Goal: Task Accomplishment & Management: Use online tool/utility

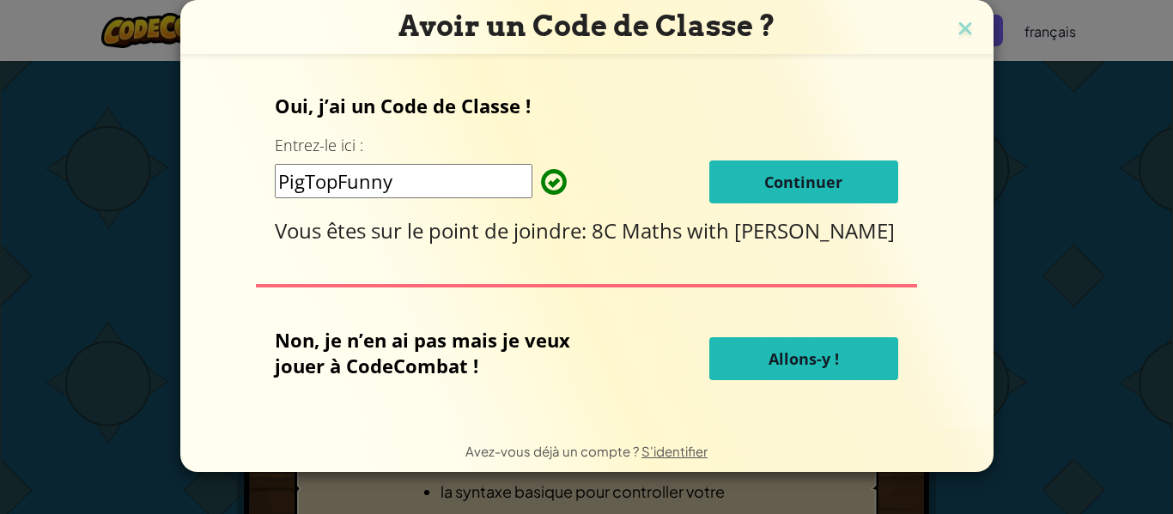
click at [815, 345] on button "Allons-y !" at bounding box center [803, 359] width 189 height 43
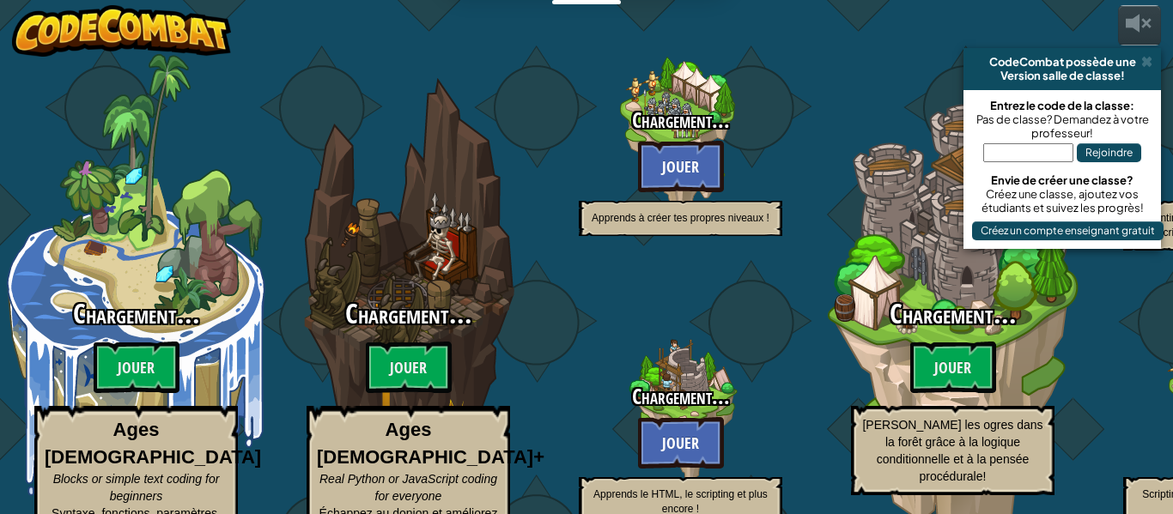
select select "fr"
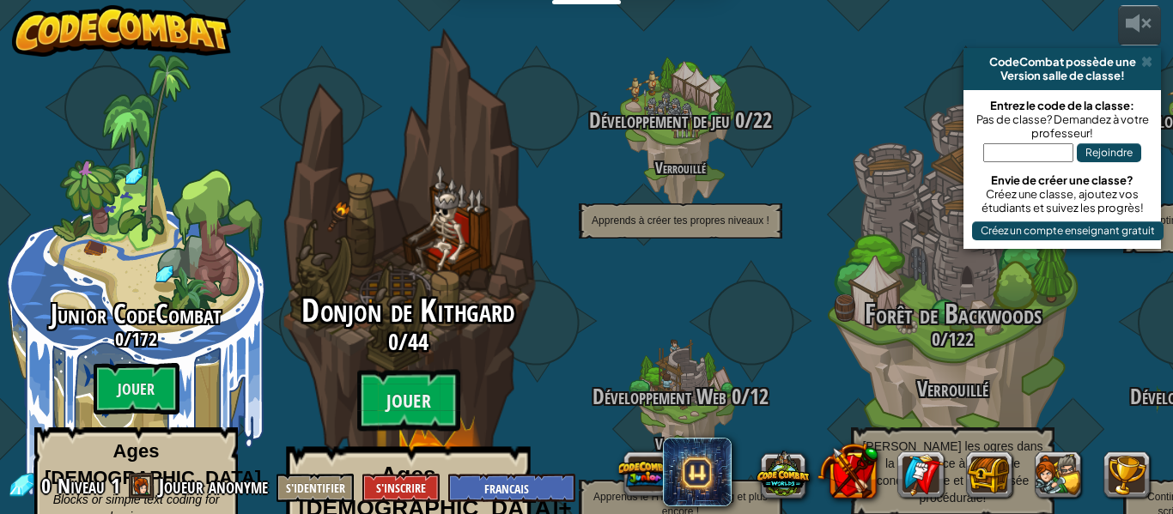
click at [445, 321] on div "Donjon de Kithgard 0 / 44 Jouer Ages [DEMOGRAPHIC_DATA]+ Real Python or JavaScr…" at bounding box center [408, 457] width 326 height 326
select select "fr"
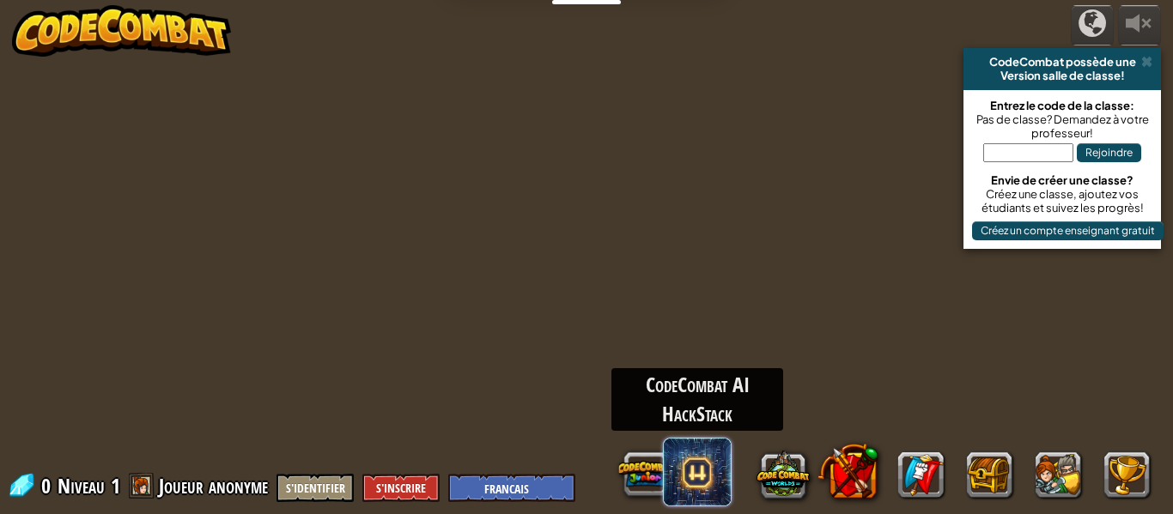
select select "fr"
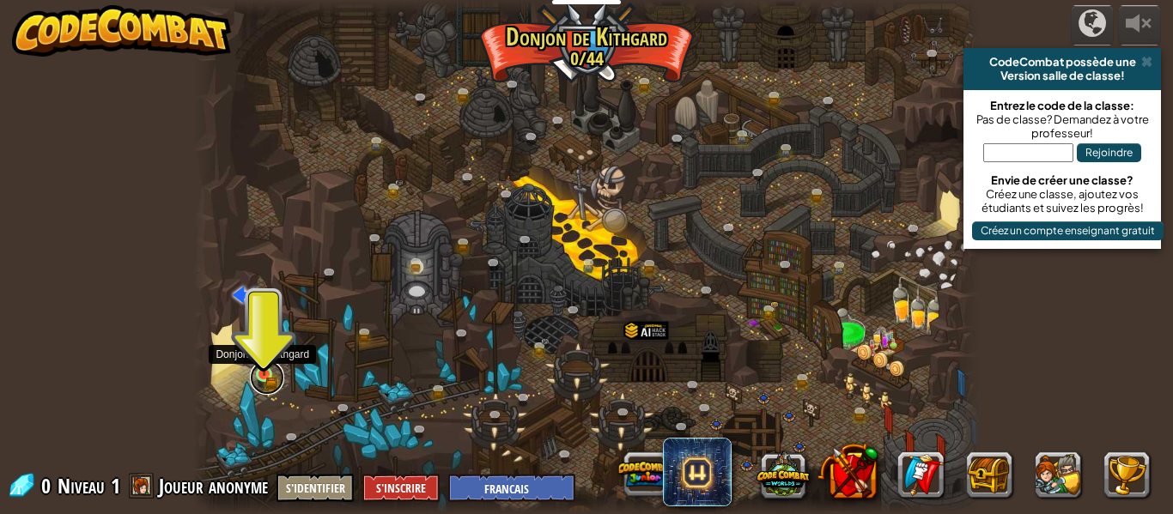
click at [271, 380] on link at bounding box center [267, 378] width 34 height 34
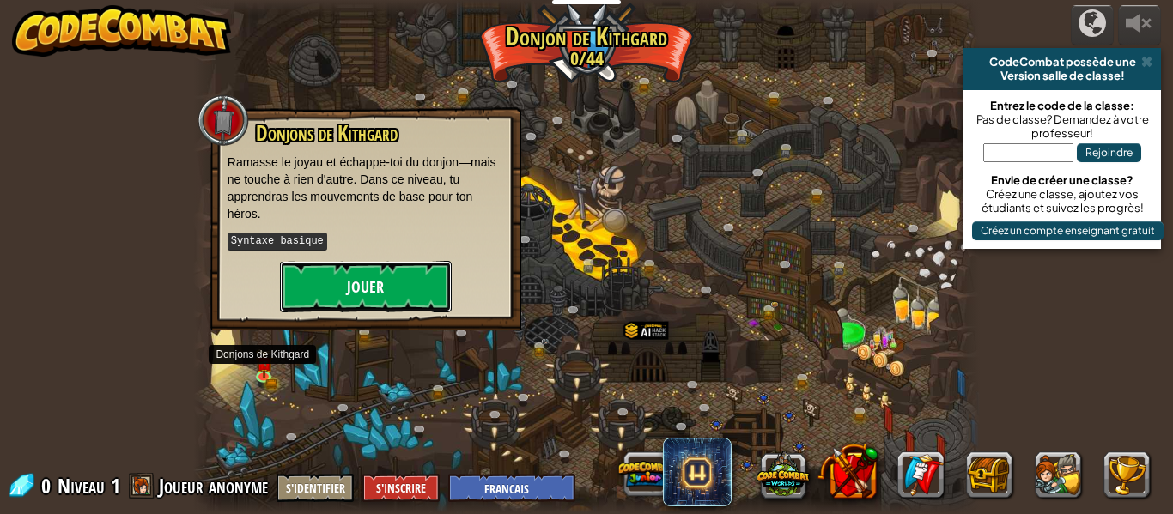
click at [399, 287] on button "Jouer" at bounding box center [366, 287] width 172 height 52
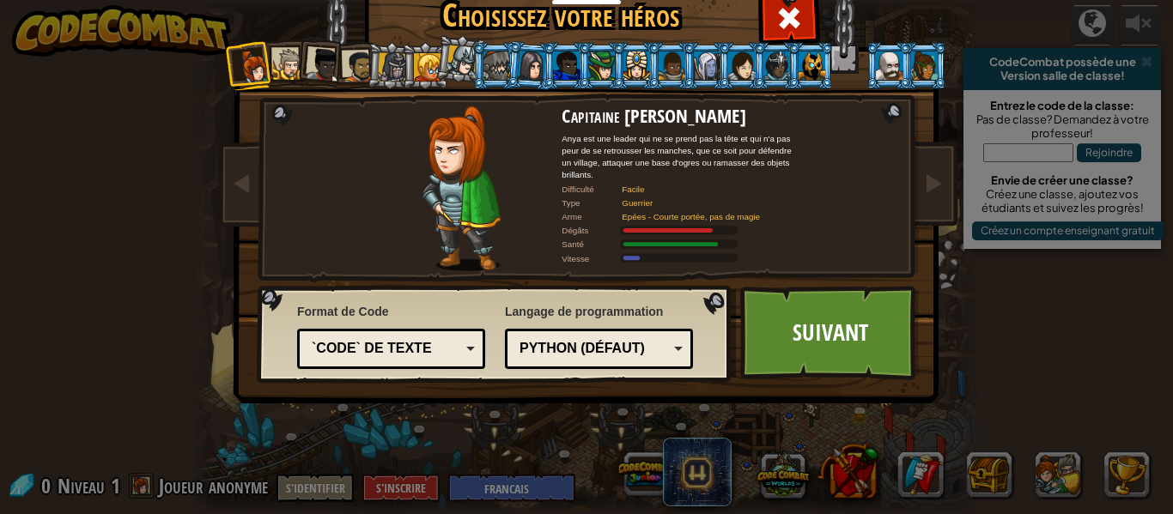
click at [287, 70] on div at bounding box center [289, 65] width 32 height 32
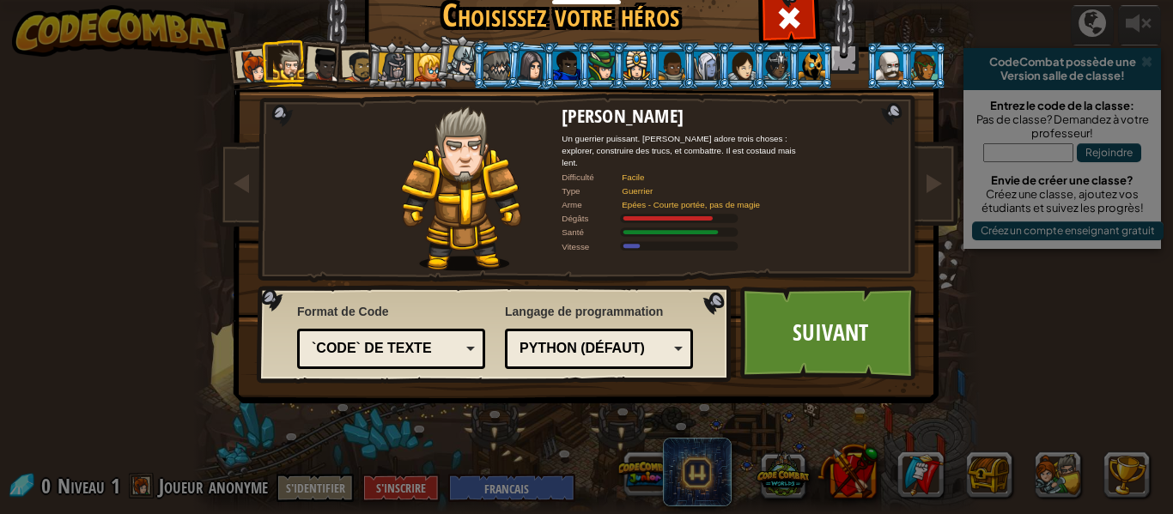
click at [320, 58] on div at bounding box center [324, 65] width 34 height 34
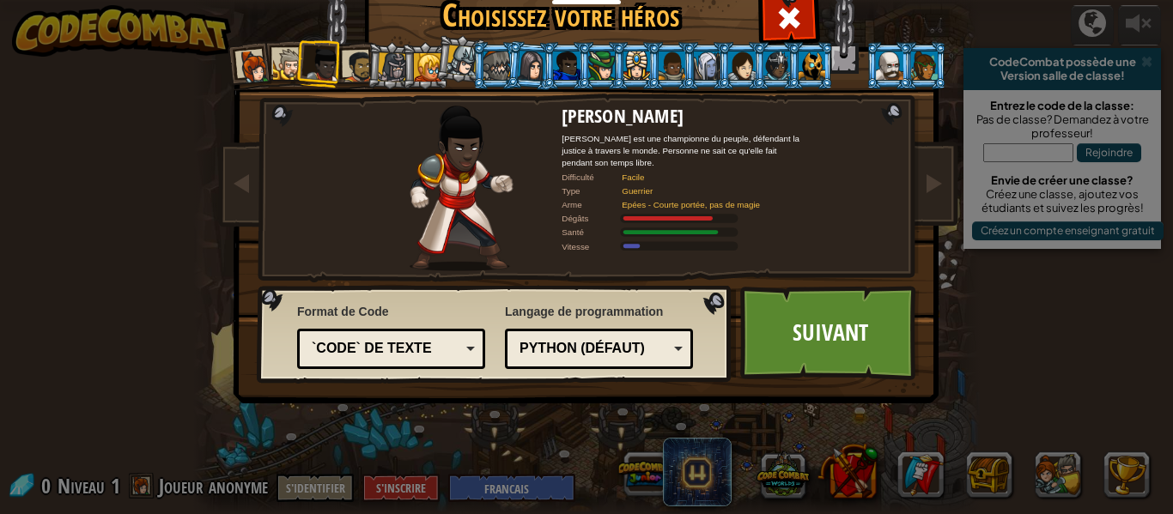
click at [367, 56] on li at bounding box center [390, 65] width 49 height 49
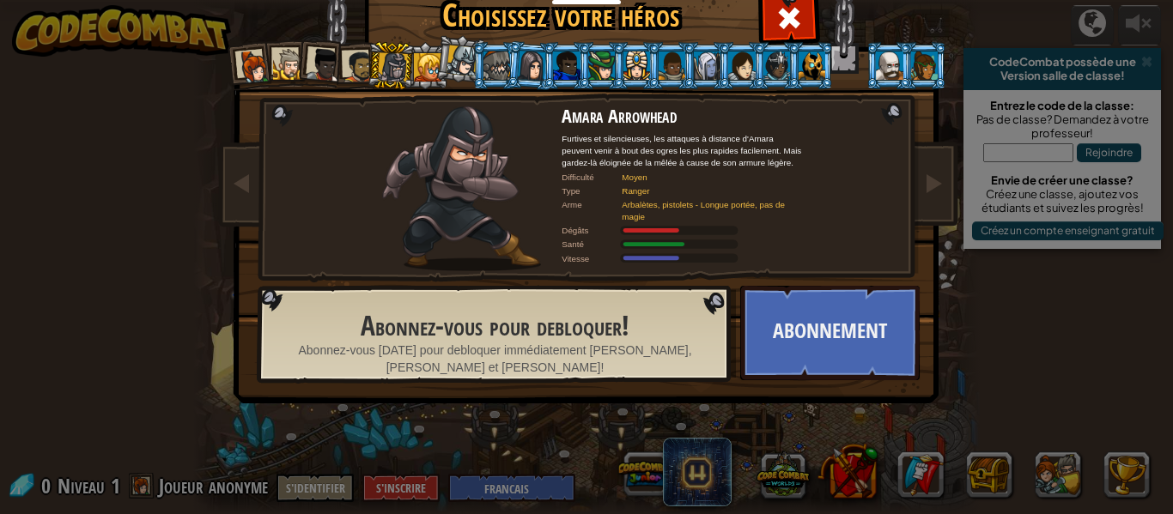
click at [389, 58] on div at bounding box center [392, 66] width 29 height 29
click at [422, 59] on div at bounding box center [427, 66] width 27 height 27
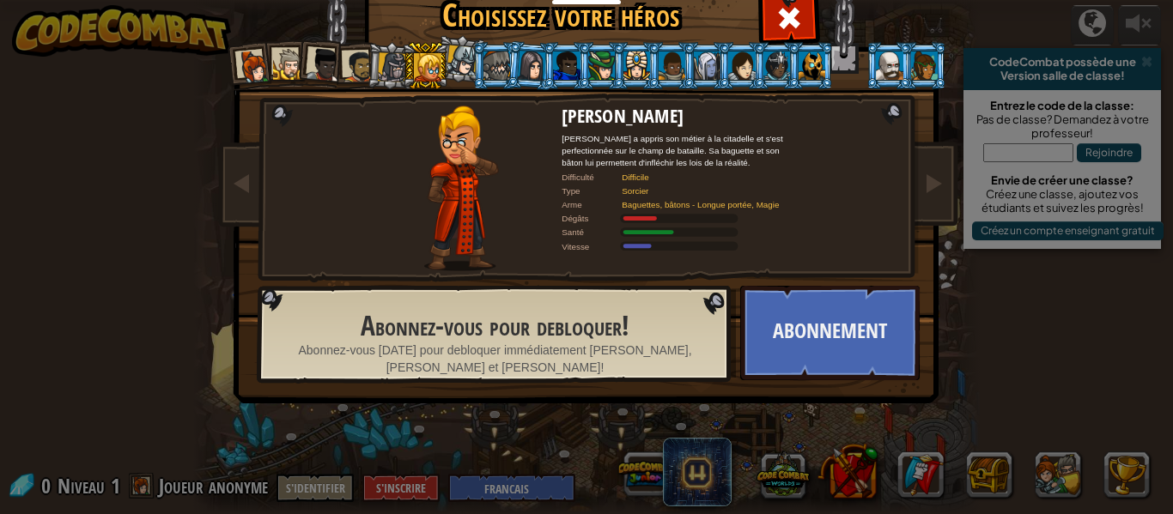
click at [469, 59] on div at bounding box center [462, 61] width 31 height 31
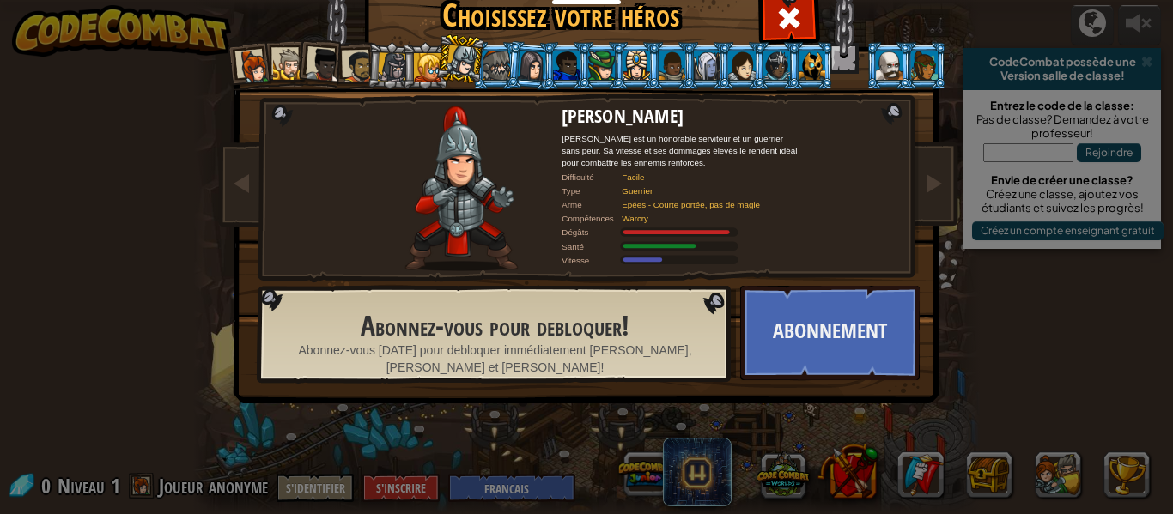
click at [478, 65] on li at bounding box center [460, 59] width 51 height 52
click at [500, 65] on div at bounding box center [497, 65] width 27 height 27
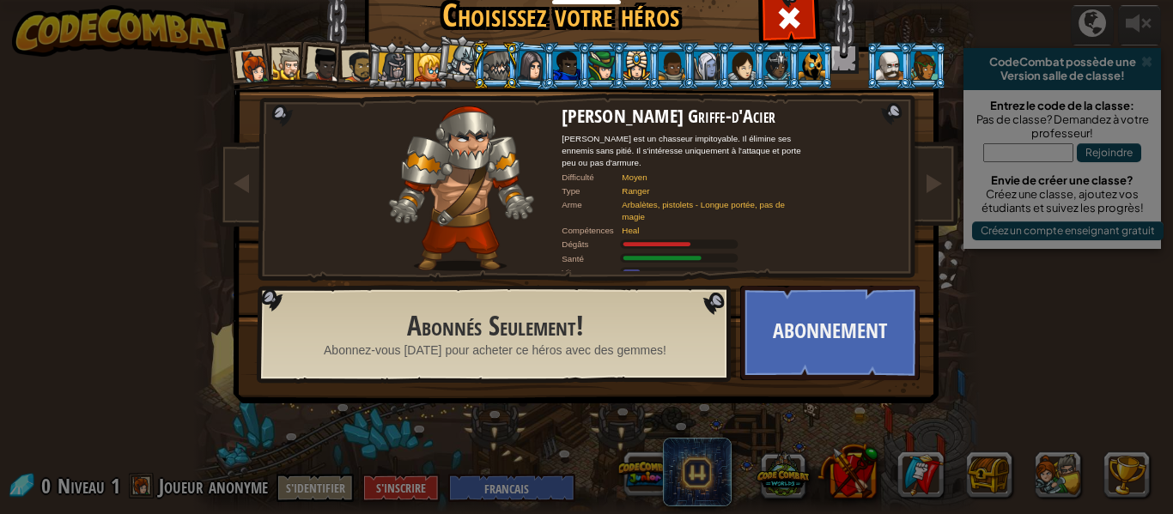
click at [550, 64] on li at bounding box center [566, 65] width 46 height 47
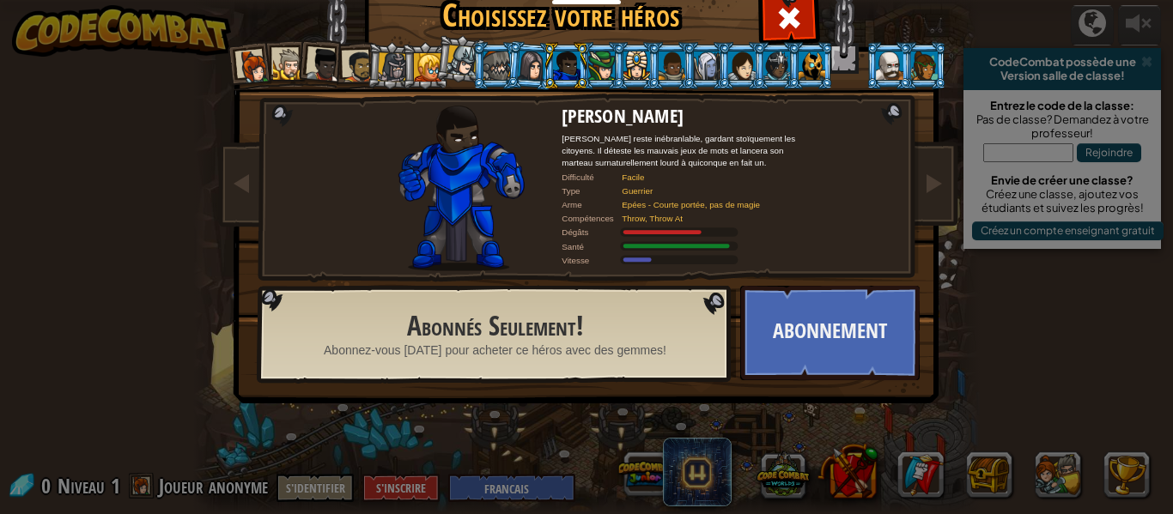
click at [539, 72] on div at bounding box center [531, 65] width 28 height 29
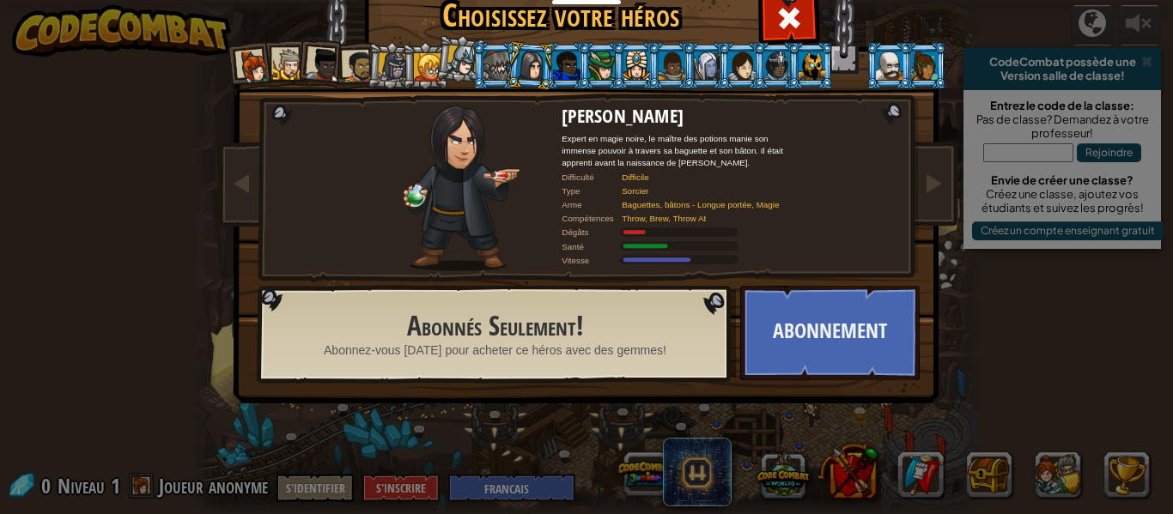
click at [588, 76] on div at bounding box center [601, 65] width 27 height 27
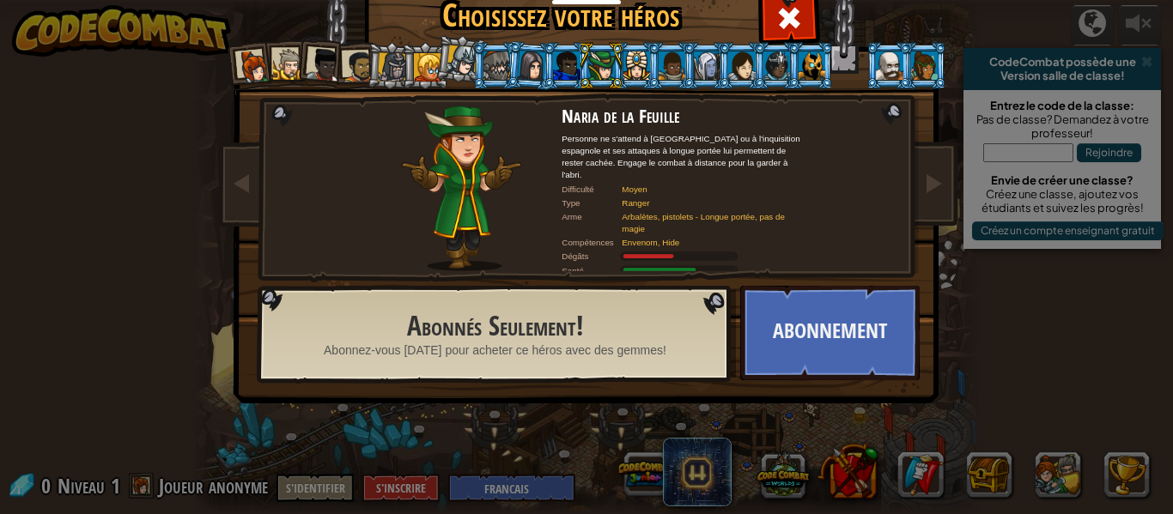
click at [570, 76] on div at bounding box center [566, 65] width 27 height 27
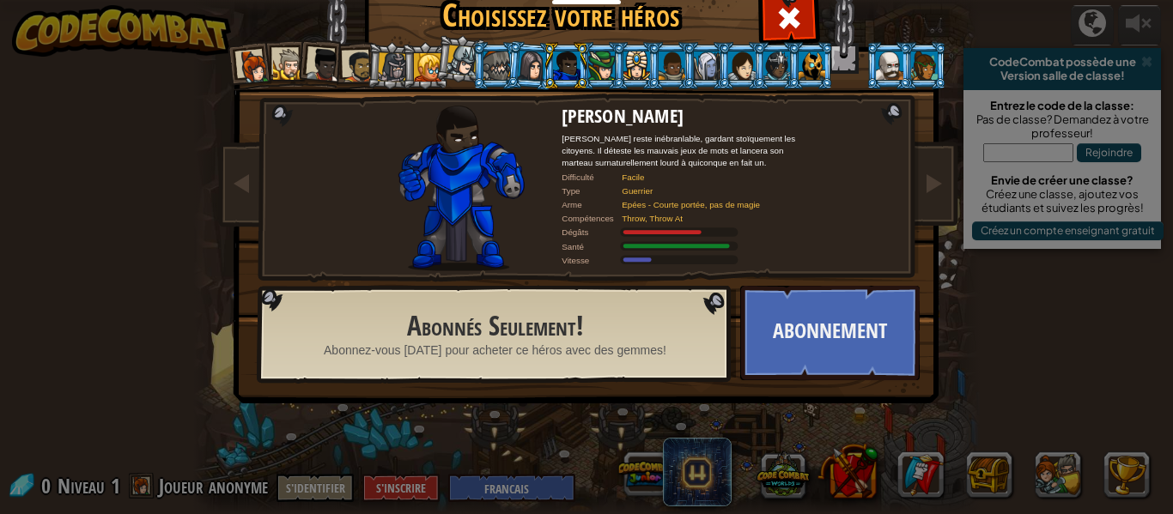
click at [642, 52] on div at bounding box center [637, 65] width 27 height 27
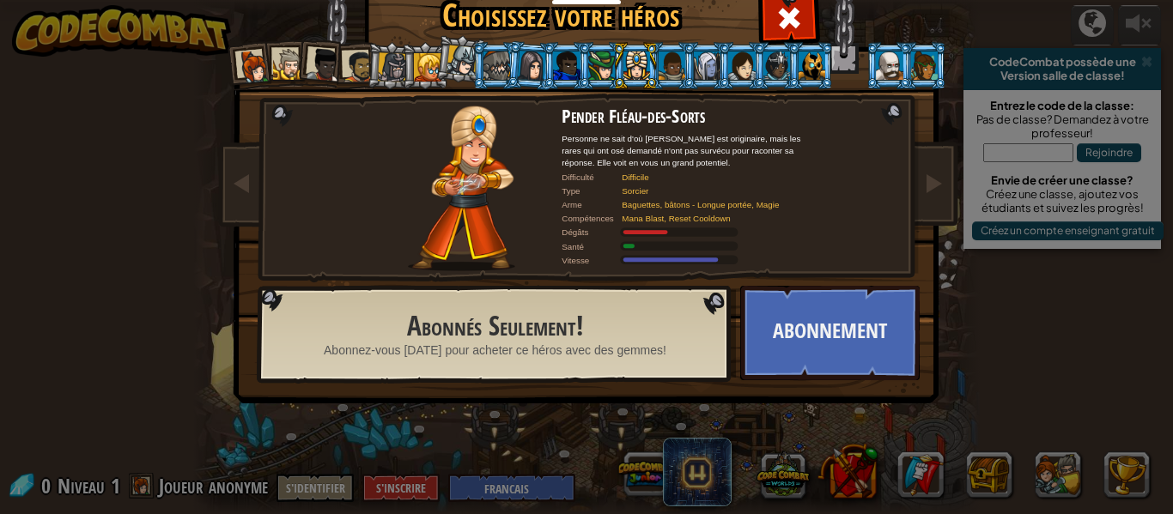
click at [601, 63] on div at bounding box center [601, 65] width 27 height 27
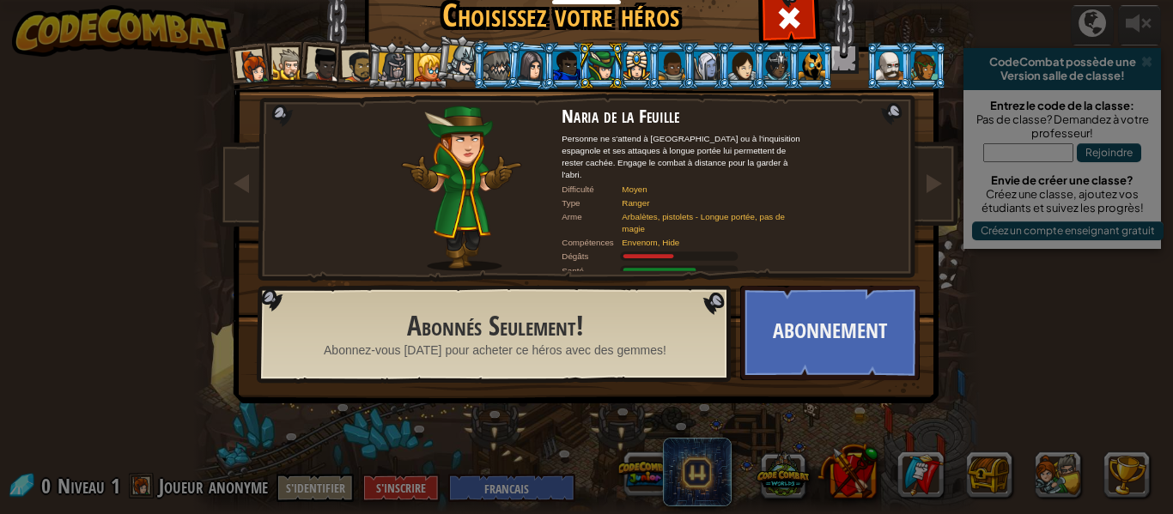
click at [617, 63] on li at bounding box center [601, 65] width 46 height 47
click at [628, 65] on div at bounding box center [637, 65] width 27 height 27
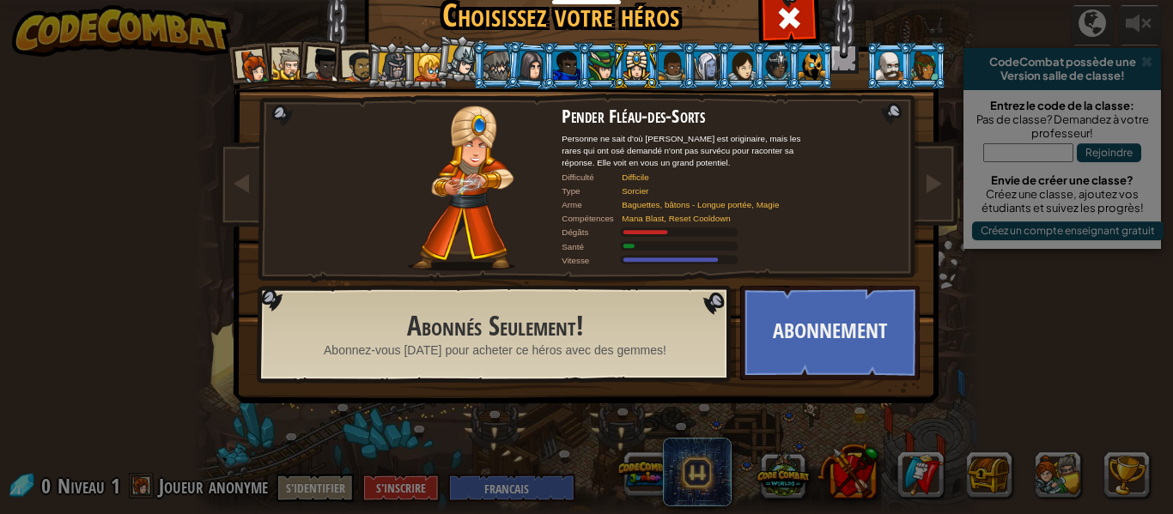
click at [628, 65] on div at bounding box center [637, 65] width 27 height 27
click at [837, 85] on div "Capitaine [PERSON_NAME] est une leader qui ne se prend pas la tête et qui n'a p…" at bounding box center [587, 220] width 644 height 374
click at [818, 70] on div at bounding box center [812, 65] width 27 height 27
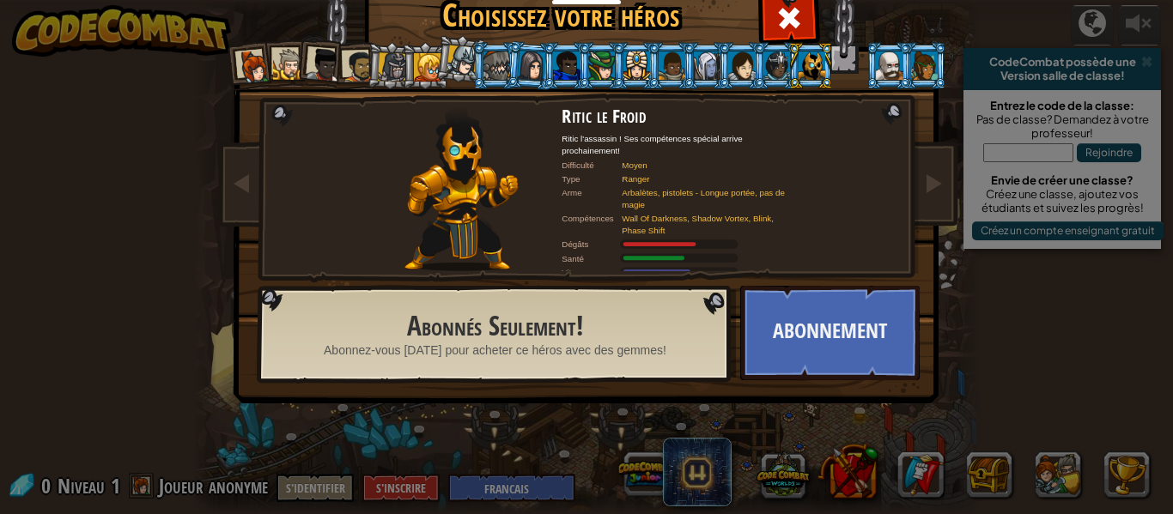
click at [898, 72] on div at bounding box center [889, 65] width 27 height 27
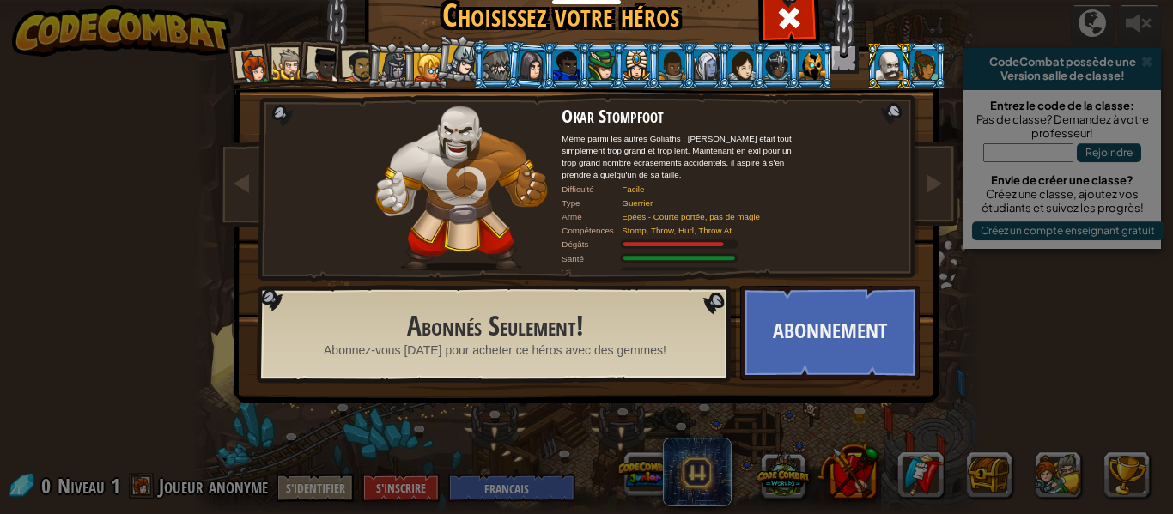
click at [921, 51] on li at bounding box center [924, 65] width 46 height 47
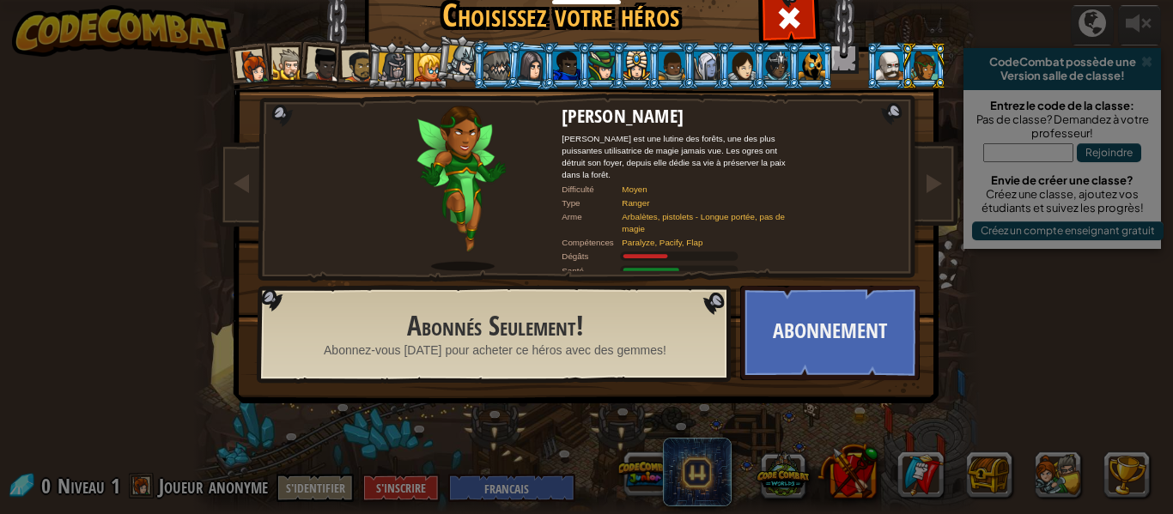
click at [350, 78] on div at bounding box center [359, 67] width 32 height 32
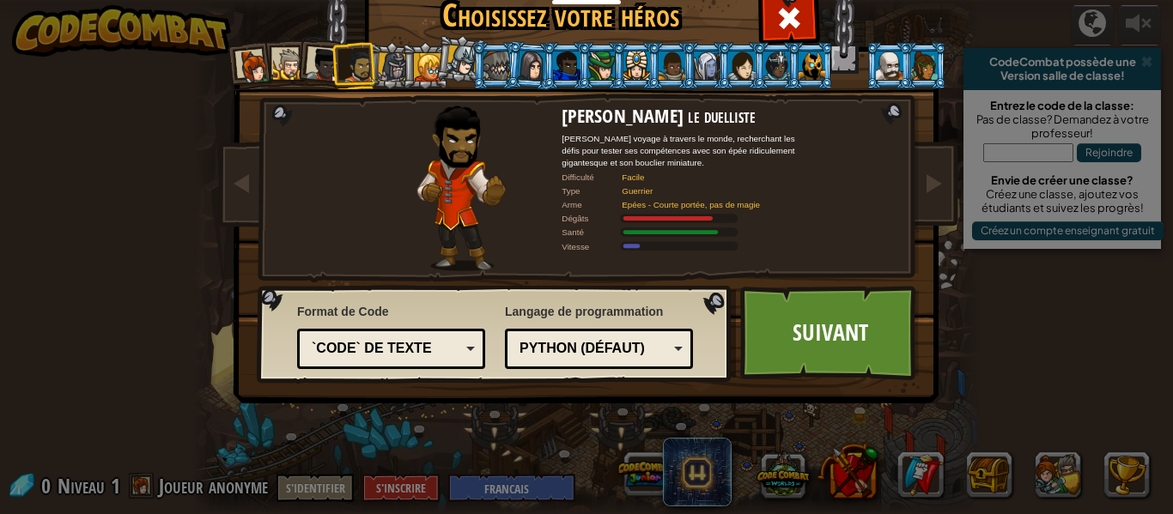
click at [261, 56] on div at bounding box center [254, 67] width 34 height 34
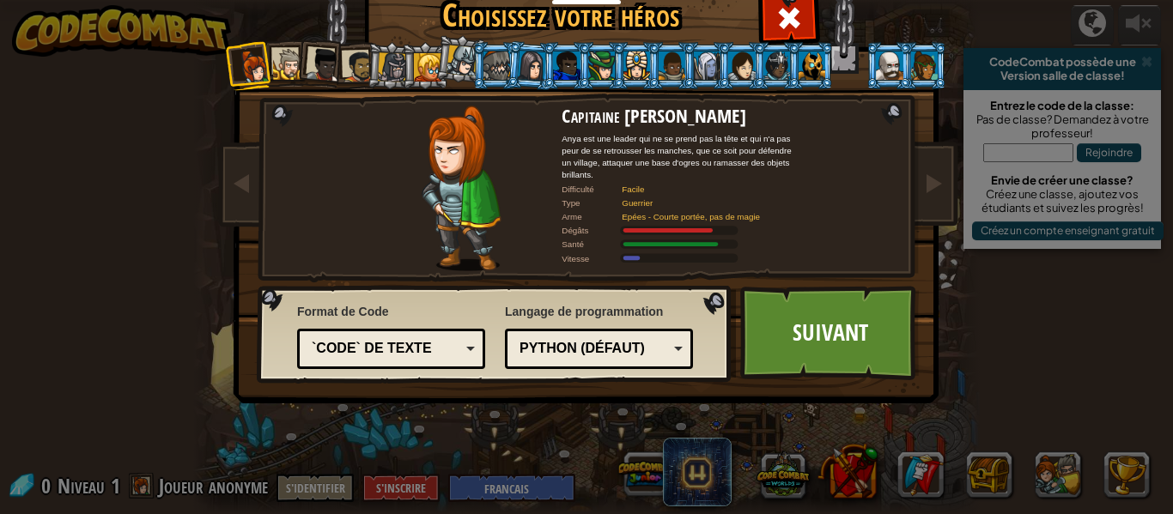
click at [497, 63] on div at bounding box center [497, 65] width 27 height 27
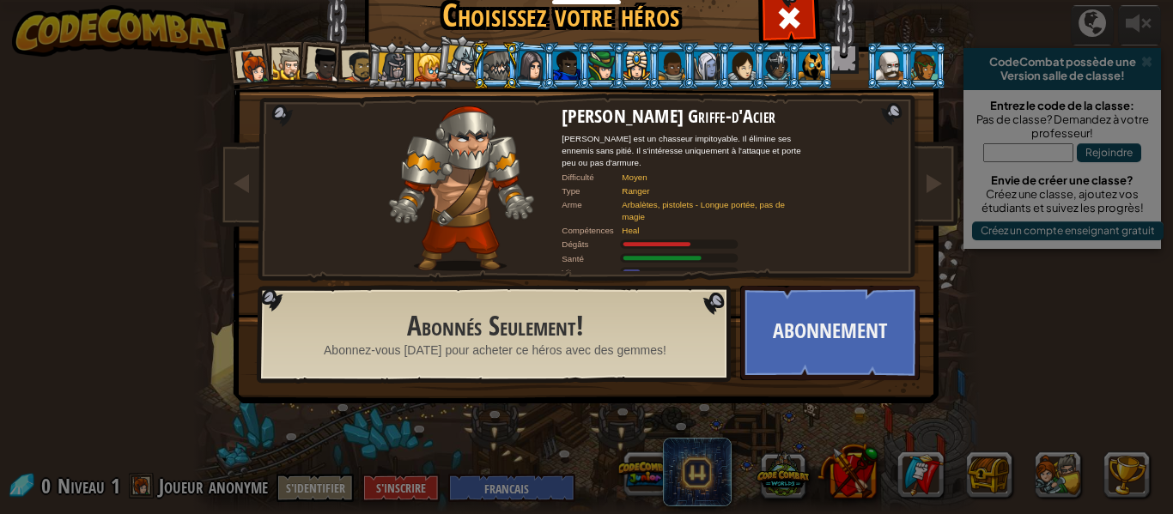
click at [439, 74] on li at bounding box center [460, 59] width 51 height 52
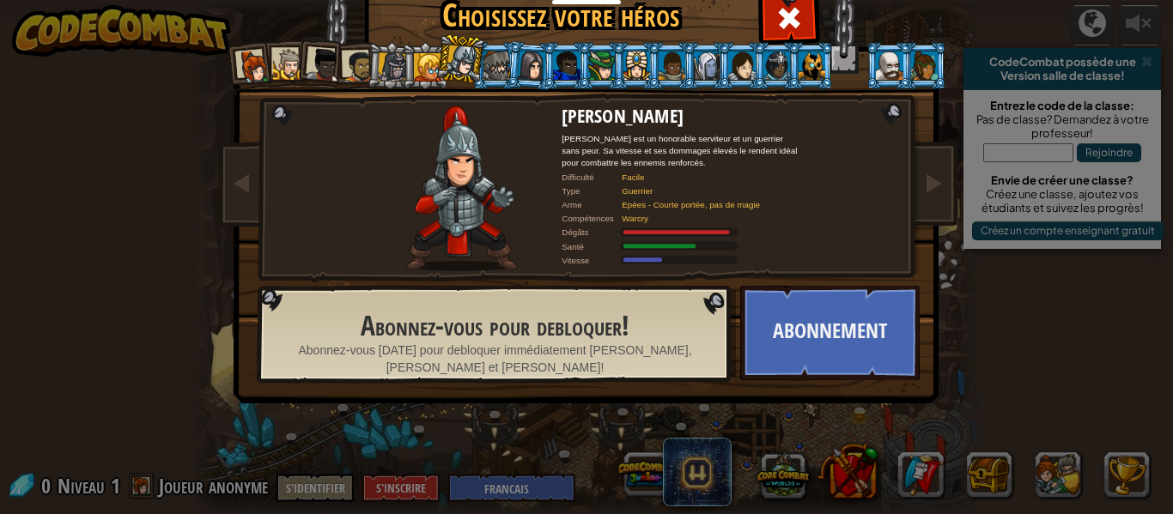
click at [394, 68] on div at bounding box center [392, 66] width 29 height 29
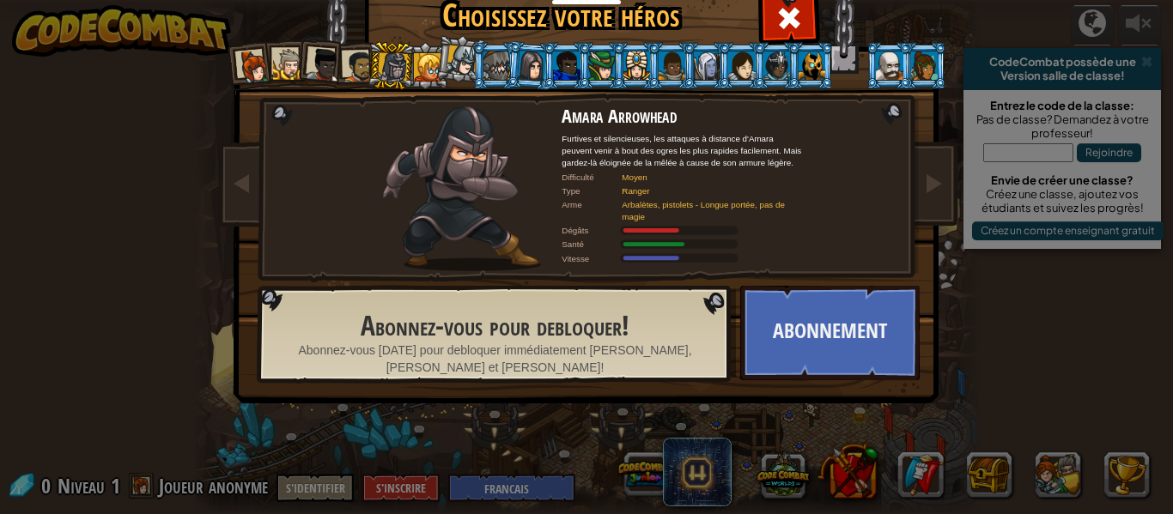
click at [486, 53] on div at bounding box center [497, 65] width 27 height 27
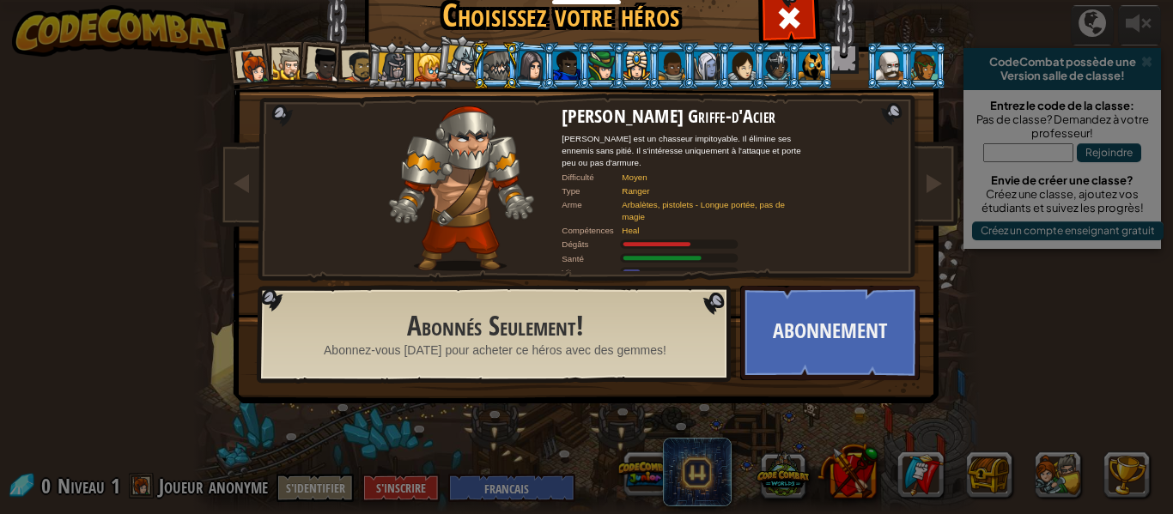
click at [528, 55] on div at bounding box center [531, 65] width 28 height 29
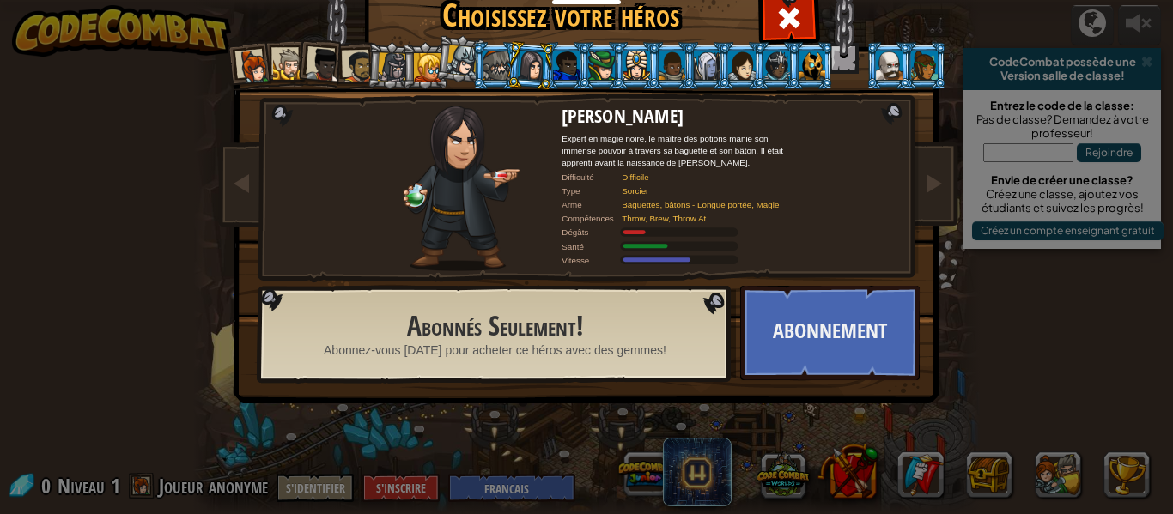
click at [545, 55] on div at bounding box center [531, 65] width 28 height 29
click at [573, 70] on div at bounding box center [566, 65] width 27 height 27
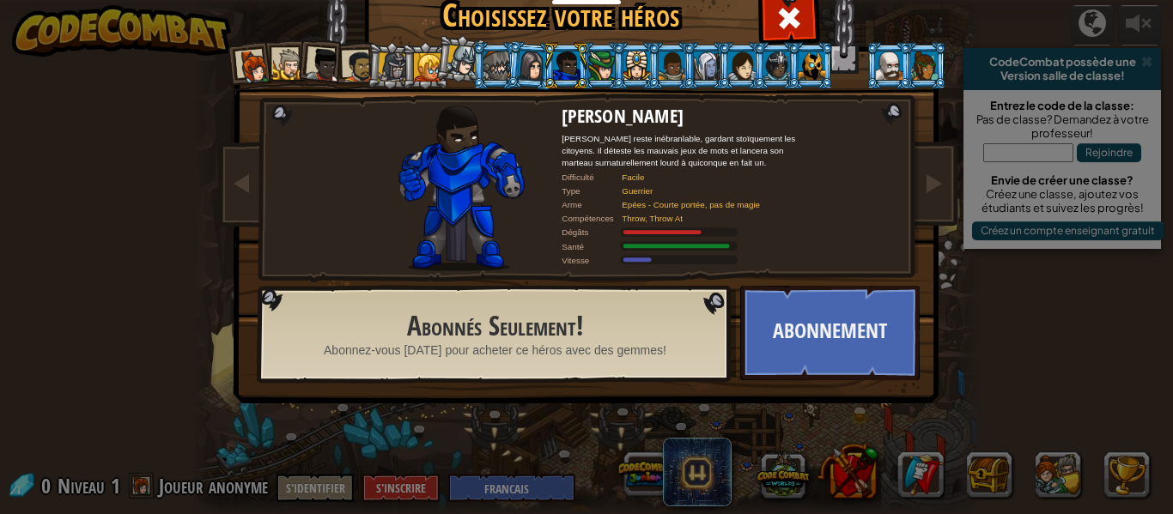
click at [444, 66] on li at bounding box center [460, 59] width 51 height 52
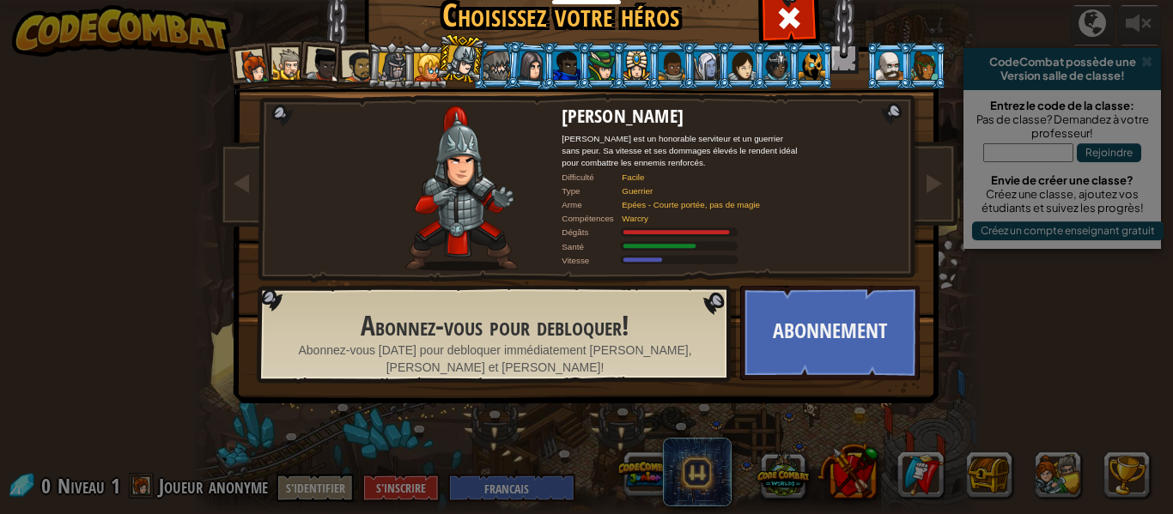
click at [400, 71] on div at bounding box center [392, 66] width 29 height 29
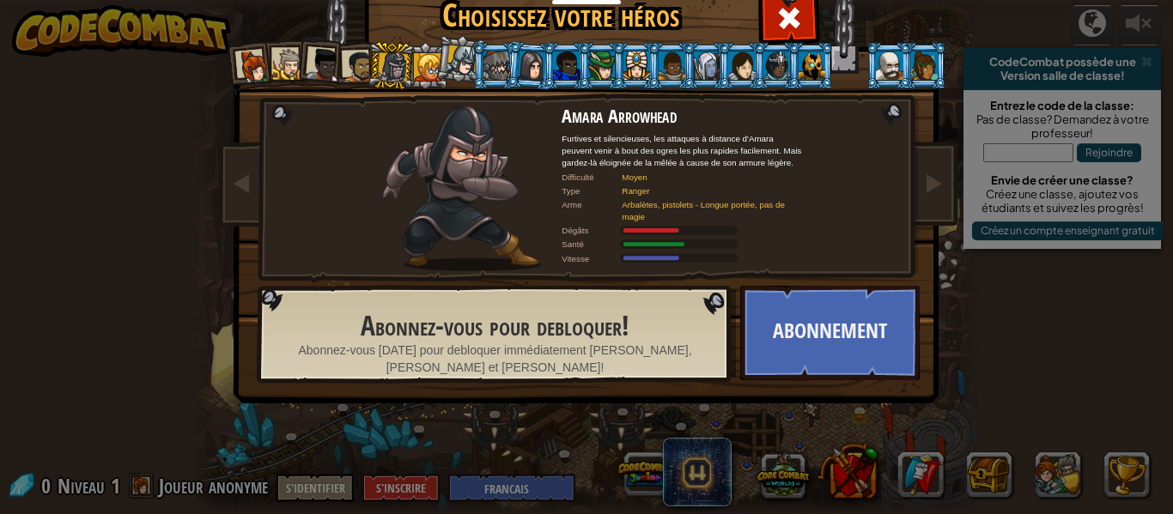
click at [429, 72] on div at bounding box center [427, 66] width 27 height 27
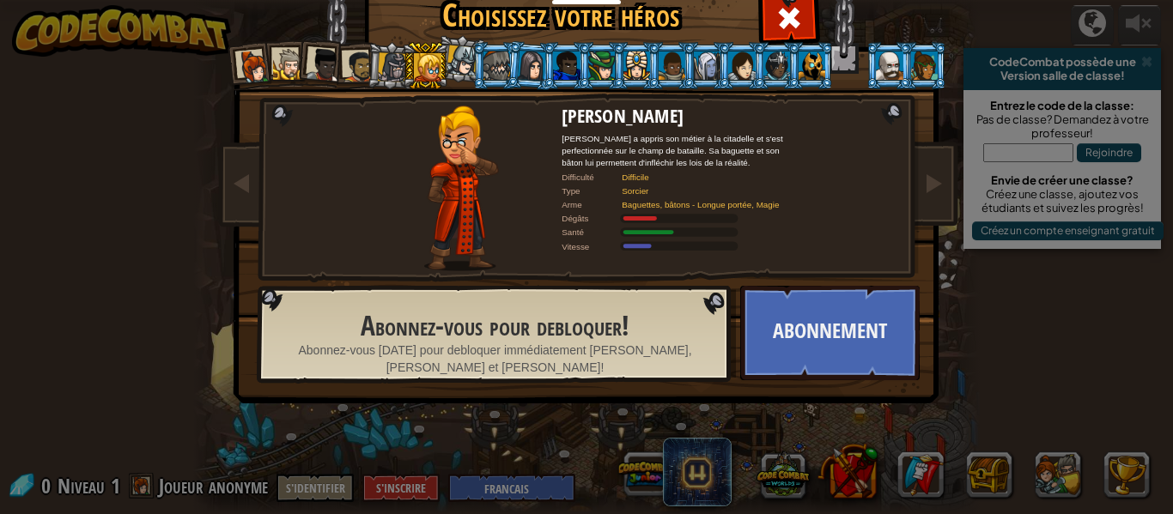
click at [478, 66] on li at bounding box center [495, 65] width 46 height 47
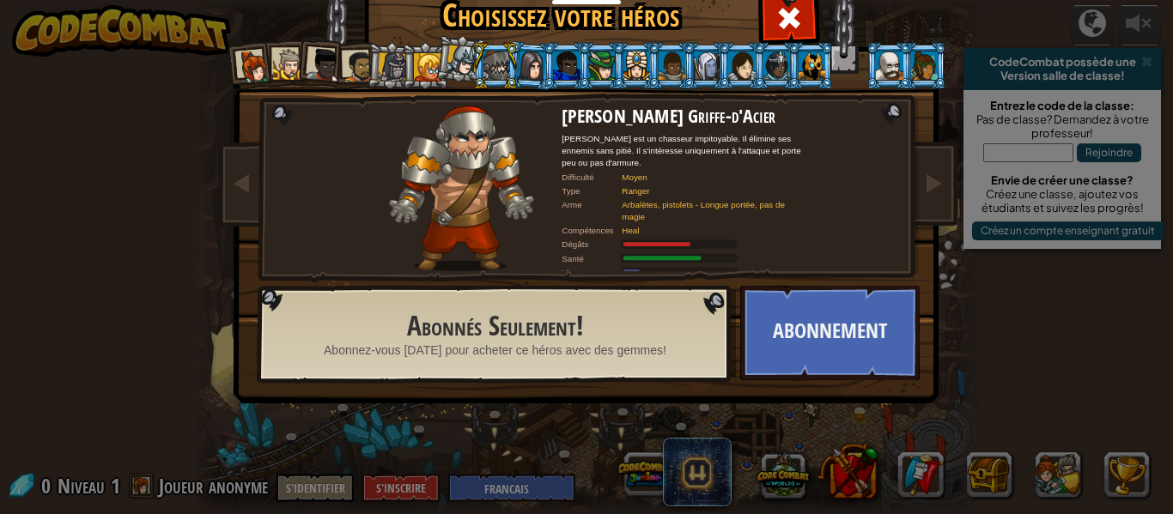
click at [435, 72] on li at bounding box center [460, 59] width 51 height 52
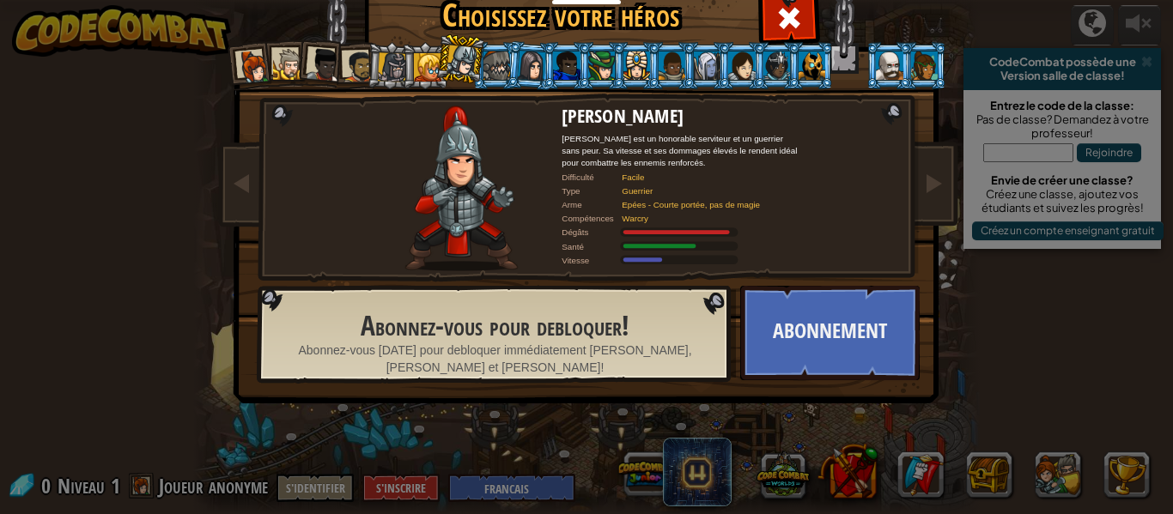
click at [807, 70] on div at bounding box center [812, 65] width 27 height 27
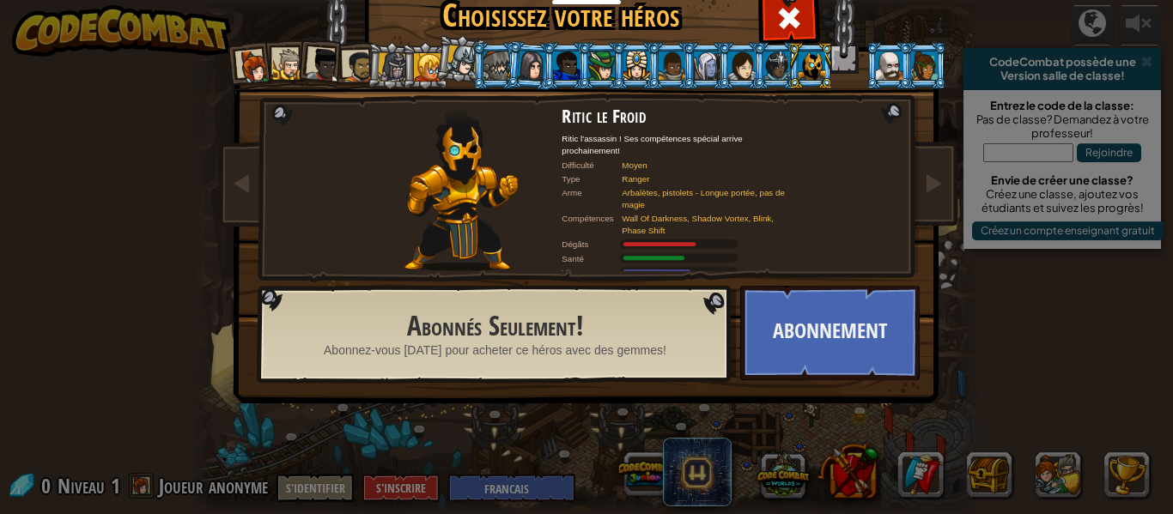
click at [517, 80] on li at bounding box center [531, 65] width 50 height 50
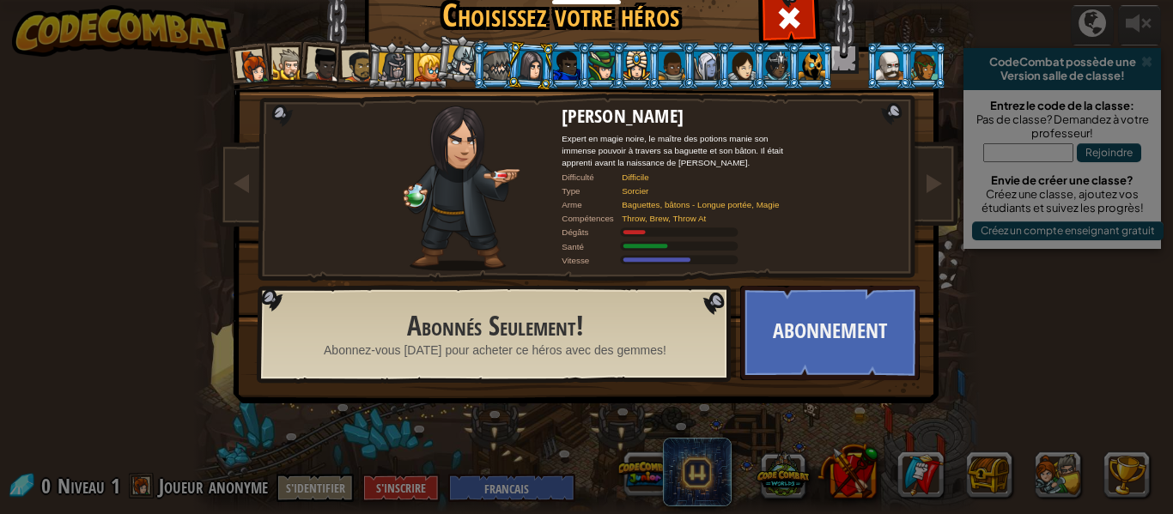
click at [490, 59] on div at bounding box center [497, 65] width 27 height 27
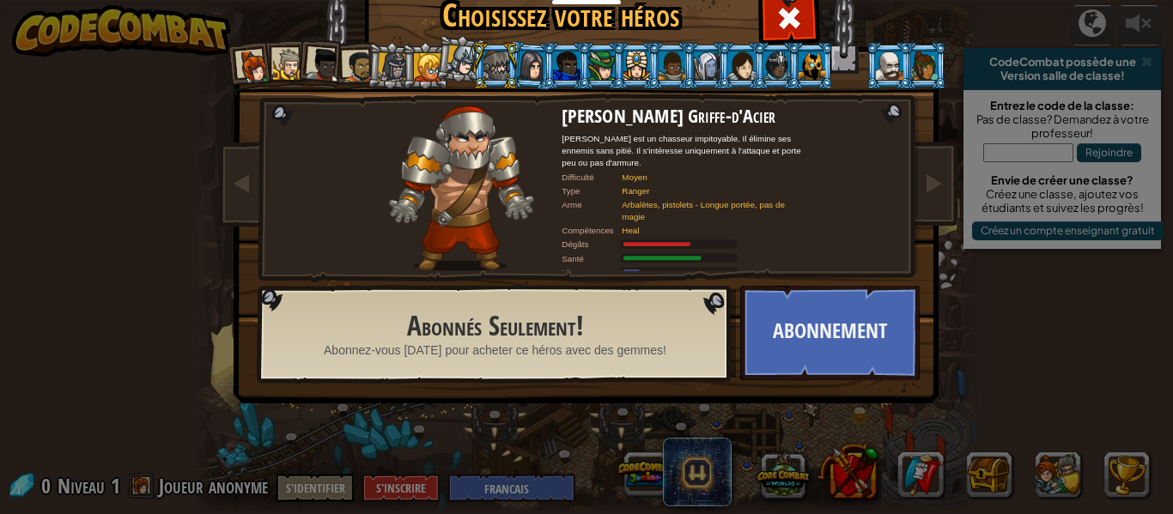
click at [400, 60] on div at bounding box center [392, 66] width 29 height 29
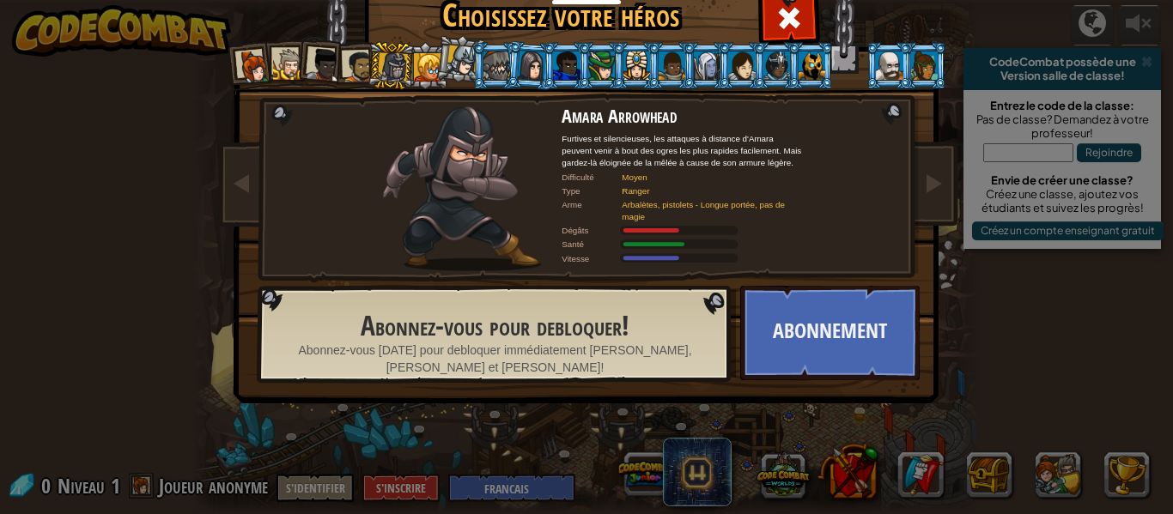
click at [505, 73] on div at bounding box center [497, 65] width 27 height 27
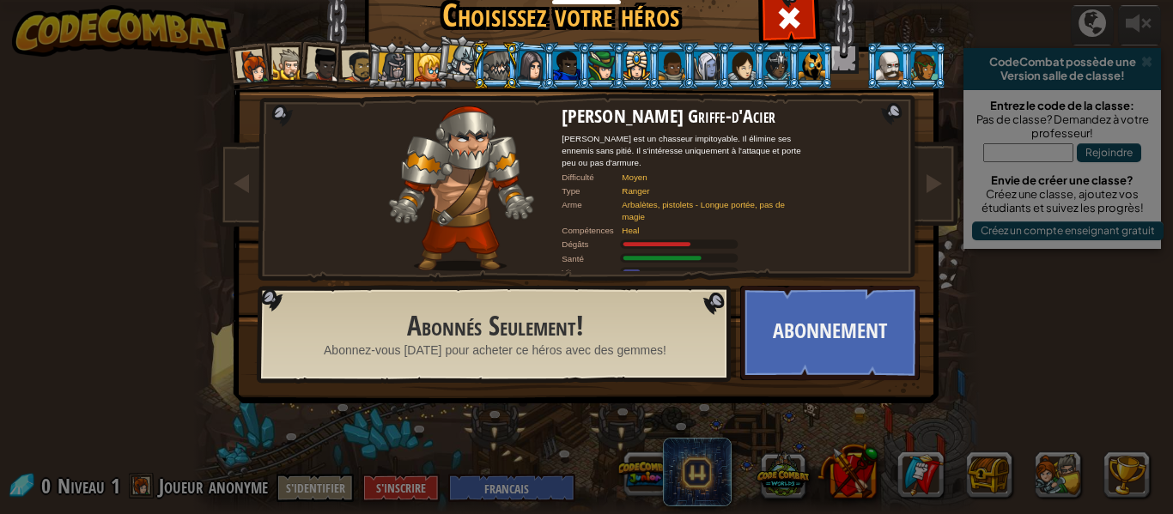
click at [572, 68] on div at bounding box center [566, 65] width 27 height 27
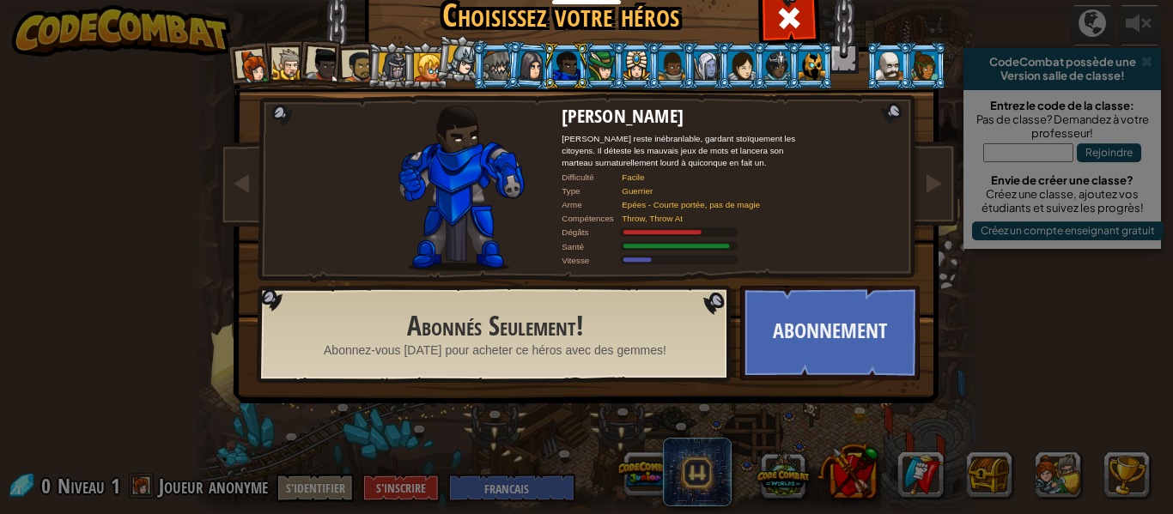
click at [496, 64] on div at bounding box center [497, 65] width 27 height 27
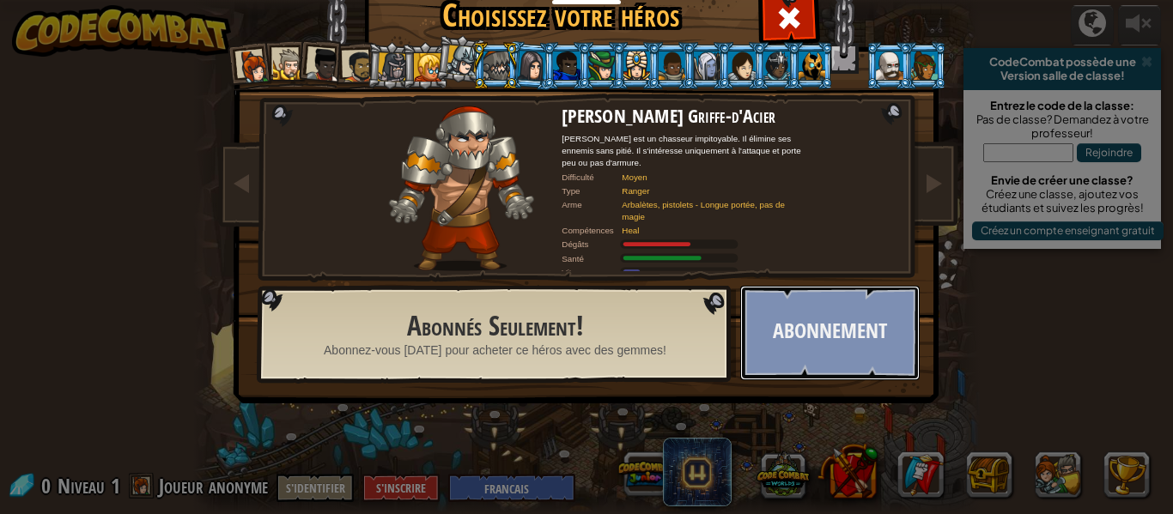
click at [792, 325] on button "Abonnement" at bounding box center [830, 333] width 180 height 94
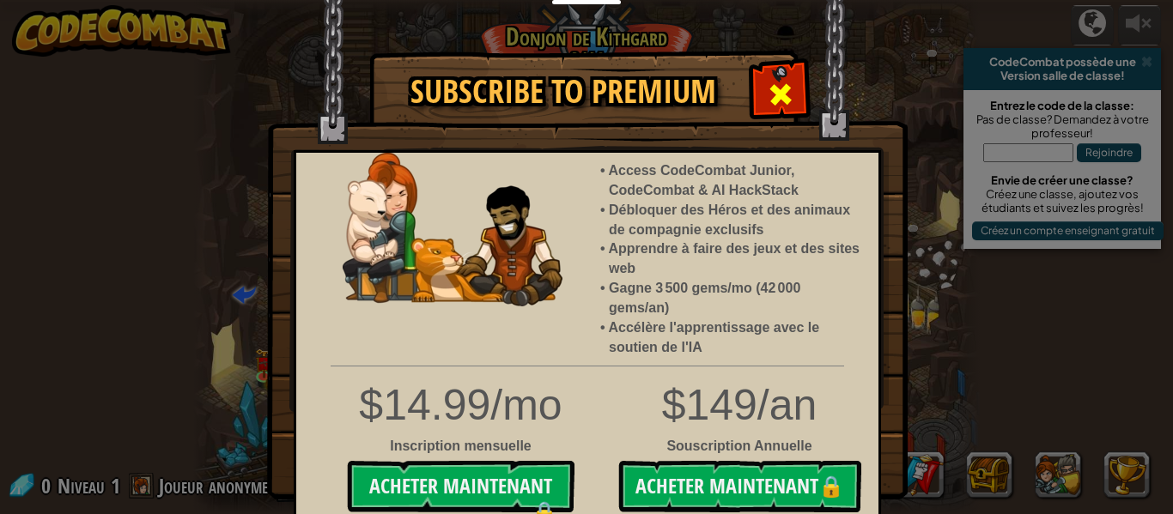
click at [765, 87] on div at bounding box center [780, 92] width 54 height 54
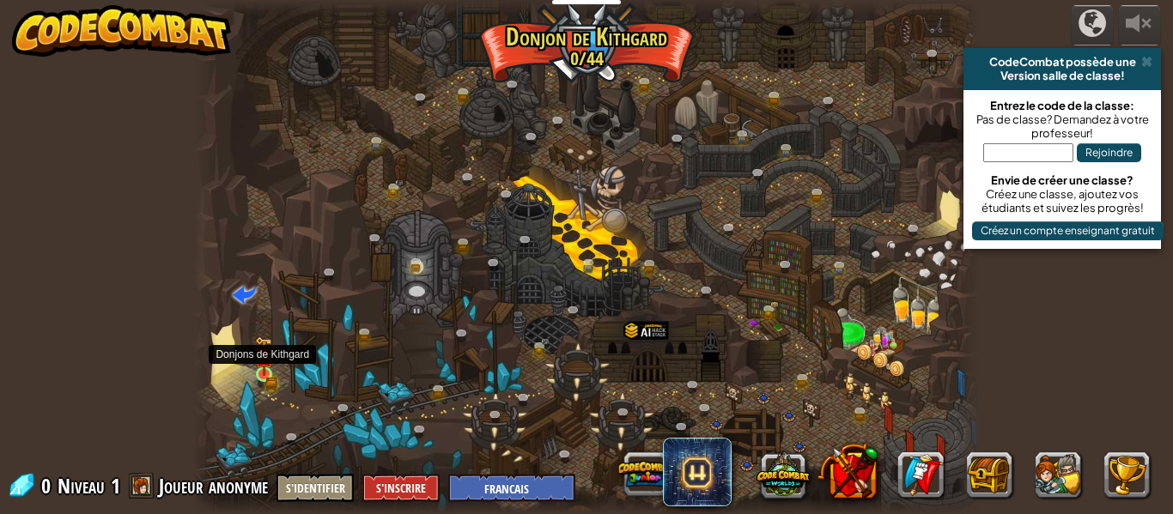
click at [265, 370] on img at bounding box center [264, 357] width 18 height 40
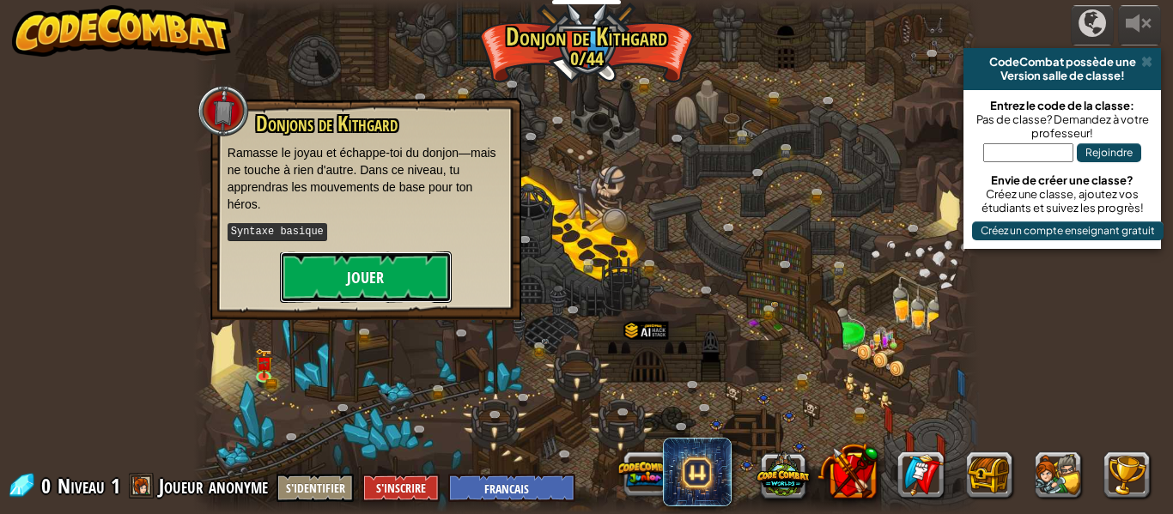
click at [384, 295] on button "Jouer" at bounding box center [366, 278] width 172 height 52
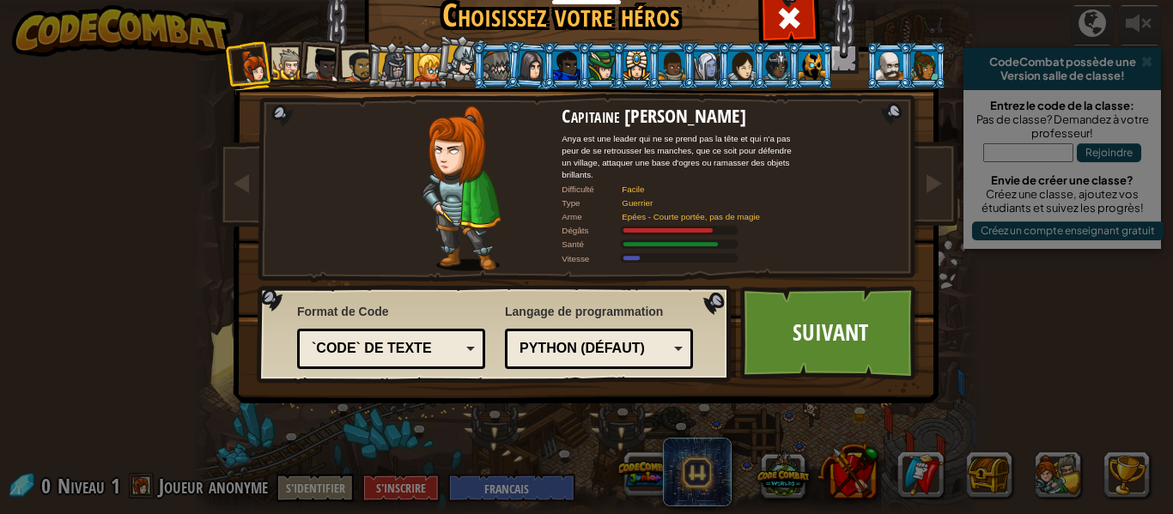
click at [646, 35] on div "Capitaine [PERSON_NAME] est une leader qui ne se prend pas la tête et qui n'a p…" at bounding box center [587, 220] width 644 height 374
click at [619, 70] on li at bounding box center [635, 65] width 46 height 47
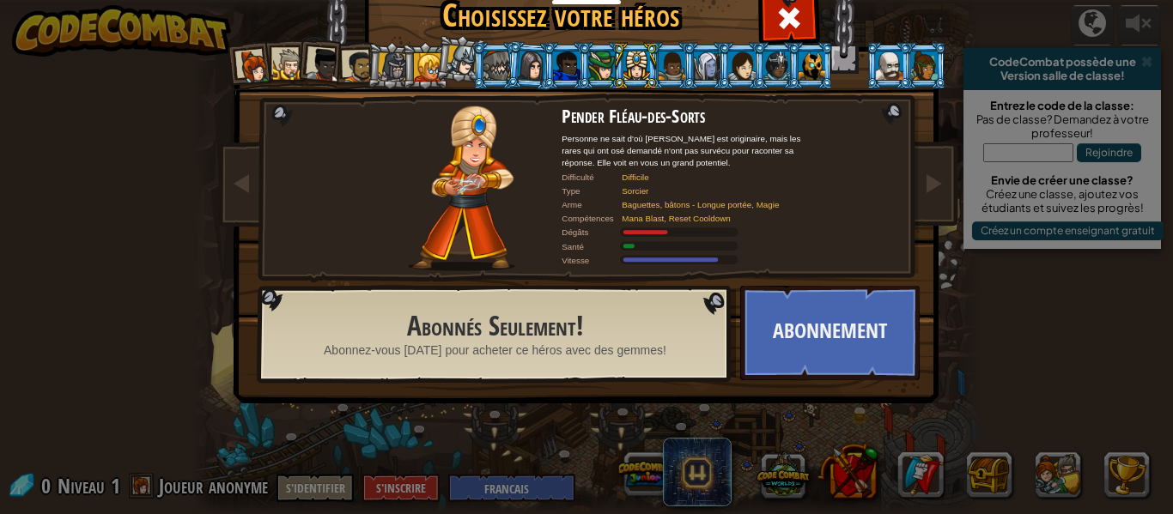
click at [568, 70] on div at bounding box center [566, 65] width 27 height 27
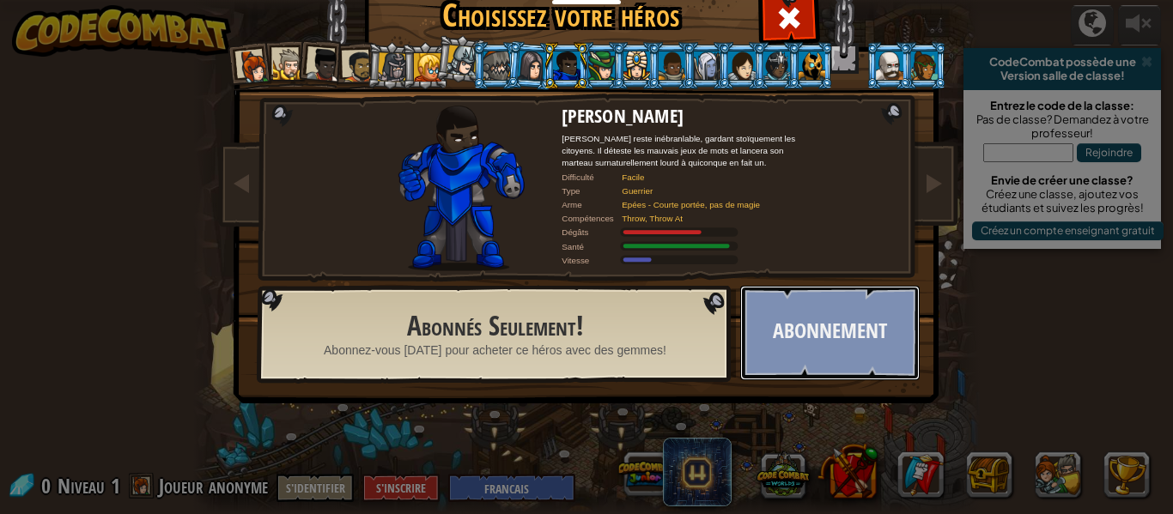
click at [811, 356] on button "Abonnement" at bounding box center [830, 333] width 180 height 94
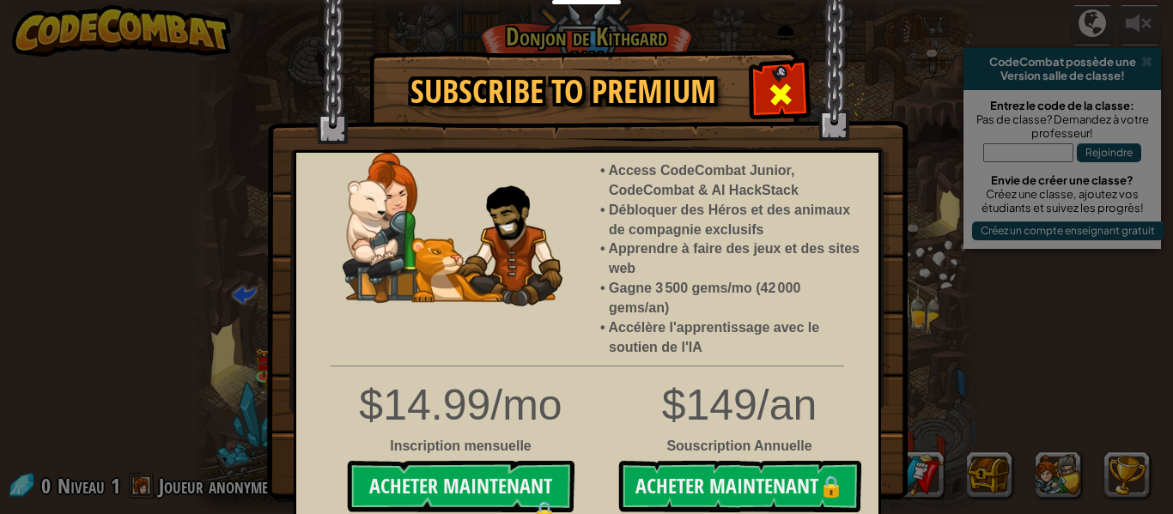
click at [776, 106] on span at bounding box center [780, 94] width 27 height 27
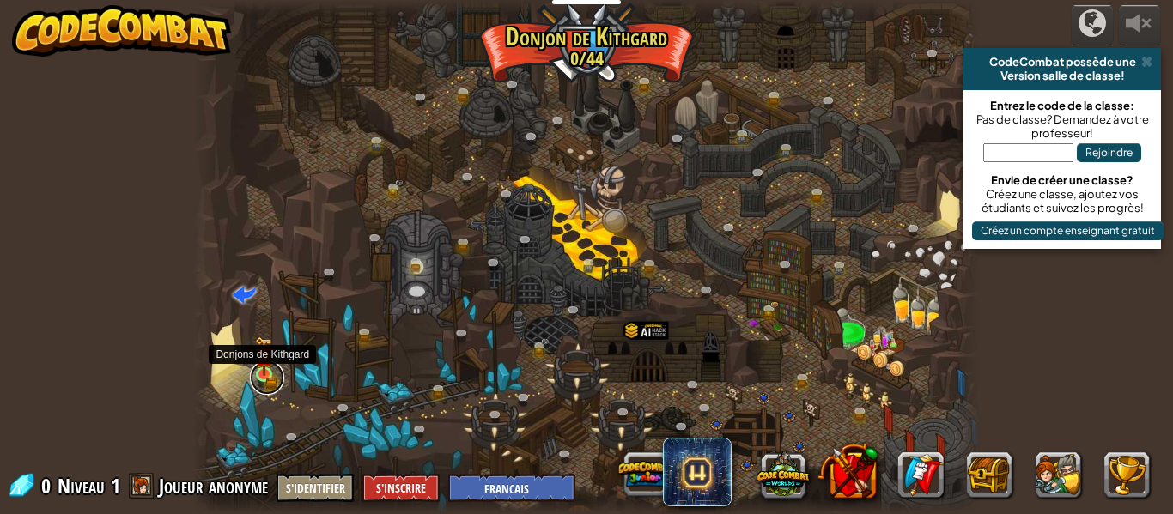
click at [275, 381] on link at bounding box center [267, 378] width 34 height 34
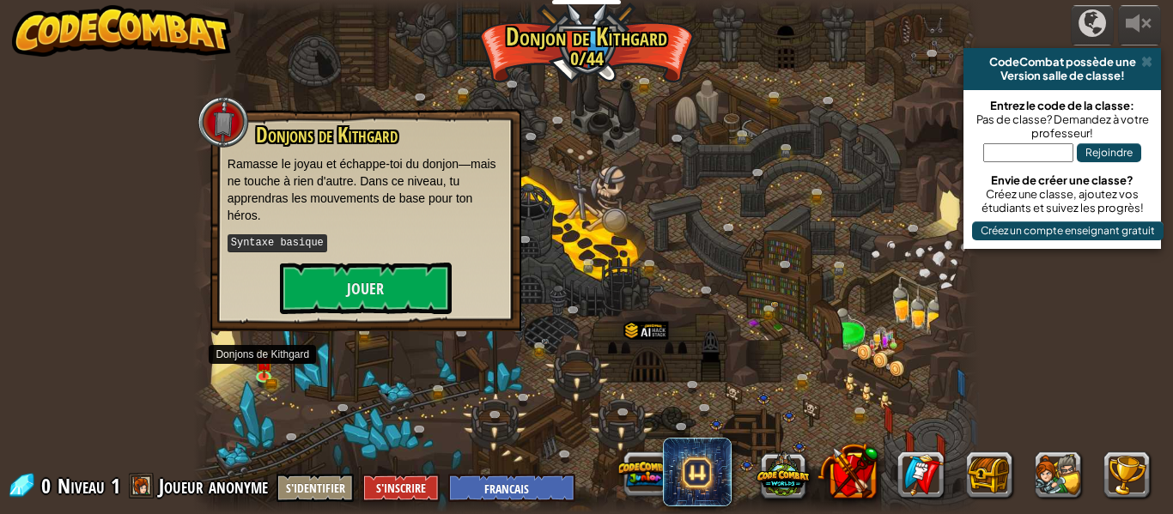
click at [358, 247] on p "Syntaxe basique" at bounding box center [366, 243] width 277 height 21
click at [380, 311] on button "Jouer" at bounding box center [366, 289] width 172 height 52
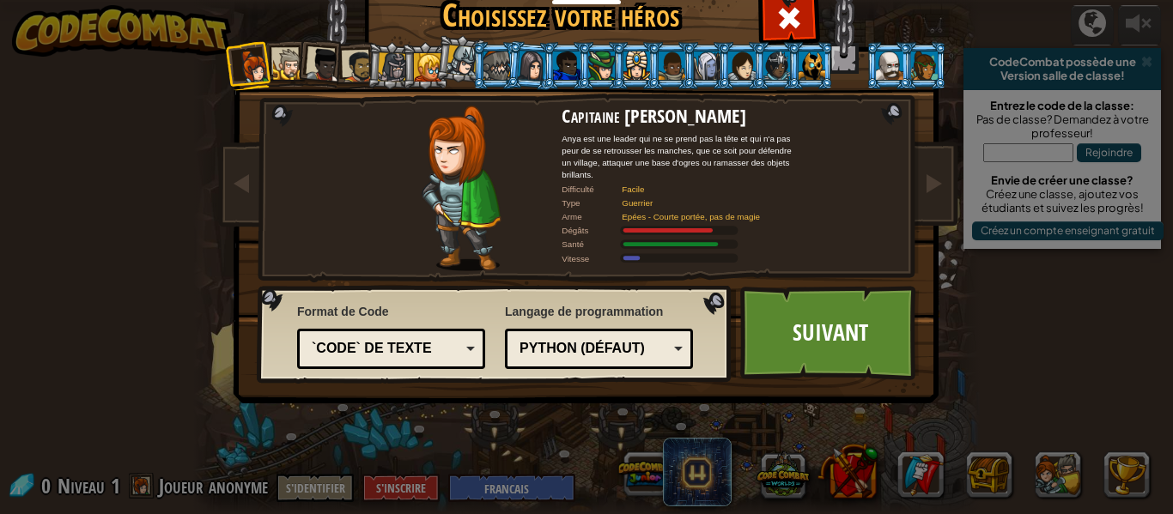
click at [283, 55] on div at bounding box center [289, 65] width 32 height 32
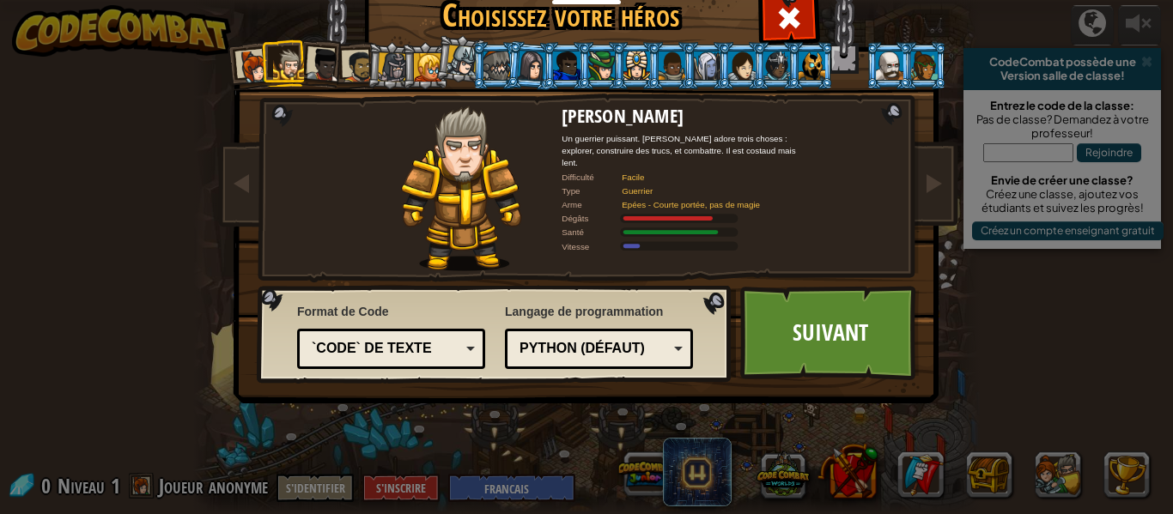
click at [319, 56] on div at bounding box center [324, 65] width 34 height 34
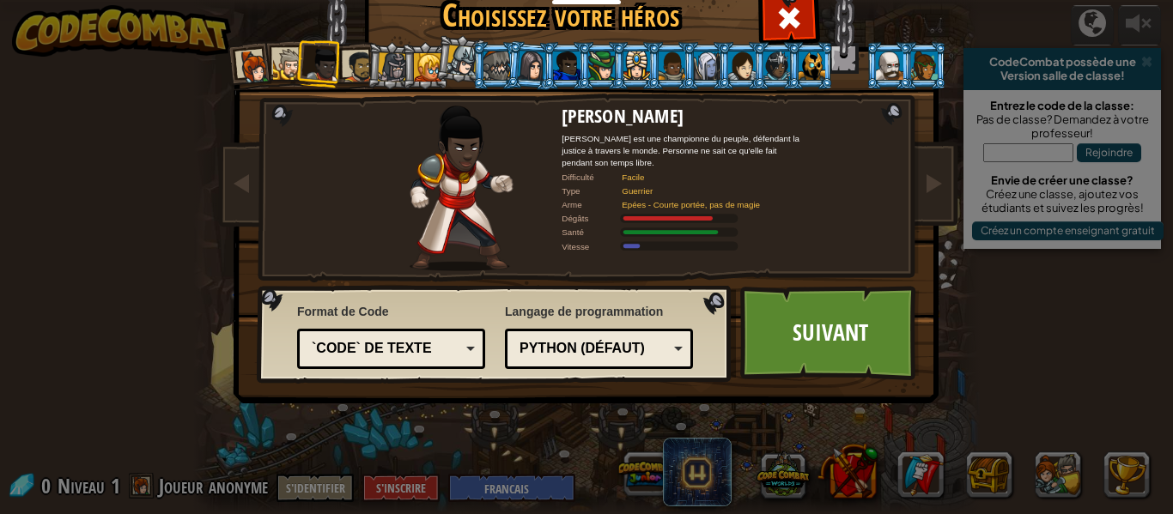
click at [368, 64] on li at bounding box center [390, 65] width 49 height 49
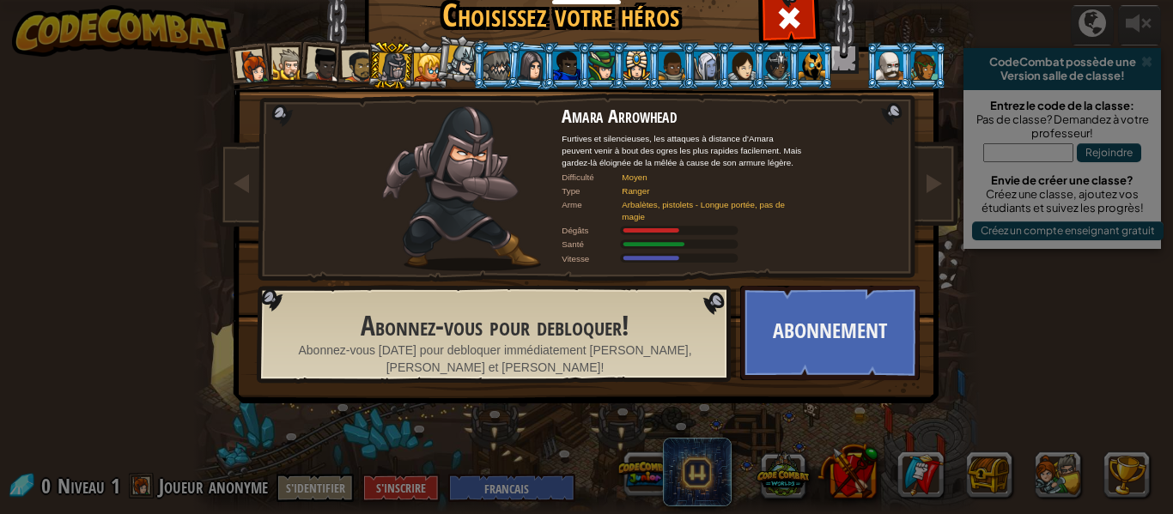
click at [359, 68] on div at bounding box center [359, 67] width 32 height 32
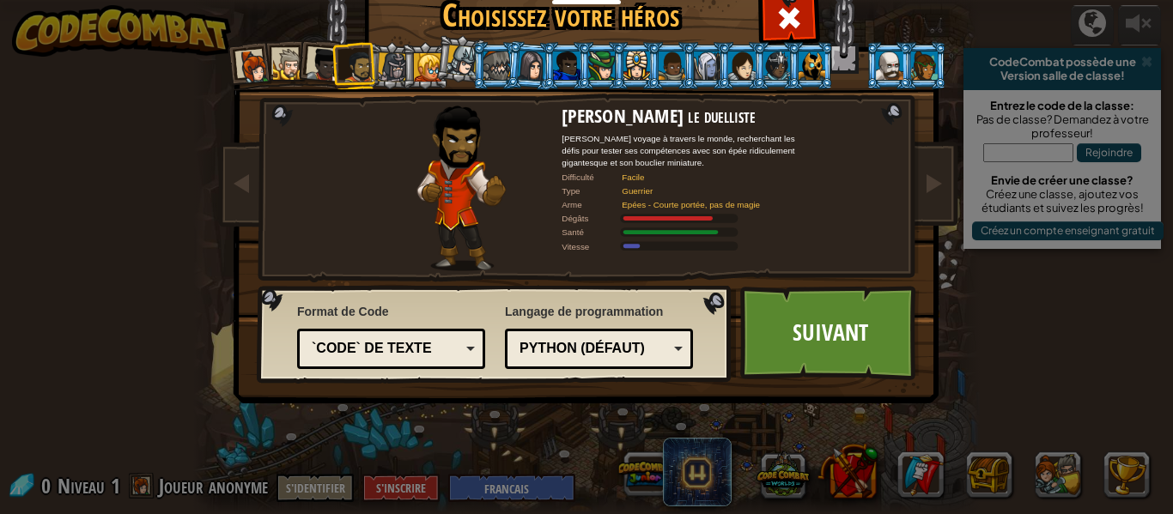
click at [313, 64] on div at bounding box center [324, 65] width 34 height 34
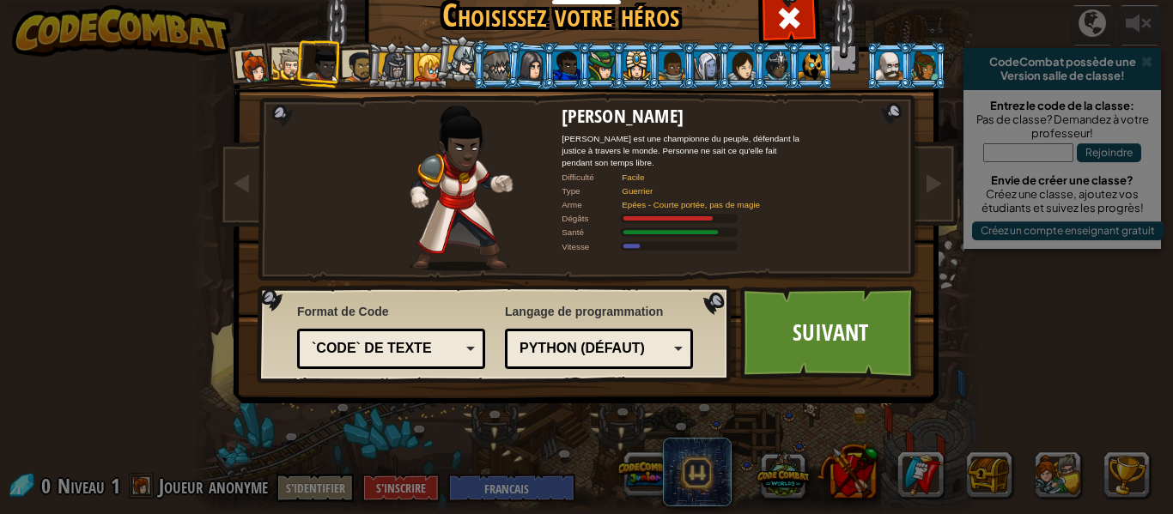
click at [292, 64] on div at bounding box center [289, 65] width 32 height 32
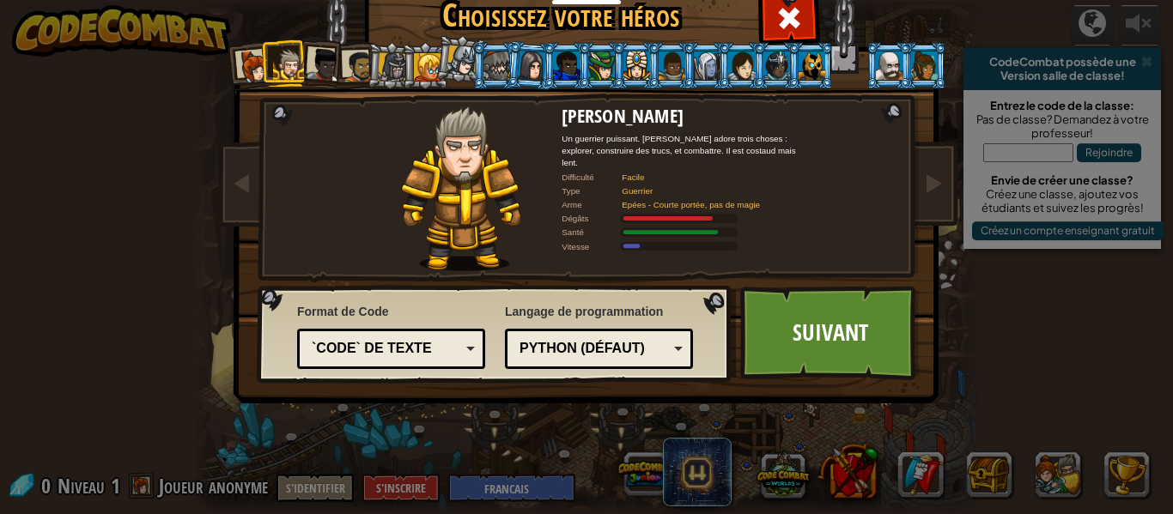
click at [402, 356] on div "`code` de texte" at bounding box center [386, 349] width 149 height 20
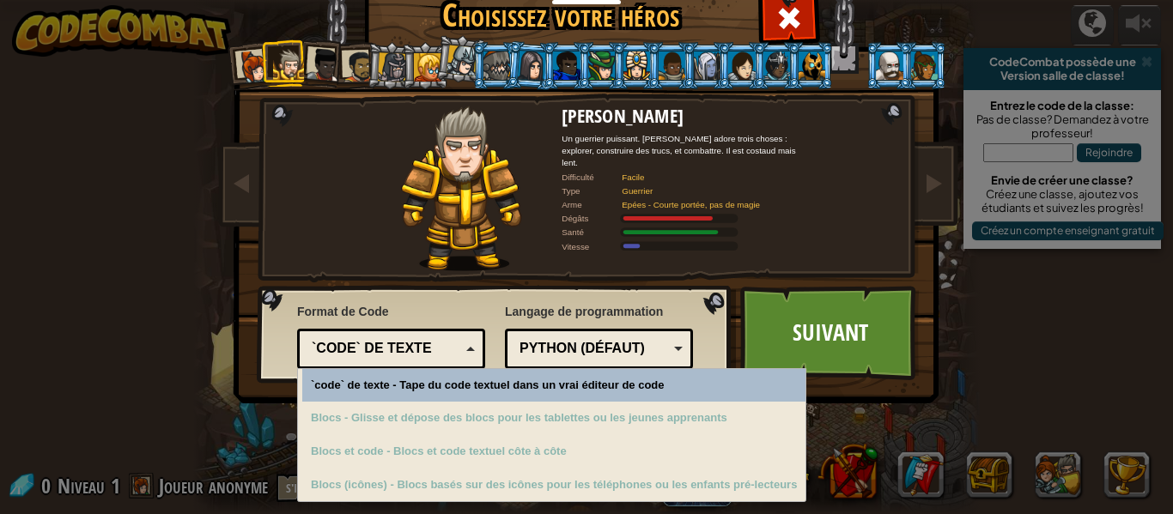
click at [429, 326] on div "Format de Code `code` de texte Blocs et code Blocs Blocs (icônes) `code` de tex…" at bounding box center [391, 334] width 188 height 70
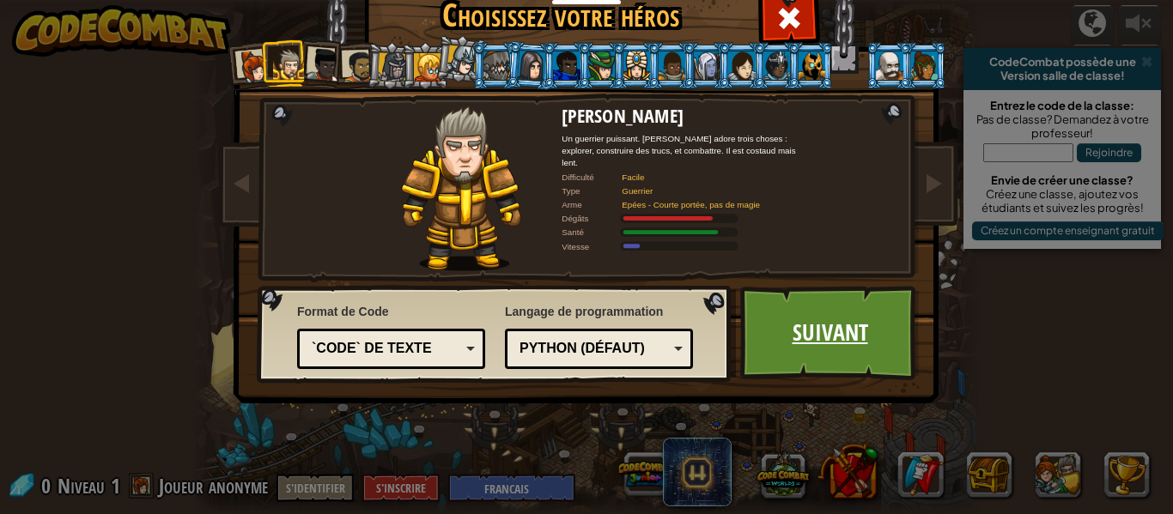
click at [811, 319] on link "Suivant" at bounding box center [830, 333] width 180 height 94
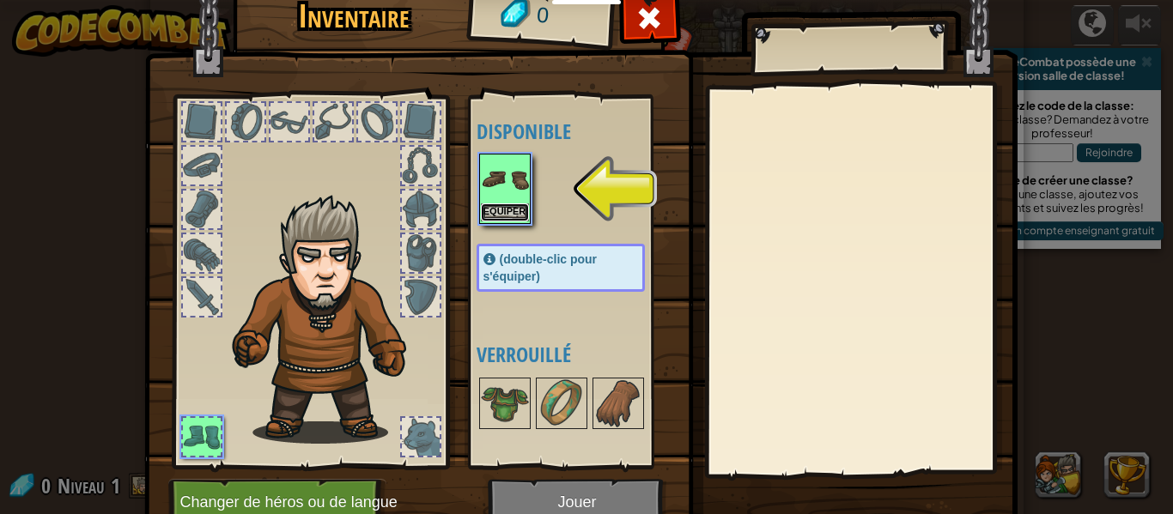
click at [498, 215] on button "Equiper" at bounding box center [505, 213] width 48 height 18
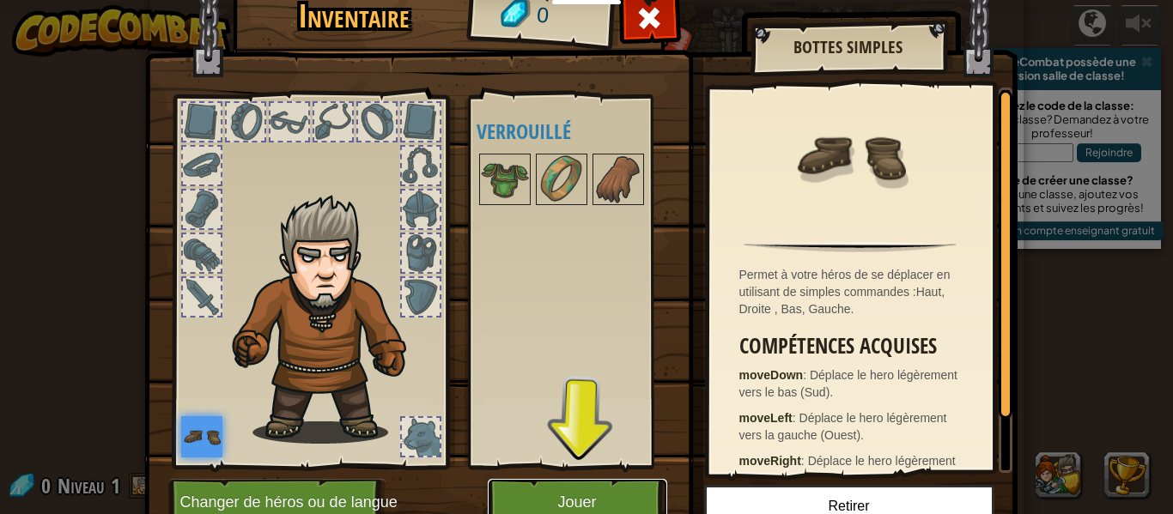
click at [587, 505] on button "Jouer" at bounding box center [578, 502] width 180 height 47
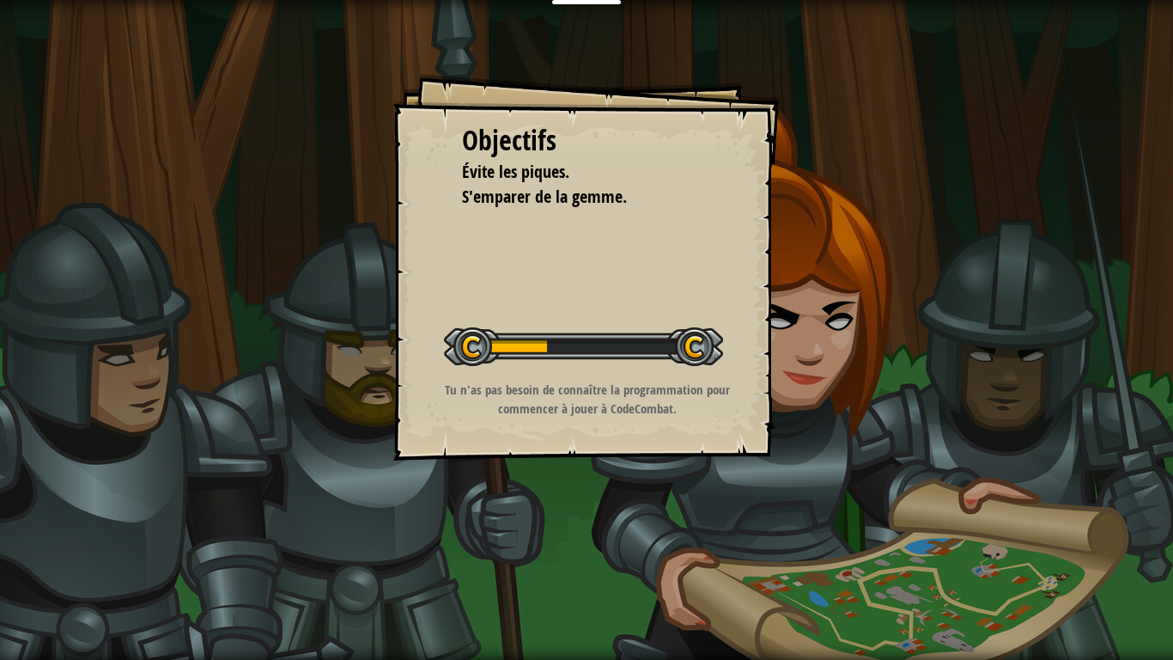
click at [602, 169] on li "Évite les piques." at bounding box center [574, 172] width 266 height 25
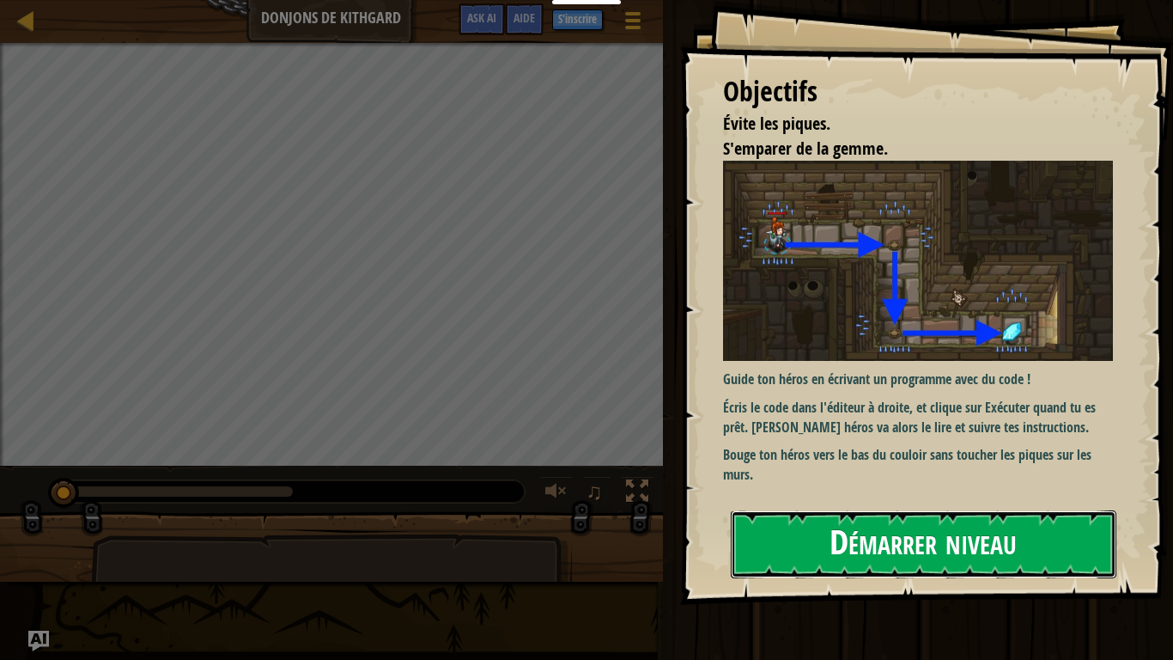
click at [953, 514] on button "Démarrer niveau" at bounding box center [924, 544] width 386 height 68
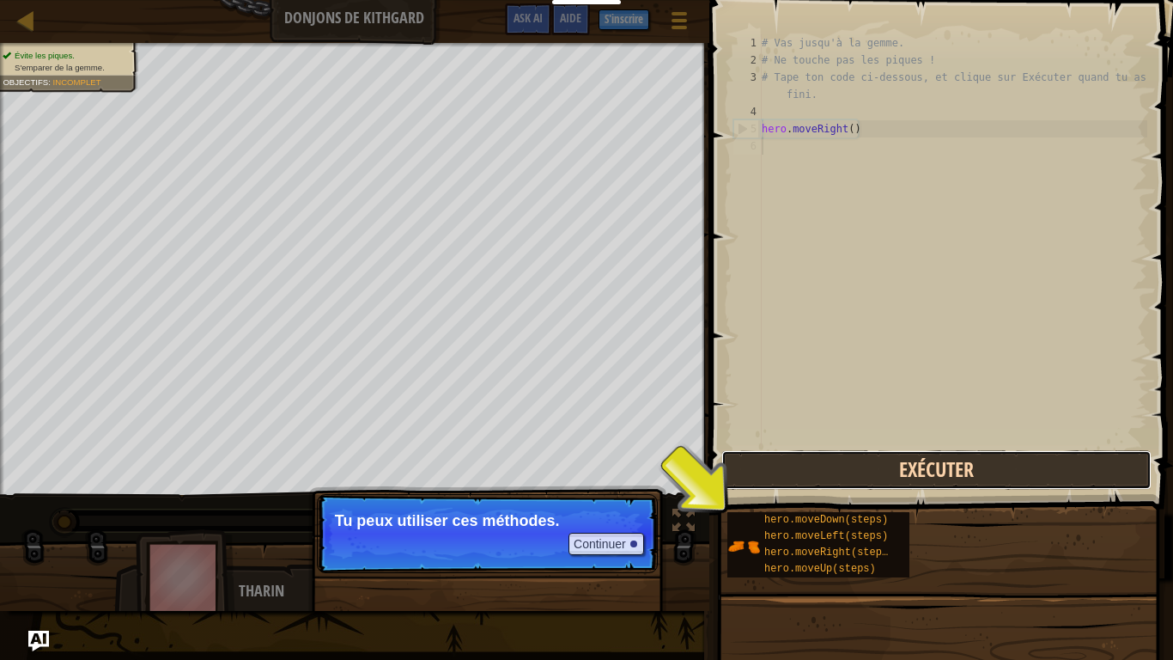
click at [911, 465] on button "Exécuter" at bounding box center [936, 470] width 430 height 40
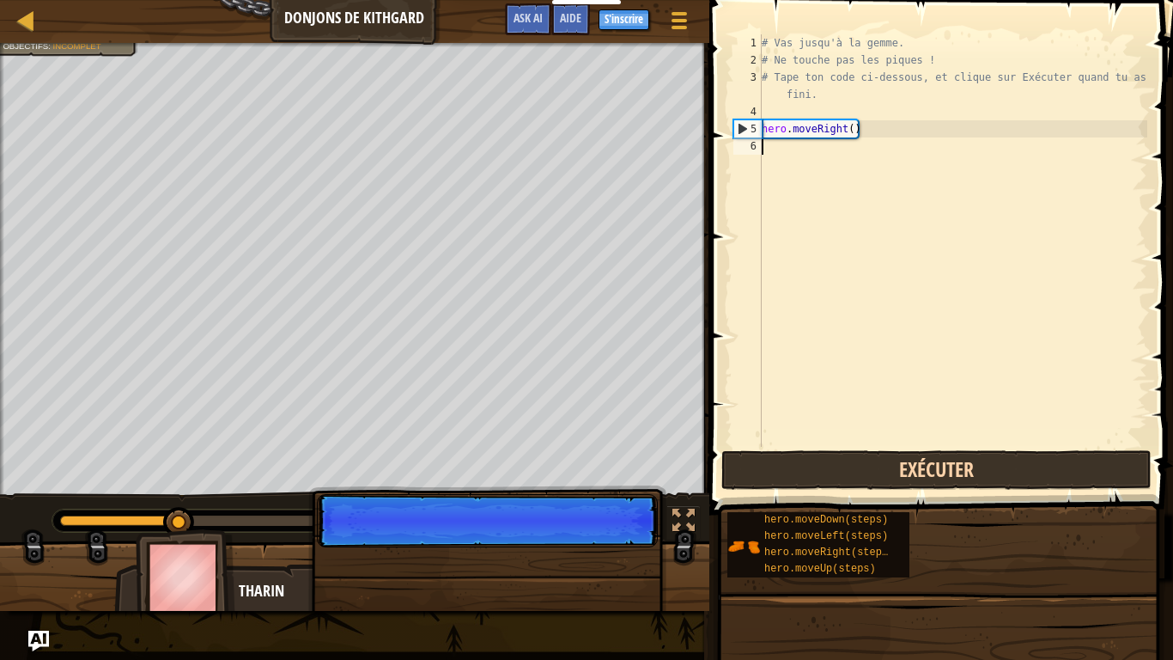
scroll to position [8, 0]
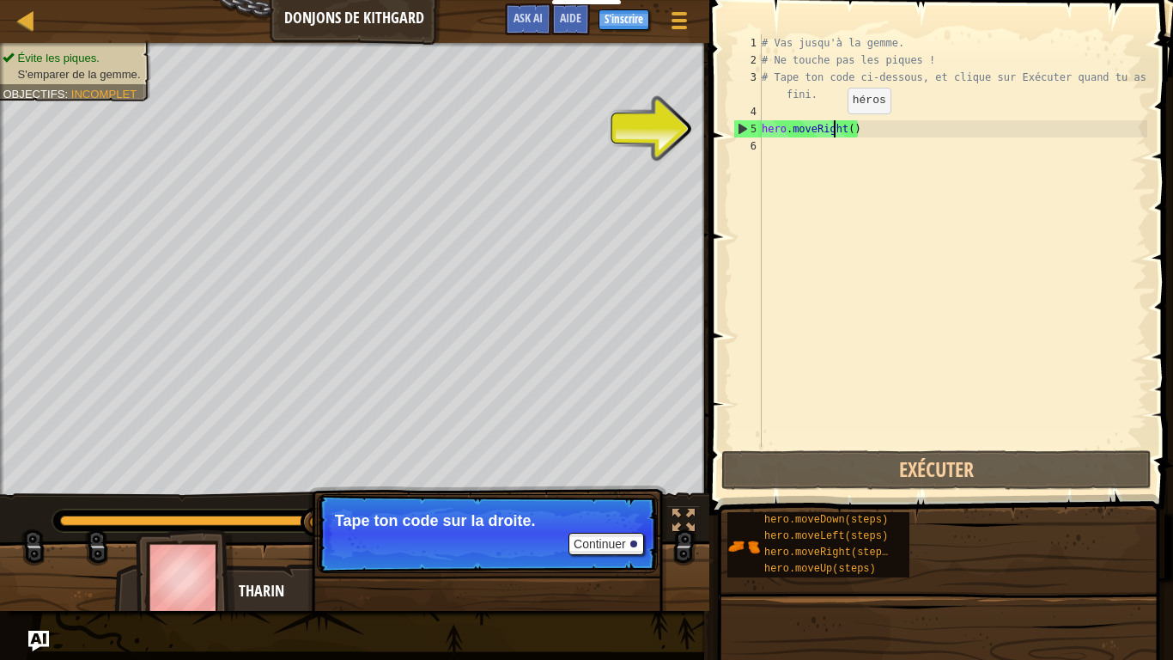
click at [832, 130] on div "# Vas jusqu'à la gemme. # Ne touche pas les piques ! # Tape ton code ci-dessous…" at bounding box center [952, 257] width 389 height 447
click at [864, 133] on div "# Vas jusqu'à la gemme. # Ne touche pas les piques ! # Tape ton code ci-dessous…" at bounding box center [952, 257] width 389 height 447
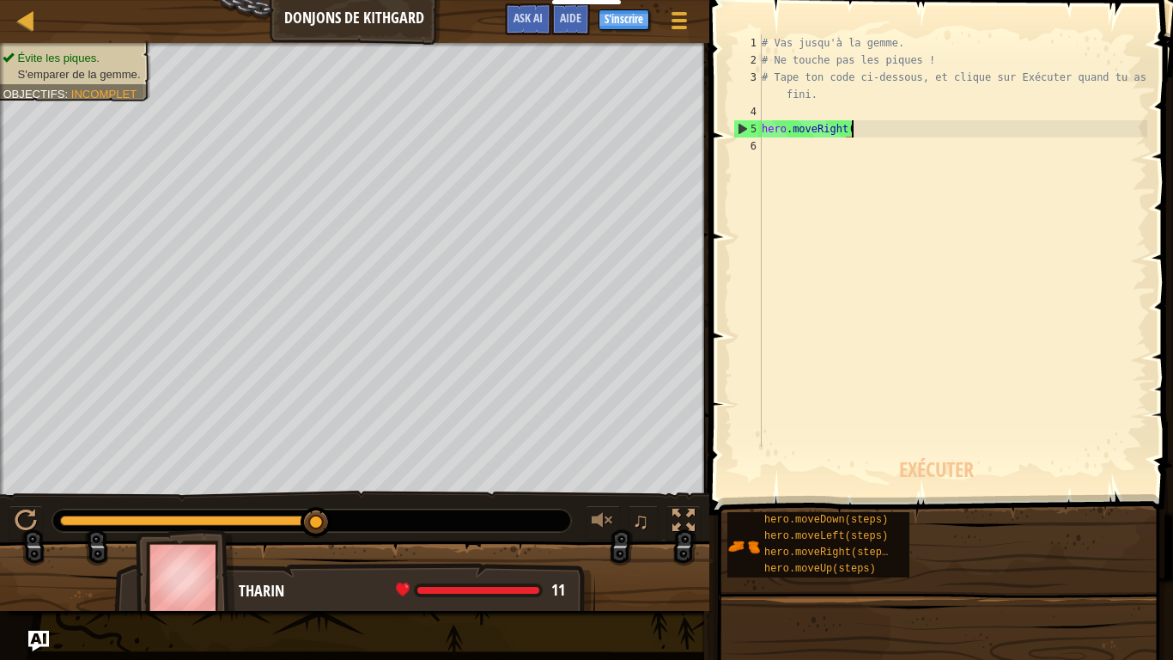
type textarea "hero.moveRight"
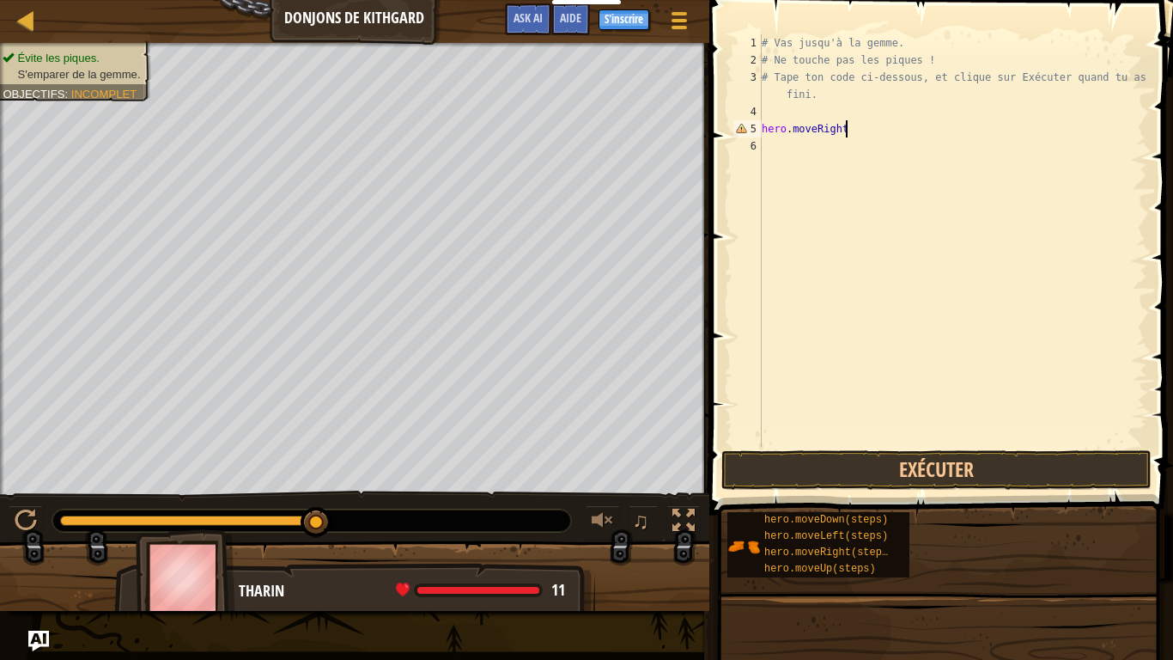
select select "fr"
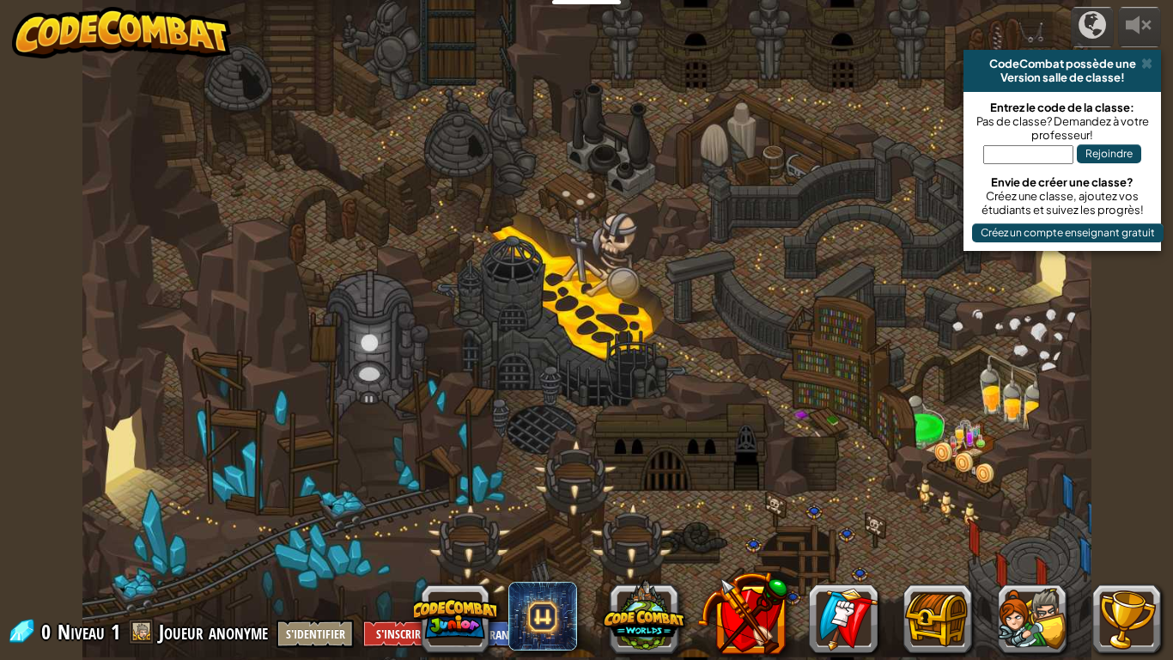
select select "fr"
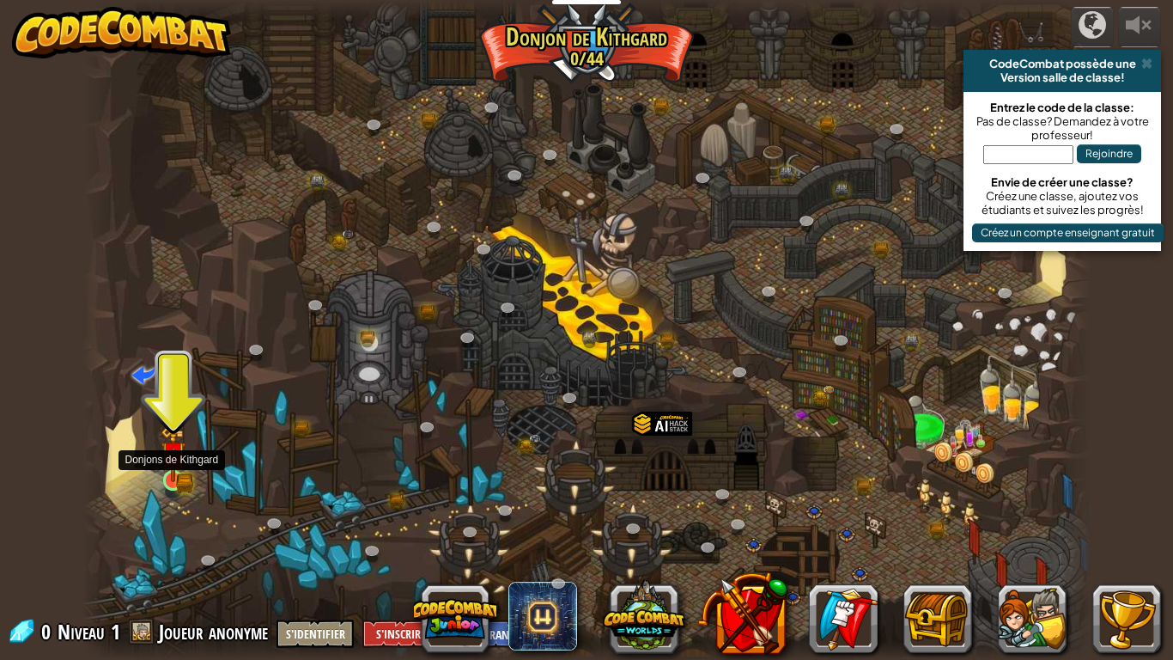
click at [171, 480] on img at bounding box center [174, 454] width 26 height 56
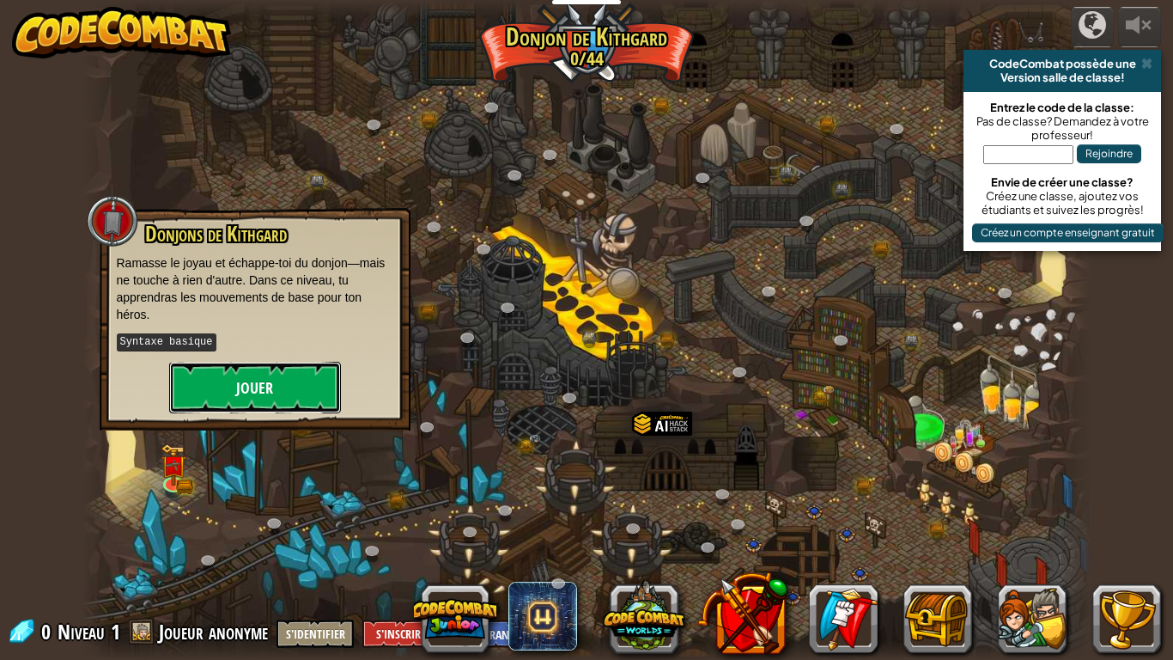
click at [262, 384] on button "Jouer" at bounding box center [255, 388] width 172 height 52
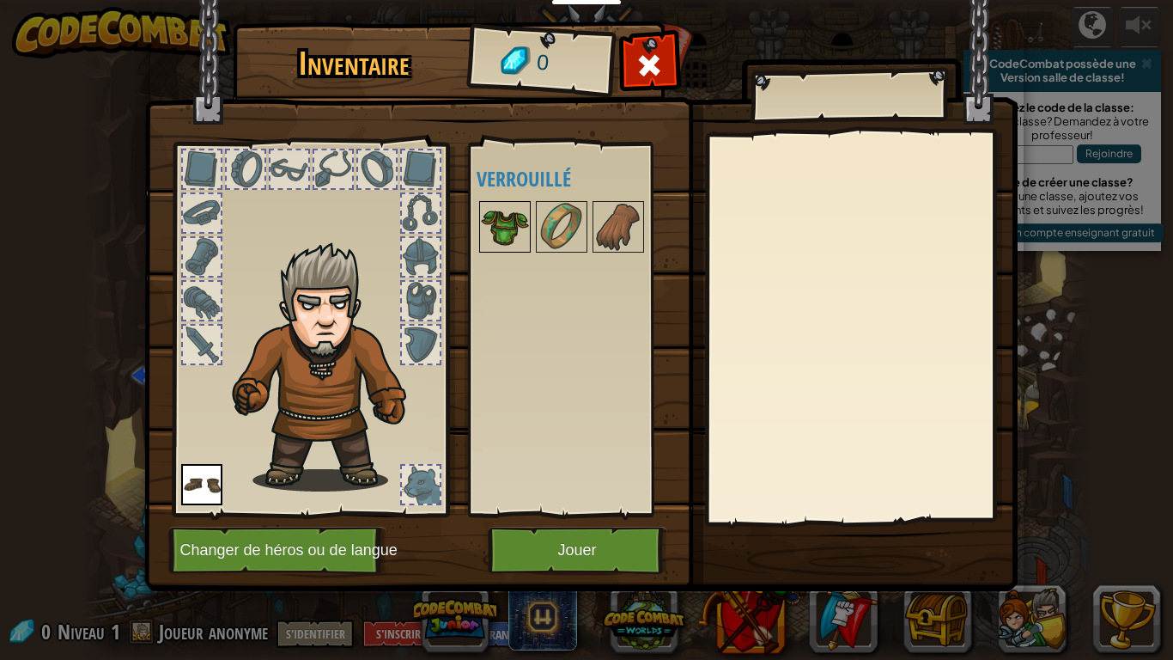
click at [505, 233] on img at bounding box center [505, 227] width 48 height 48
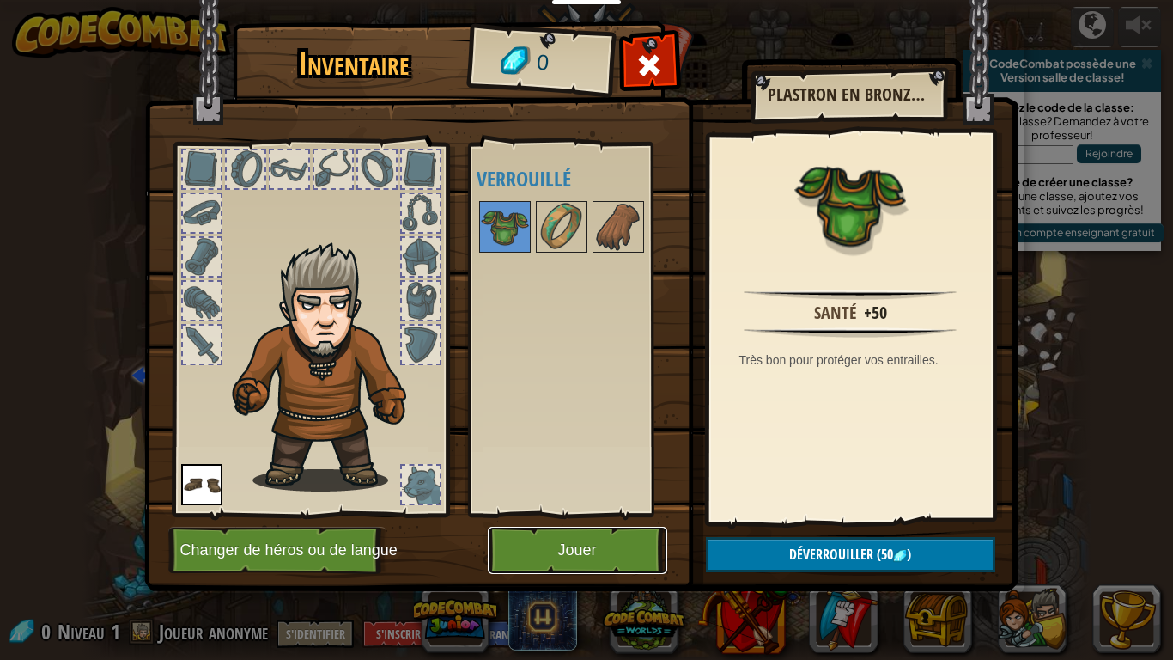
click at [593, 514] on button "Jouer" at bounding box center [578, 550] width 180 height 47
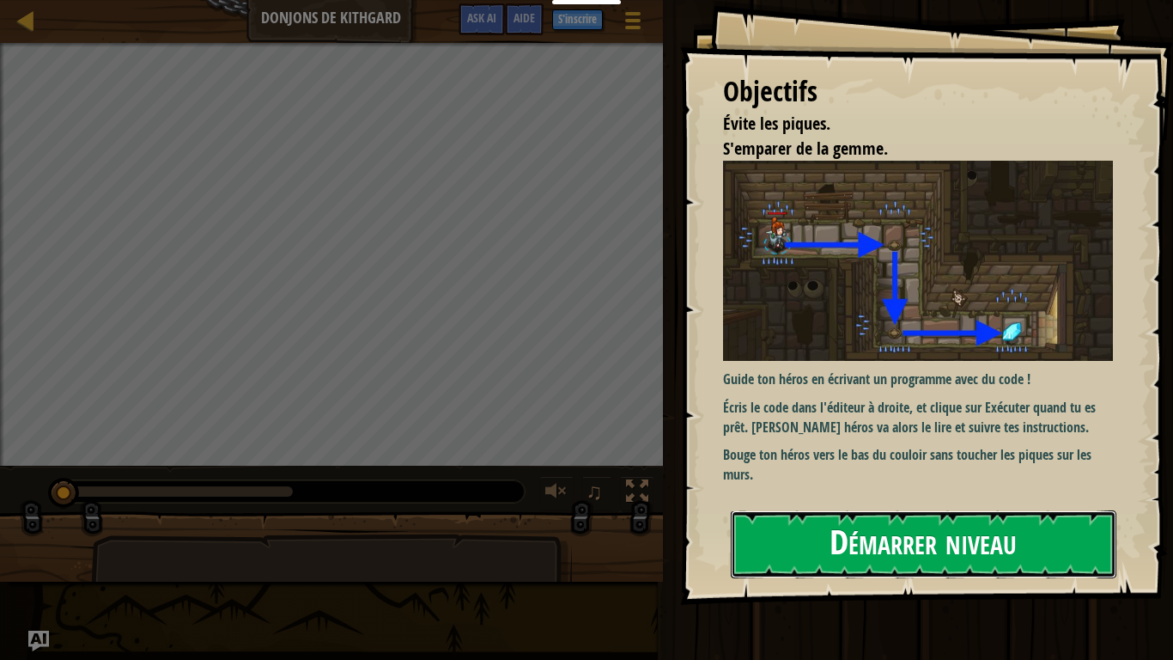
click at [1041, 514] on button "Démarrer niveau" at bounding box center [924, 544] width 386 height 68
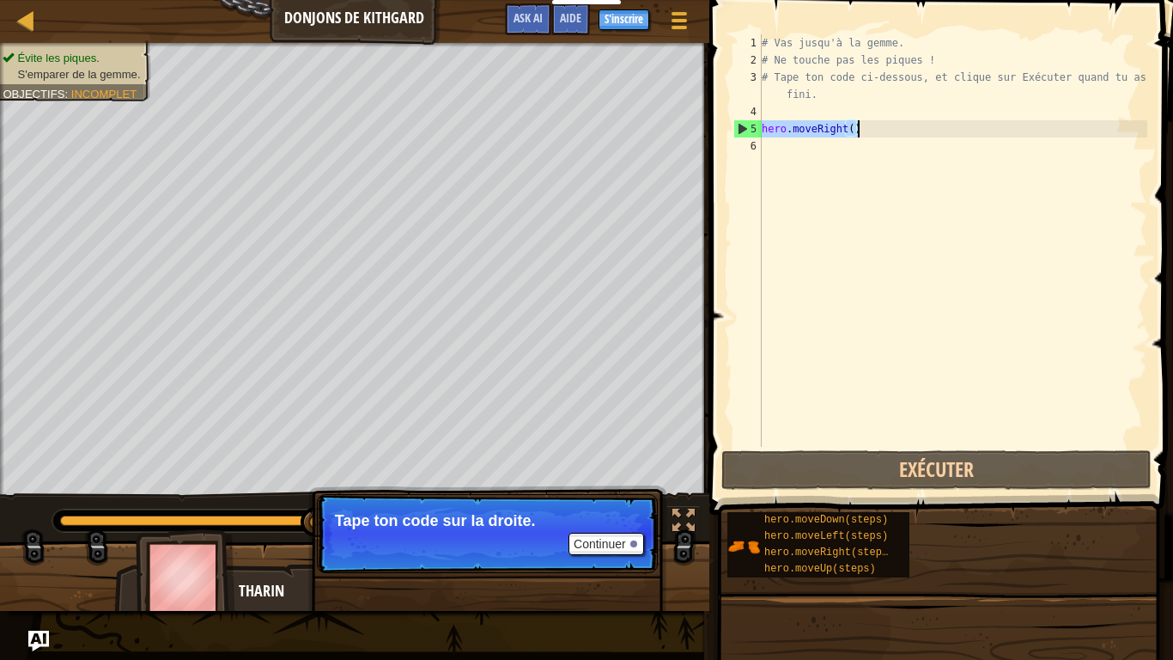
drag, startPoint x: 764, startPoint y: 125, endPoint x: 858, endPoint y: 123, distance: 94.5
click at [858, 123] on div "# Vas jusqu'à la gemme. # Ne touche pas les piques ! # Tape ton code ci-dessous…" at bounding box center [952, 257] width 389 height 447
type textarea "hero.moveRight()"
click at [815, 155] on div "# Vas jusqu'à la gemme. # Ne touche pas les piques ! # Tape ton code ci-dessous…" at bounding box center [952, 257] width 389 height 447
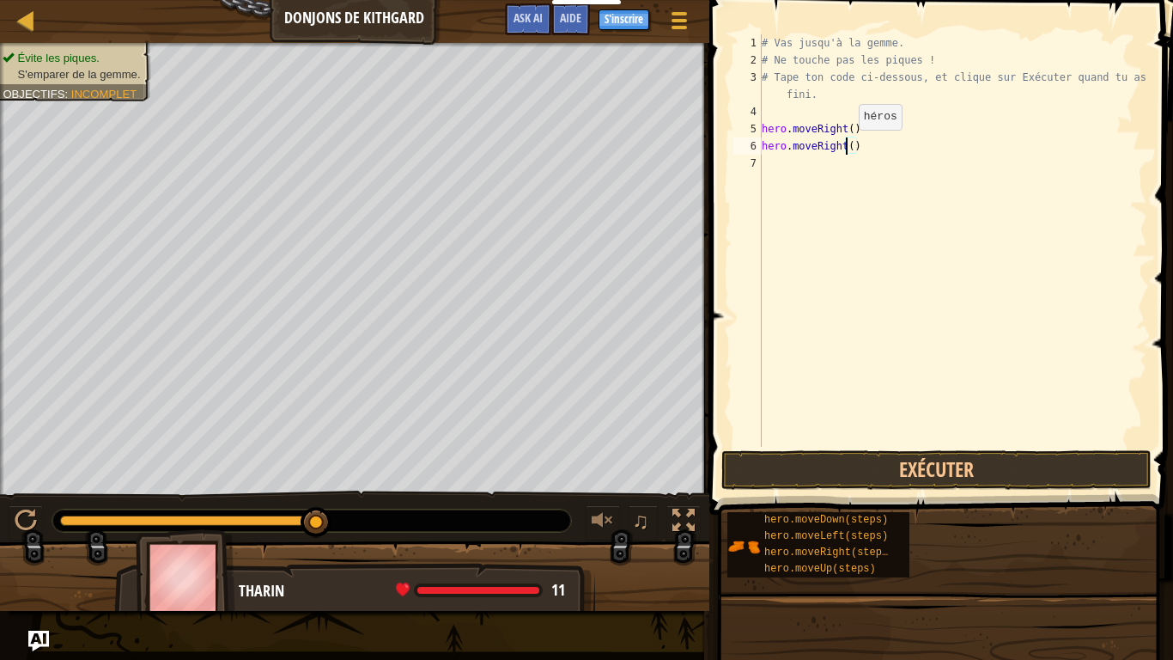
click at [843, 146] on div "# Vas jusqu'à la gemme. # Ne touche pas les piques ! # Tape ton code ci-dessous…" at bounding box center [952, 257] width 389 height 447
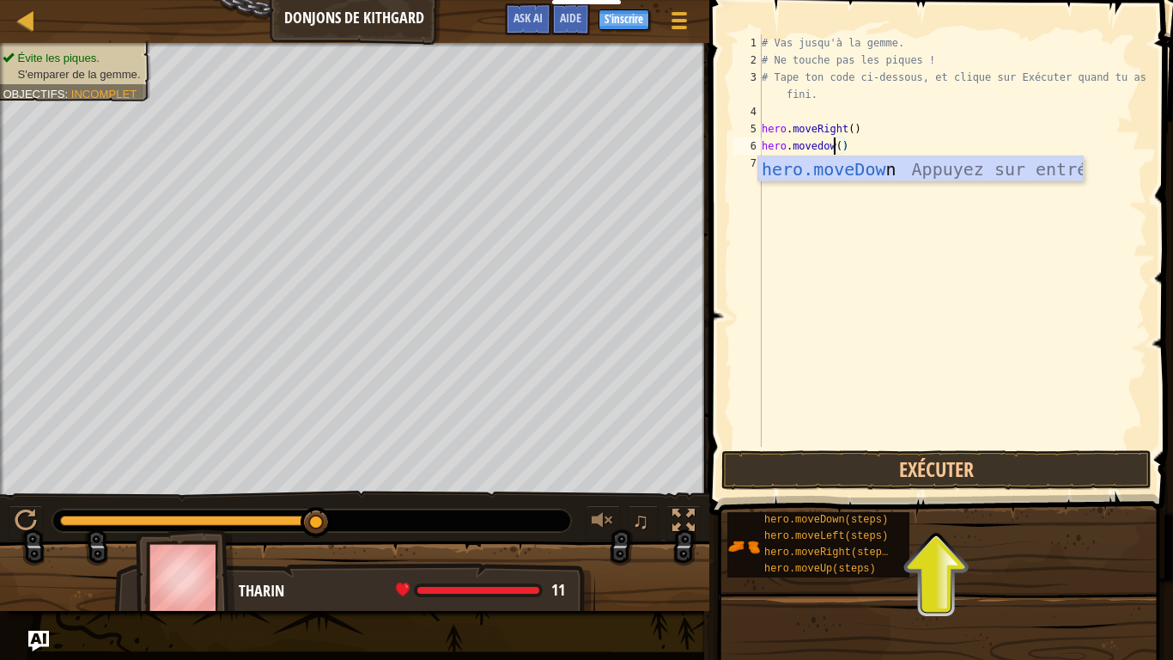
scroll to position [8, 11]
type textarea "hero.movedown()"
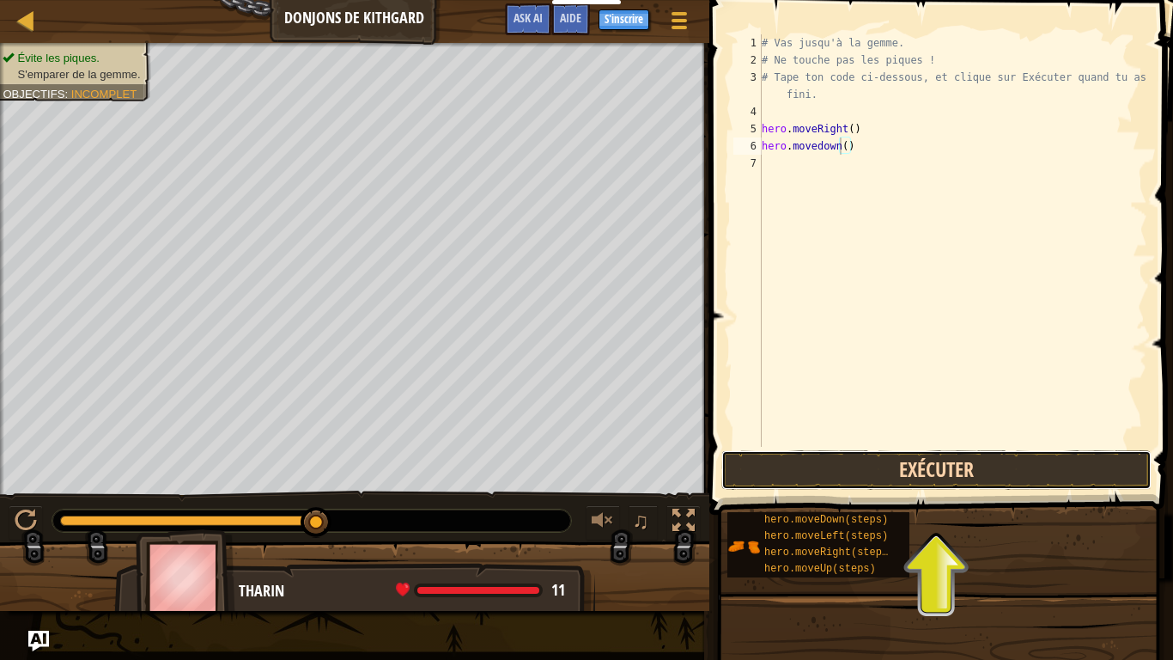
click at [970, 466] on button "Exécuter" at bounding box center [936, 470] width 430 height 40
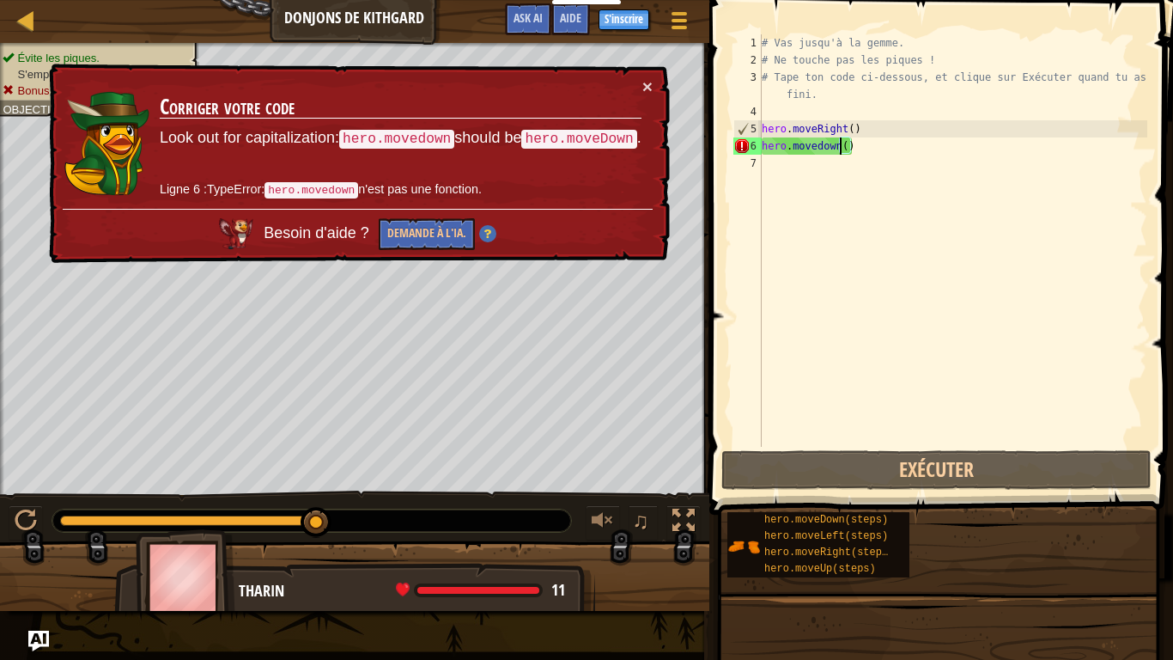
click at [856, 147] on div "# Vas jusqu'à la gemme. # Ne touche pas les piques ! # Tape ton code ci-dessous…" at bounding box center [952, 257] width 389 height 447
click at [430, 235] on button "Demande à l'IA." at bounding box center [427, 234] width 96 height 32
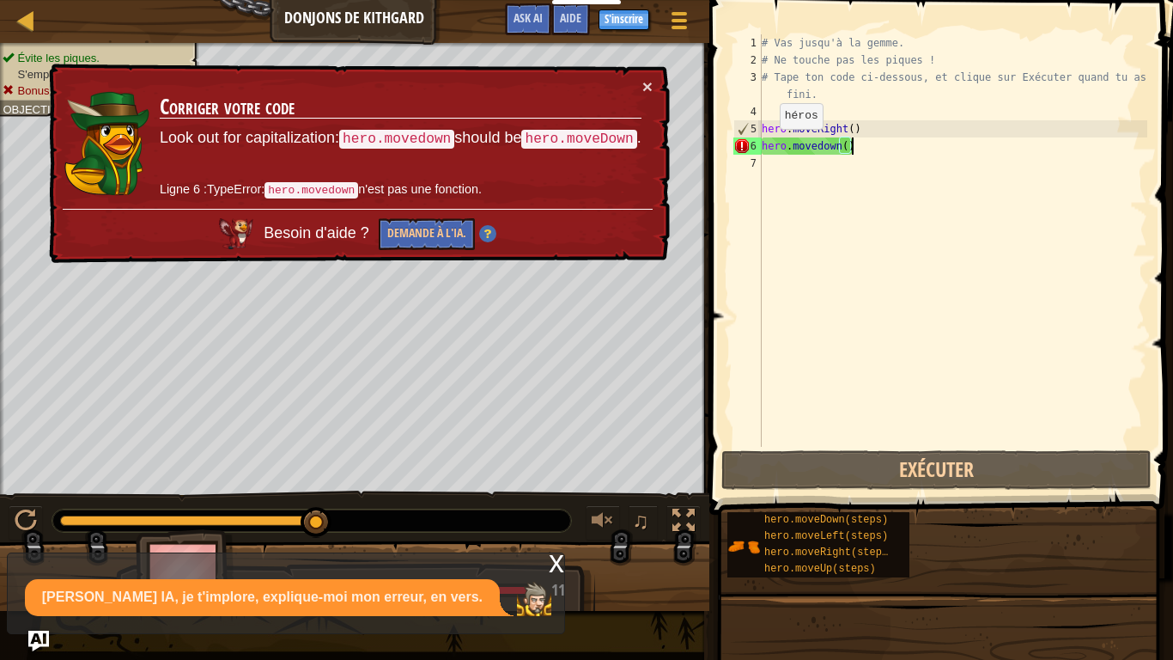
click at [429, 134] on code "hero.movedown" at bounding box center [396, 139] width 115 height 19
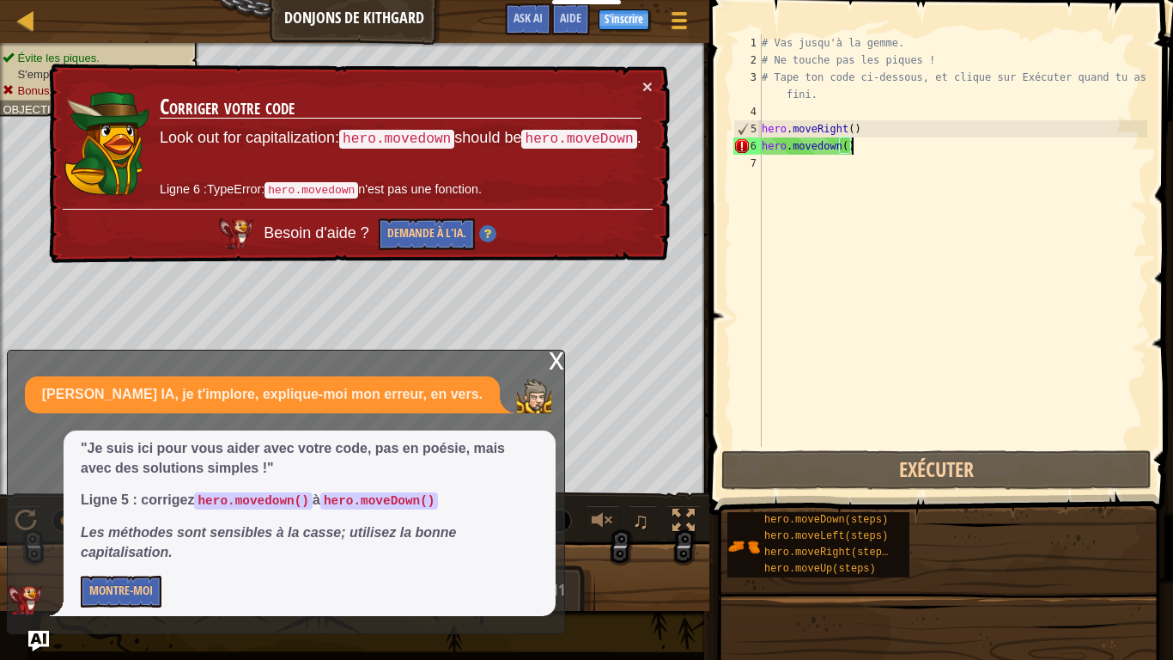
click at [848, 160] on div "# Vas jusqu'à la gemme. # Ne touche pas les piques ! # Tape ton code ci-dessous…" at bounding box center [952, 257] width 389 height 447
click at [842, 149] on div "# Vas jusqu'à la gemme. # Ne touche pas les piques ! # Tape ton code ci-dessous…" at bounding box center [952, 257] width 389 height 447
click at [813, 143] on div "# Vas jusqu'à la gemme. # Ne touche pas les piques ! # Tape ton code ci-dessous…" at bounding box center [952, 257] width 389 height 447
click at [854, 149] on div "# Vas jusqu'à la gemme. # Ne touche pas les piques ! # Tape ton code ci-dessous…" at bounding box center [952, 257] width 389 height 447
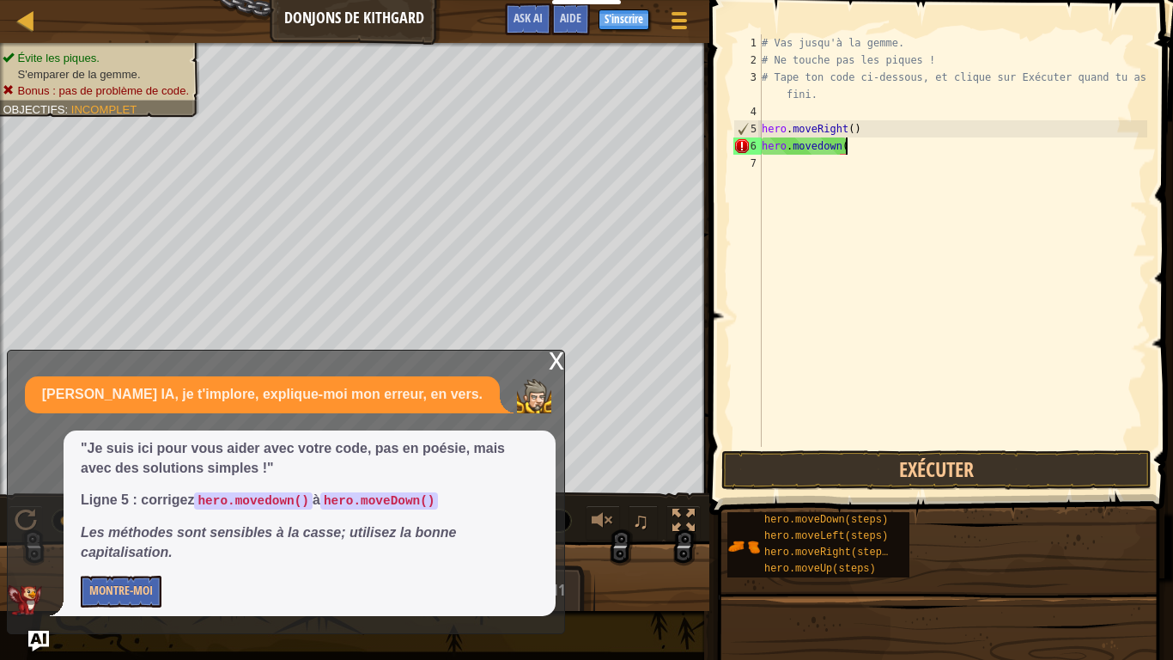
type textarea "hero.movedown"
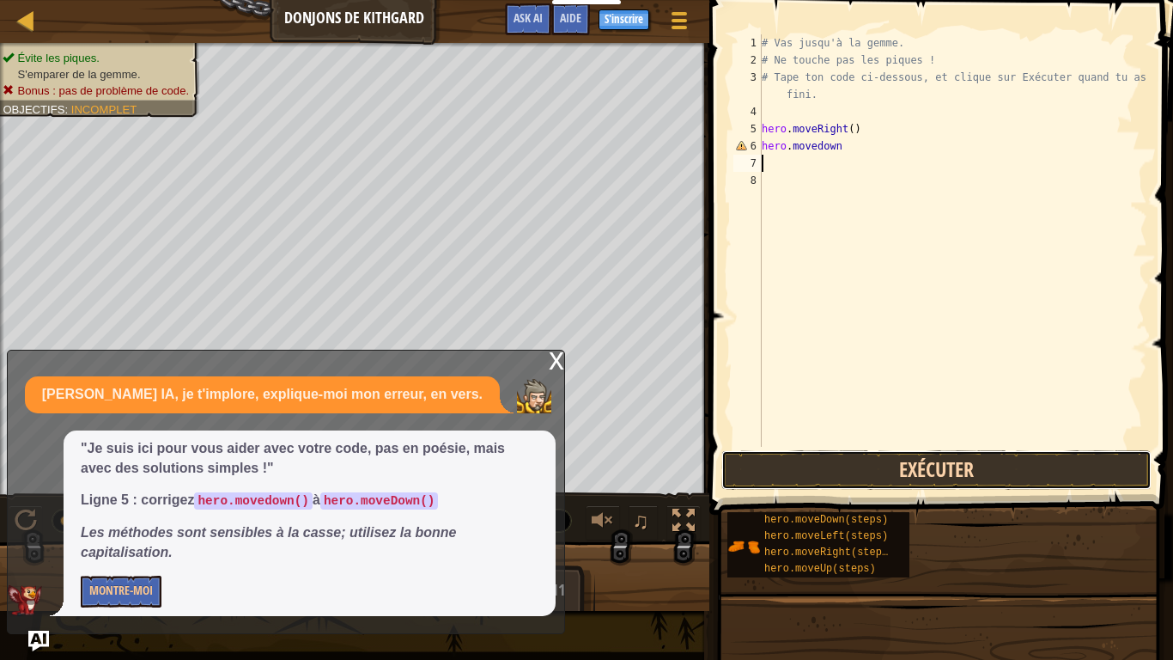
click at [1001, 486] on button "Exécuter" at bounding box center [936, 470] width 430 height 40
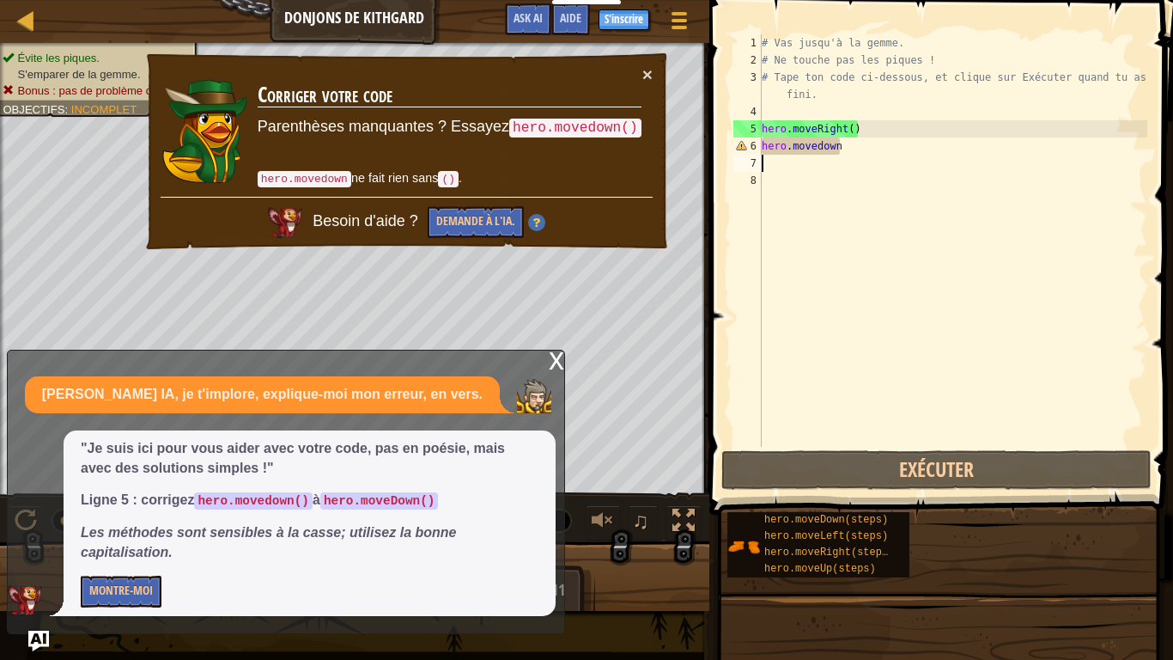
click at [921, 153] on div "# Vas jusqu'à la gemme. # Ne touche pas les piques ! # Tape ton code ci-dessous…" at bounding box center [952, 257] width 389 height 447
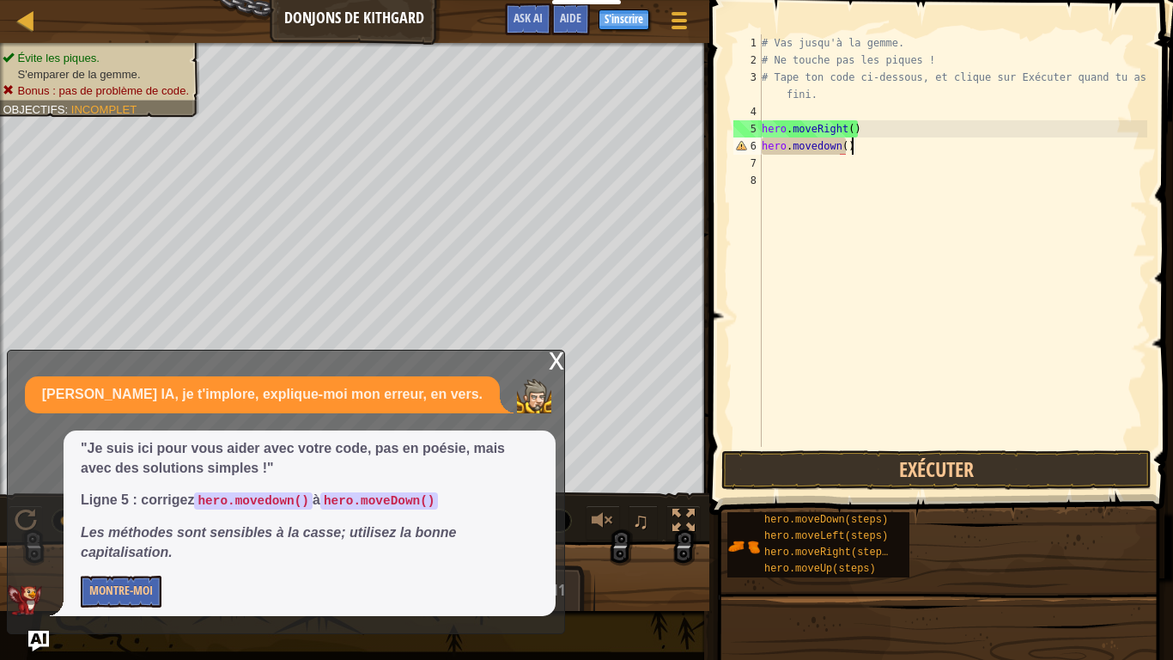
scroll to position [8, 12]
type textarea "hero.movedown()"
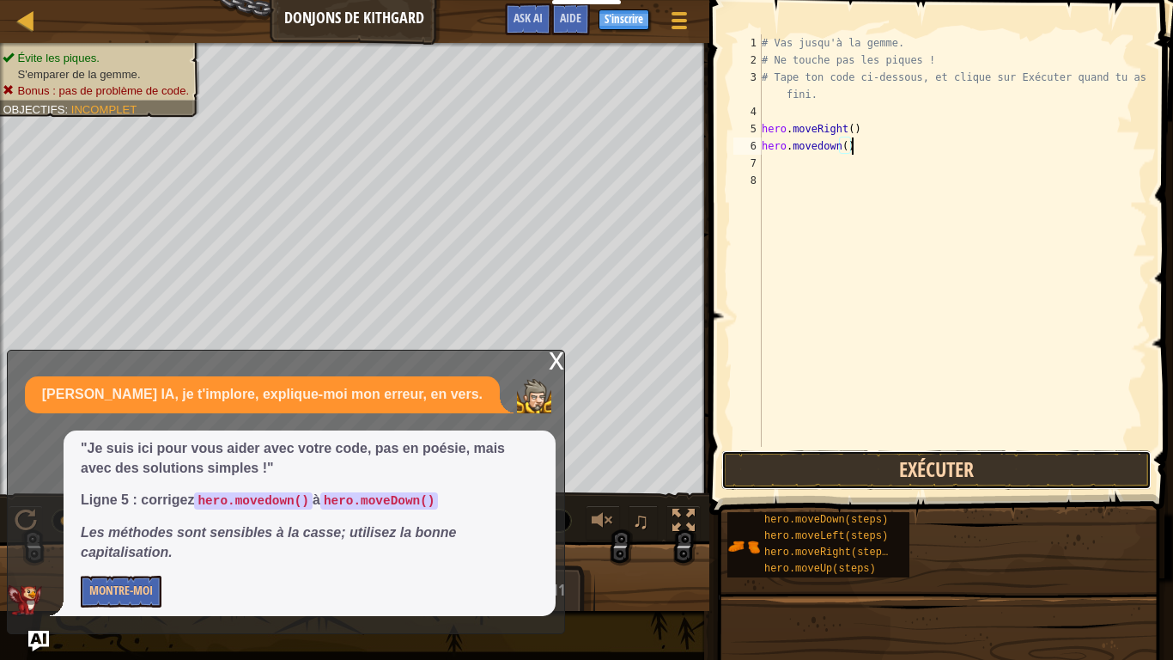
click at [853, 453] on button "Exécuter" at bounding box center [936, 470] width 430 height 40
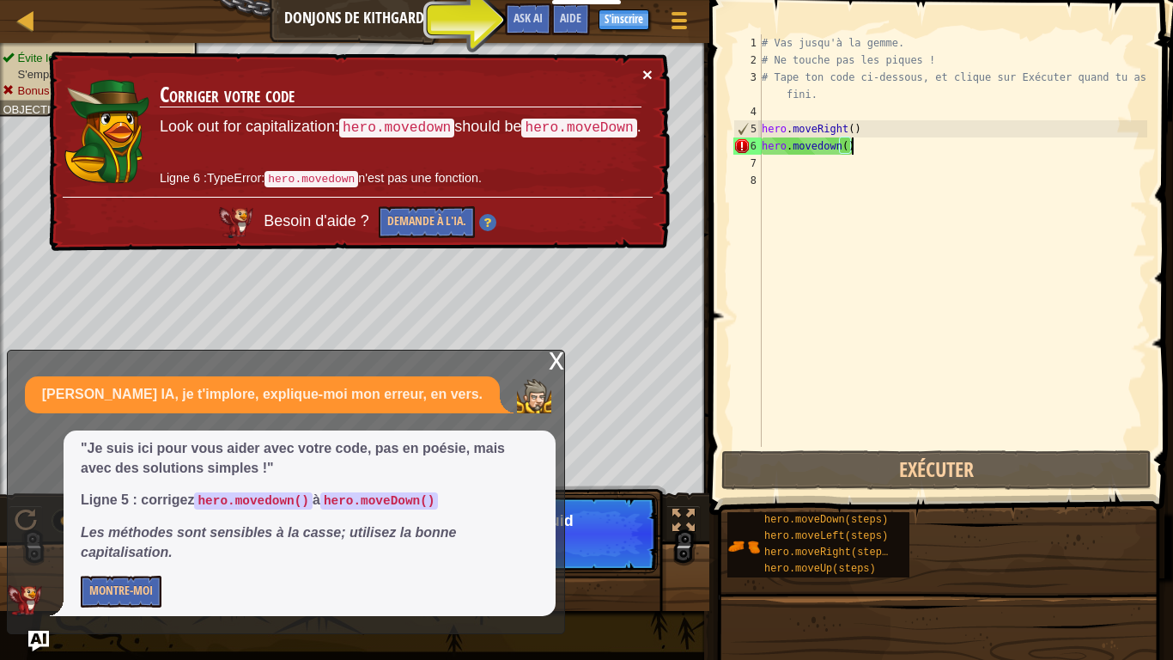
click at [650, 70] on button "×" at bounding box center [647, 74] width 10 height 18
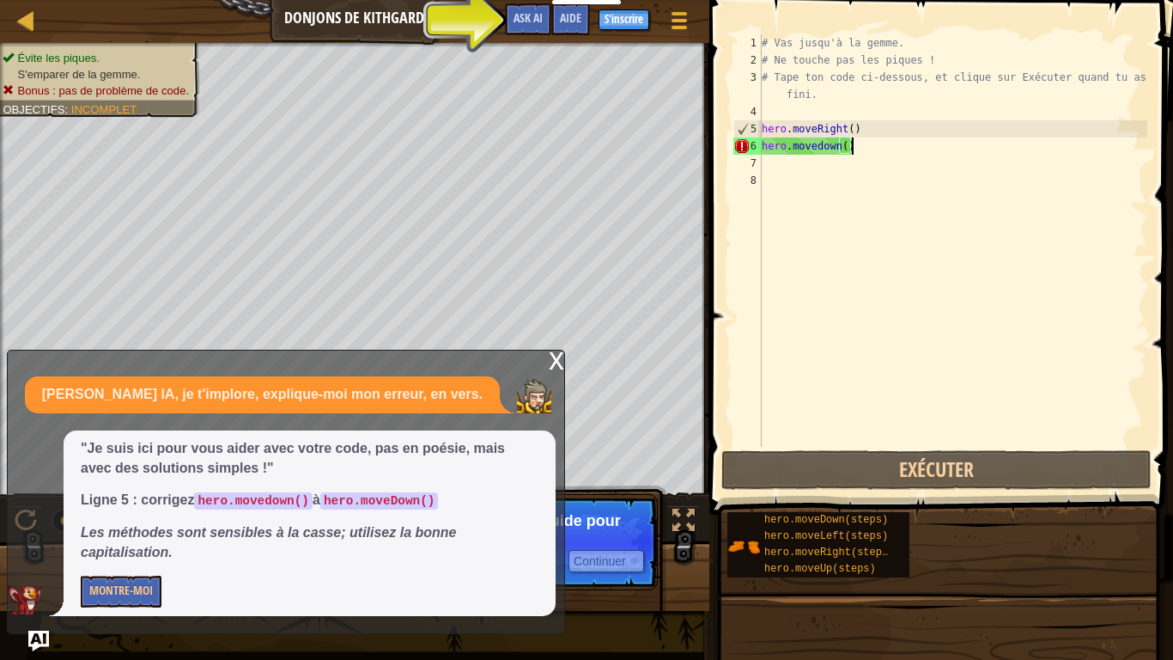
click at [908, 157] on div "# Vas jusqu'à la gemme. # Ne touche pas les piques ! # Tape ton code ci-dessous…" at bounding box center [952, 257] width 389 height 447
click at [845, 150] on div "# Vas jusqu'à la gemme. # Ne touche pas les piques ! # Tape ton code ci-dessous…" at bounding box center [952, 257] width 389 height 447
type textarea "hero.movedown(5)"
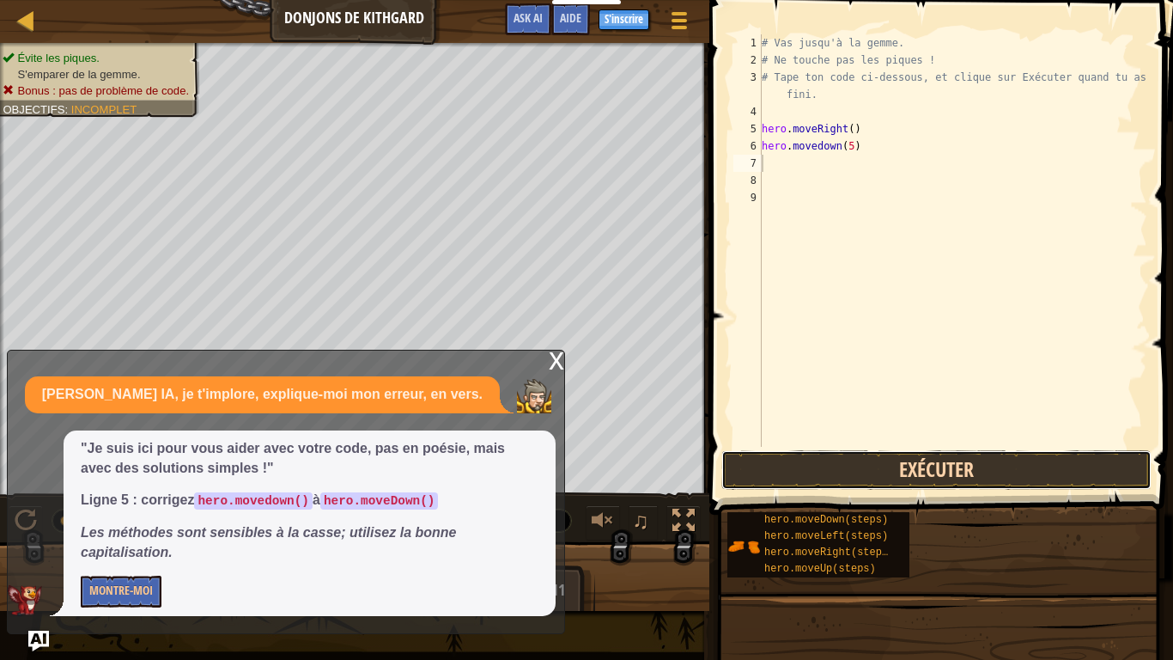
click at [1025, 466] on button "Exécuter" at bounding box center [936, 470] width 430 height 40
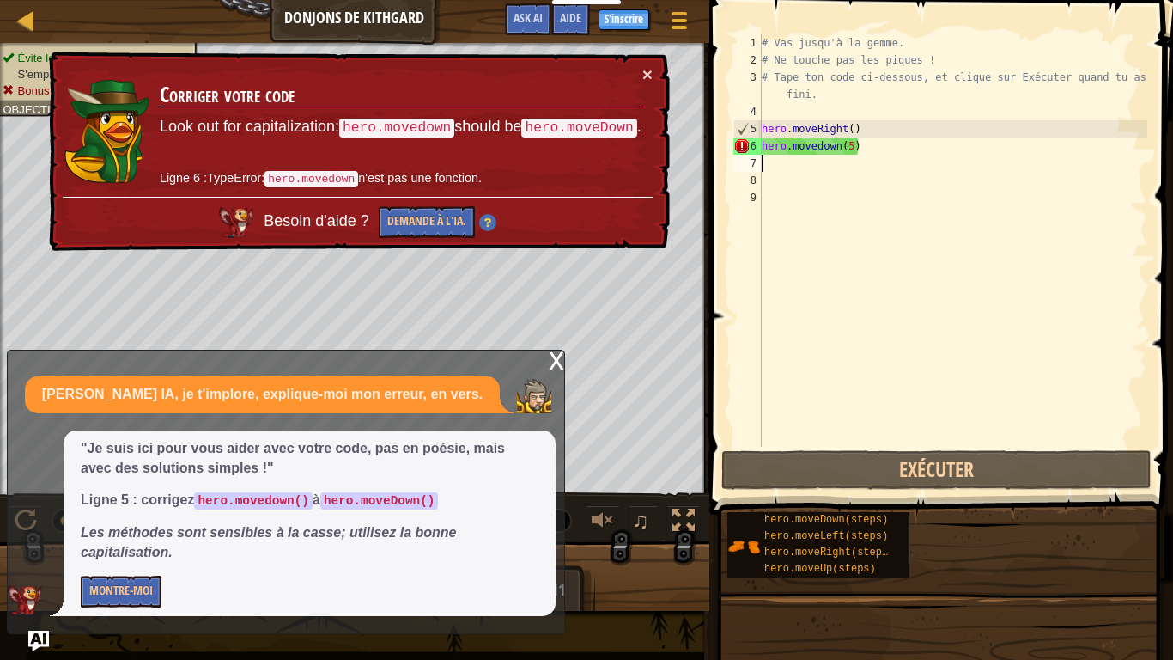
click at [855, 143] on div "# Vas jusqu'à la gemme. # Ne touche pas les piques ! # Tape ton code ci-dessous…" at bounding box center [952, 257] width 389 height 447
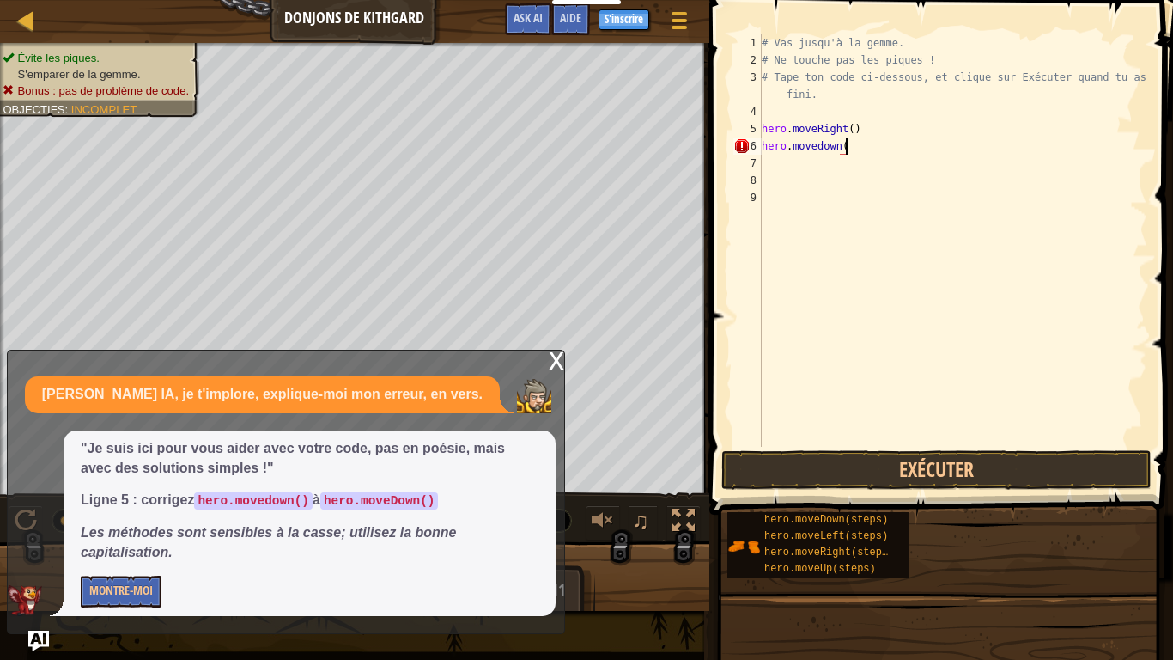
type textarea "hero.movedown()"
click at [809, 173] on div "# Vas jusqu'à la gemme. # Ne touche pas les piques ! # Tape ton code ci-dessous…" at bounding box center [952, 257] width 389 height 447
click at [818, 154] on div "# Vas jusqu'à la gemme. # Ne touche pas les piques ! # Tape ton code ci-dessous…" at bounding box center [952, 257] width 389 height 447
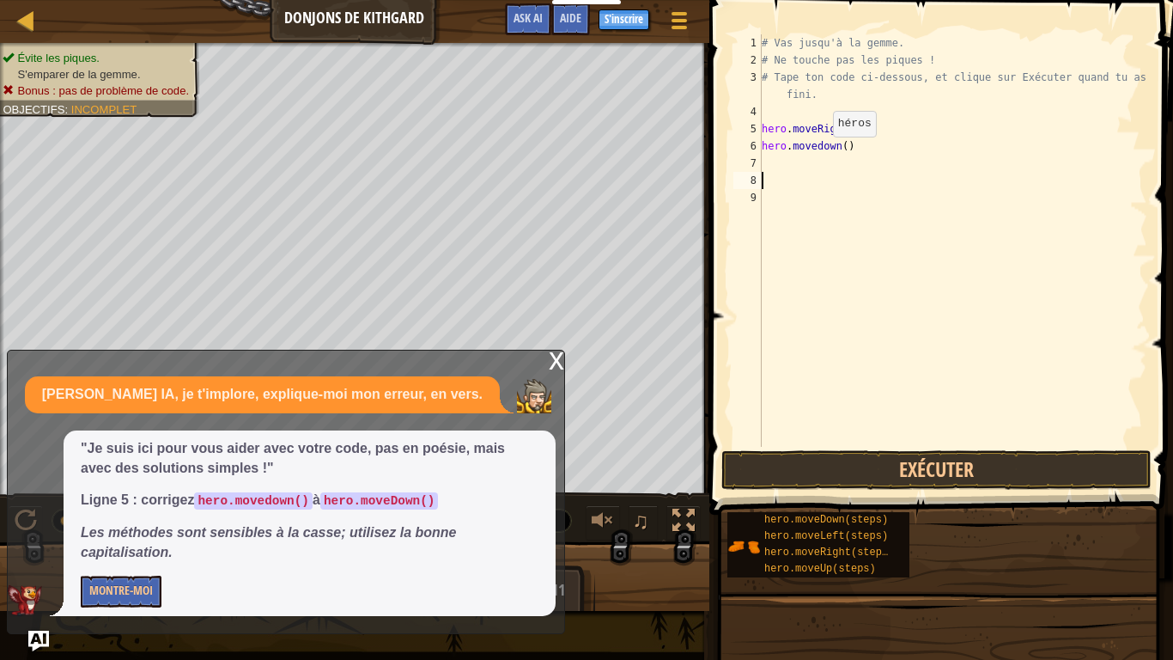
type textarea "hero.movedown()"
click at [819, 167] on div "# Vas jusqu'à la gemme. # Ne touche pas les piques ! # Tape ton code ci-dessous…" at bounding box center [952, 257] width 389 height 447
type textarea "h"
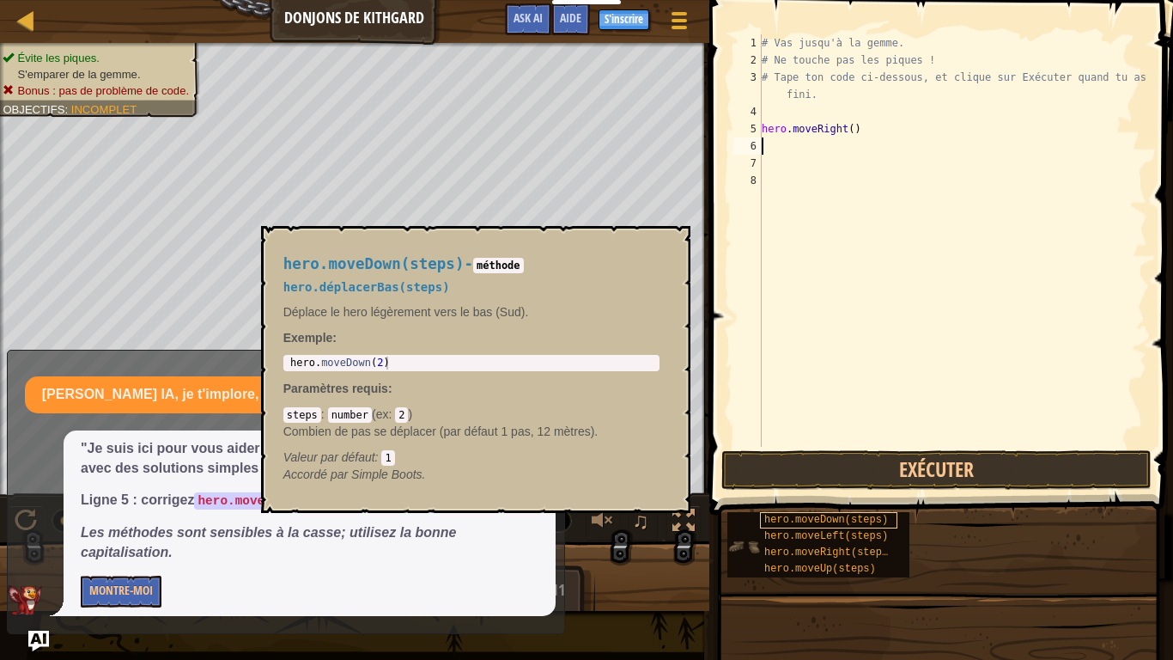
click at [837, 514] on span "hero.moveDown(steps)" at bounding box center [826, 520] width 124 height 12
click at [838, 514] on span "hero.moveDown(steps)" at bounding box center [826, 520] width 124 height 12
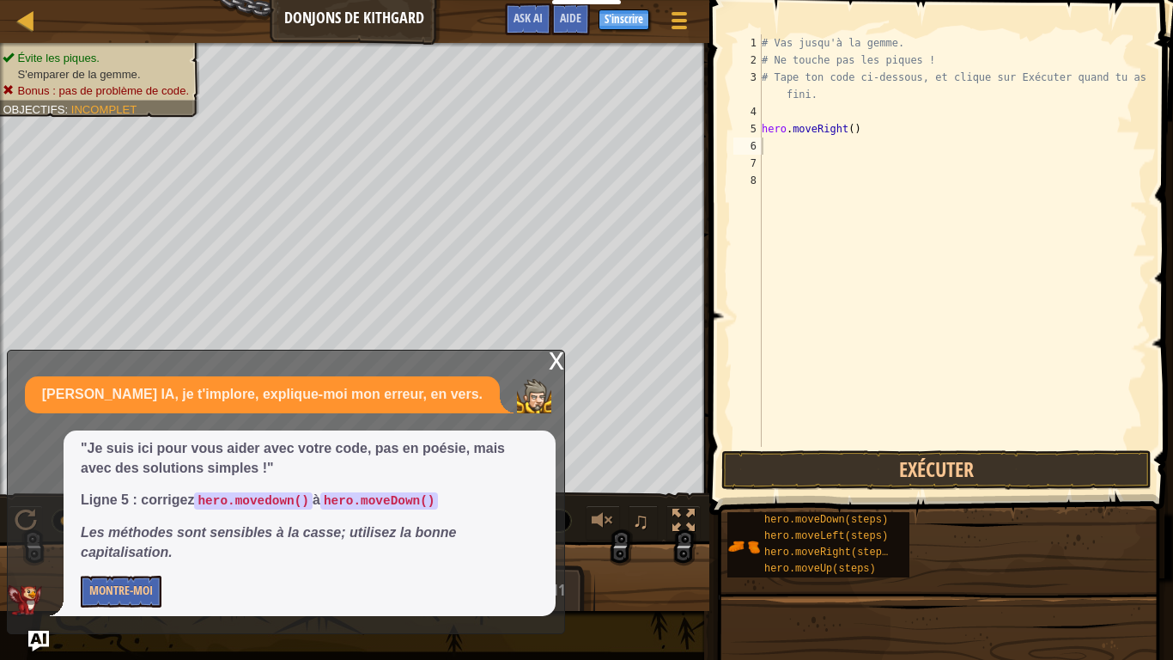
click at [554, 357] on div "x" at bounding box center [556, 358] width 15 height 17
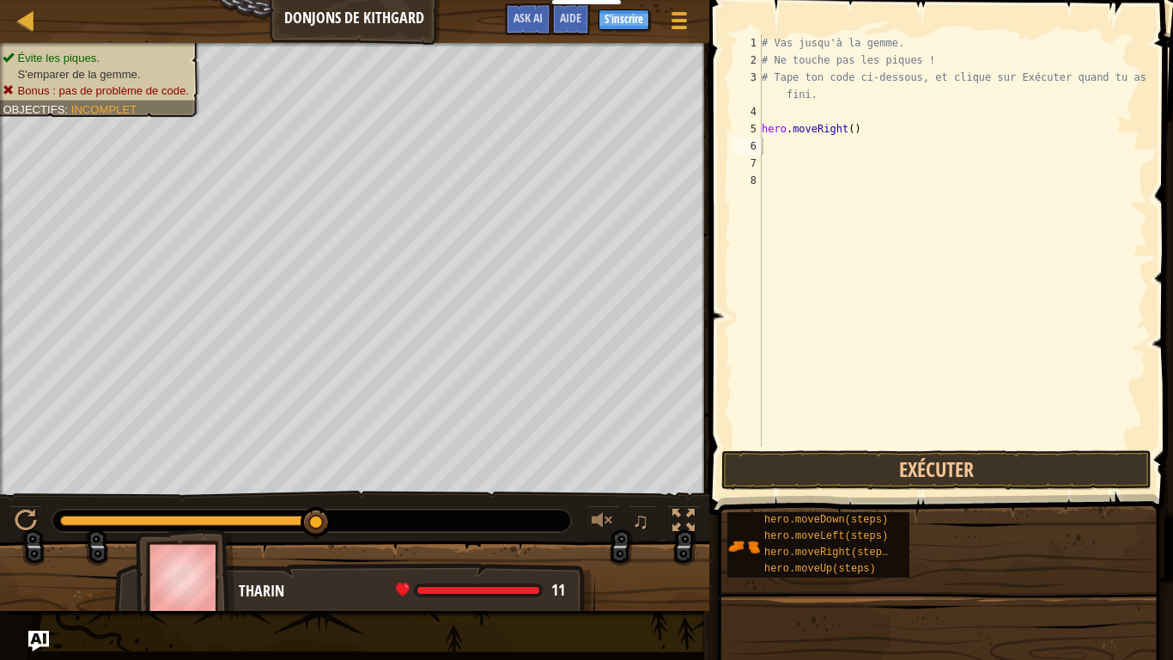
click at [788, 150] on div "# Vas jusqu'à la gemme. # Ne touche pas les piques ! # Tape ton code ci-dessous…" at bounding box center [952, 257] width 389 height 447
type textarea "m"
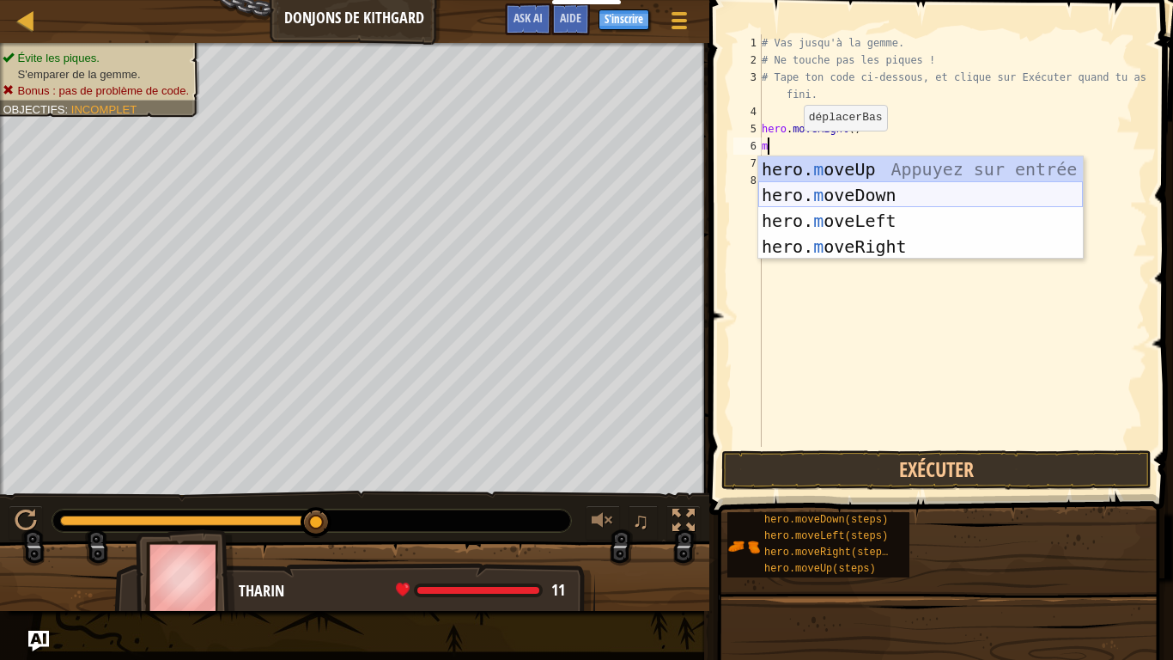
click at [803, 199] on div "hero. m oveUp Appuyez sur entrée hero. m oveDown Appuyez sur entrée hero. m ove…" at bounding box center [920, 233] width 325 height 155
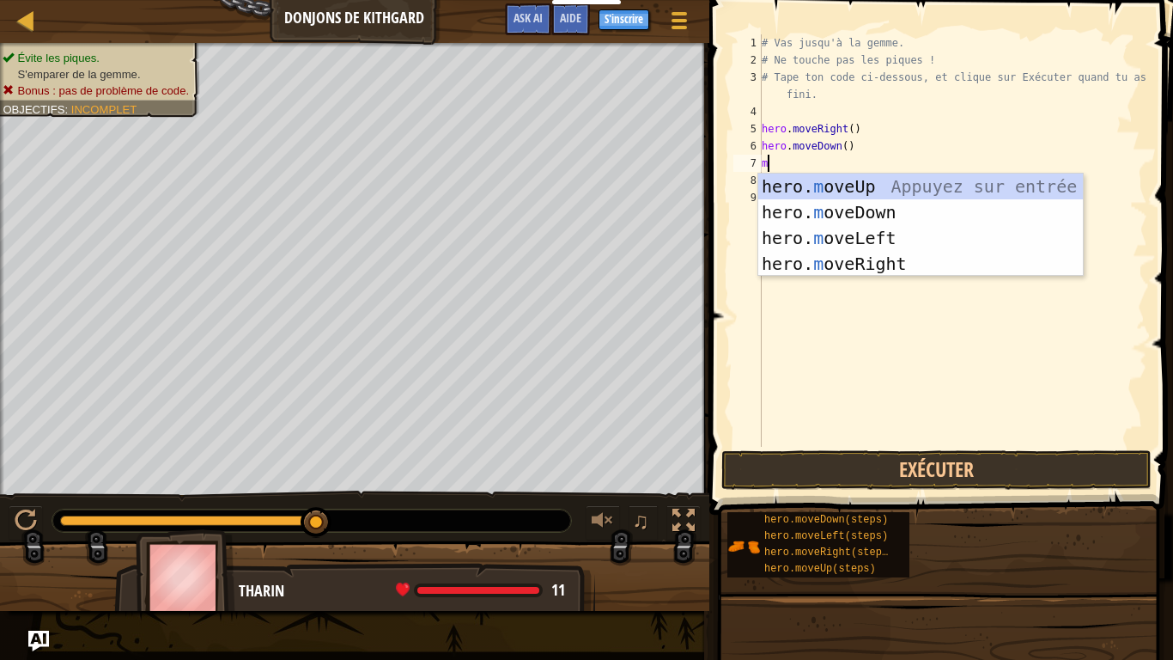
type textarea "mo"
click at [830, 268] on div "hero. mo veUp Appuyez sur entrée hero. mo veDown Appuyez sur entrée hero. mo ve…" at bounding box center [920, 250] width 325 height 155
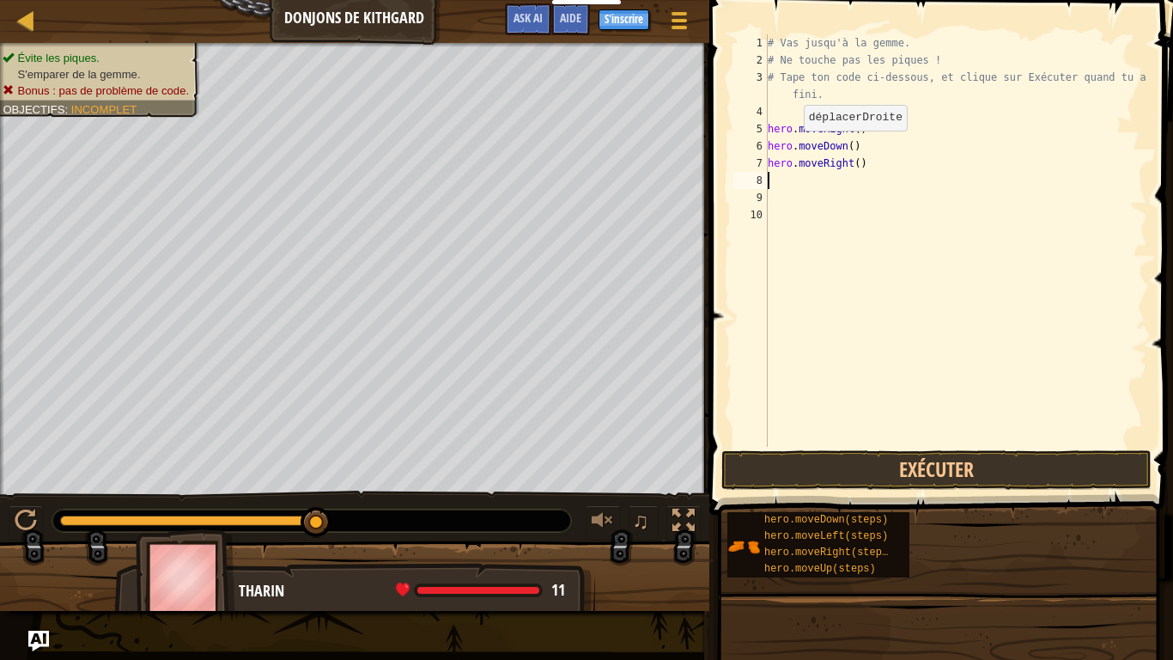
scroll to position [8, 0]
click at [875, 482] on button "Exécuter" at bounding box center [936, 470] width 430 height 40
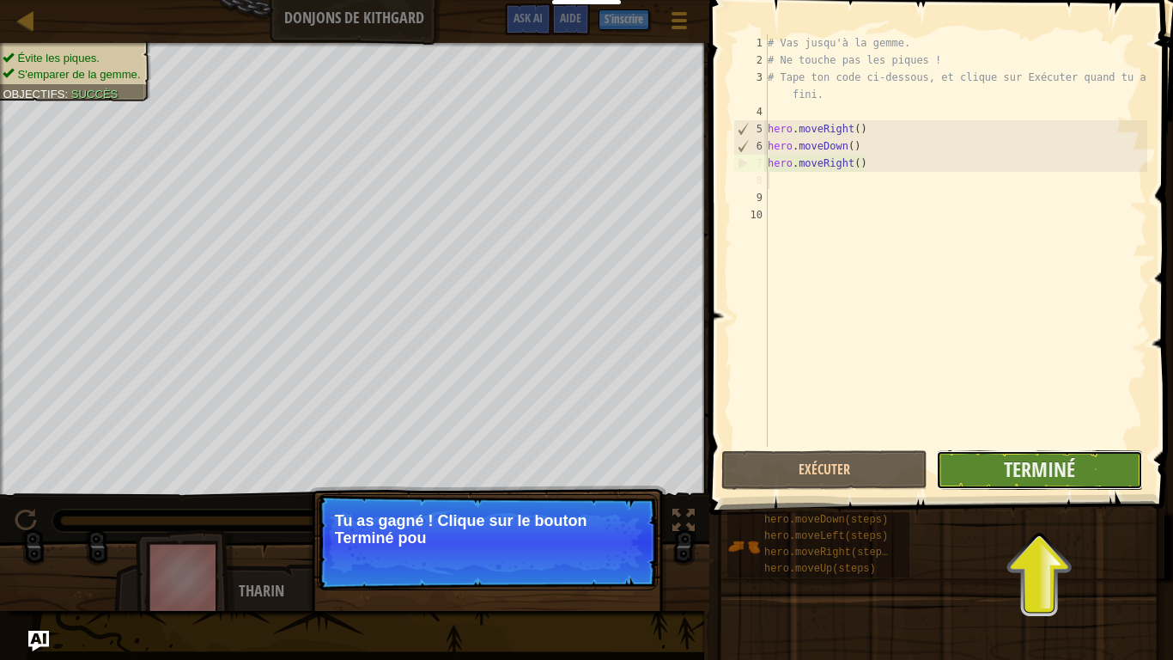
click at [989, 462] on button "Terminé" at bounding box center [1039, 470] width 206 height 40
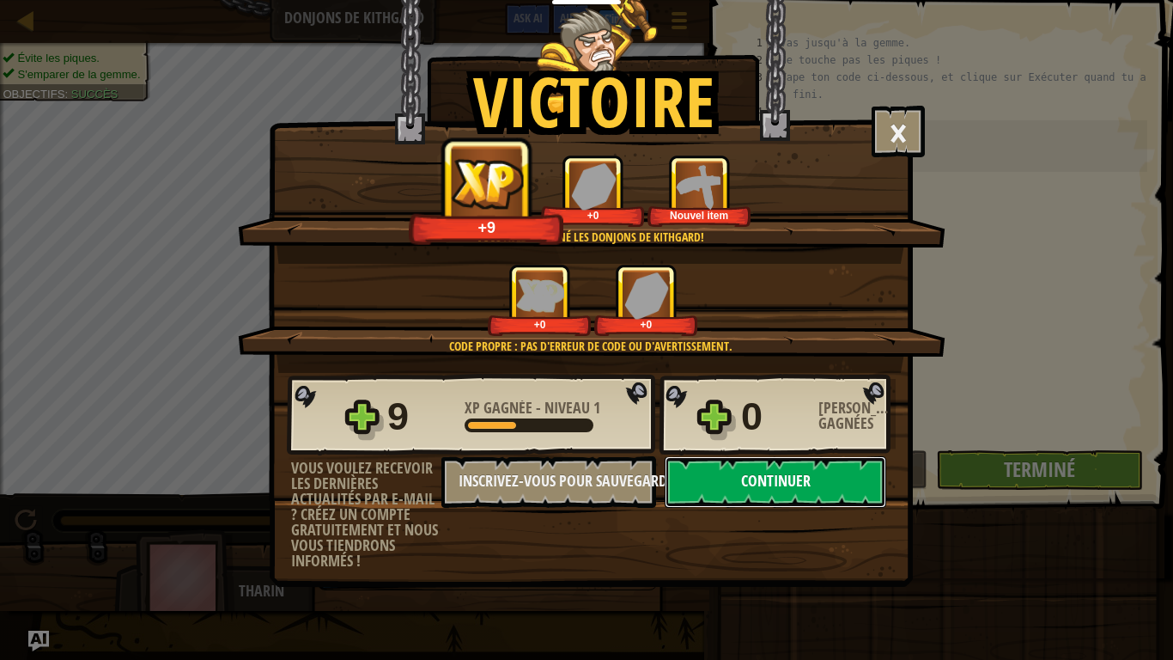
click at [746, 467] on button "Continuer" at bounding box center [776, 482] width 222 height 52
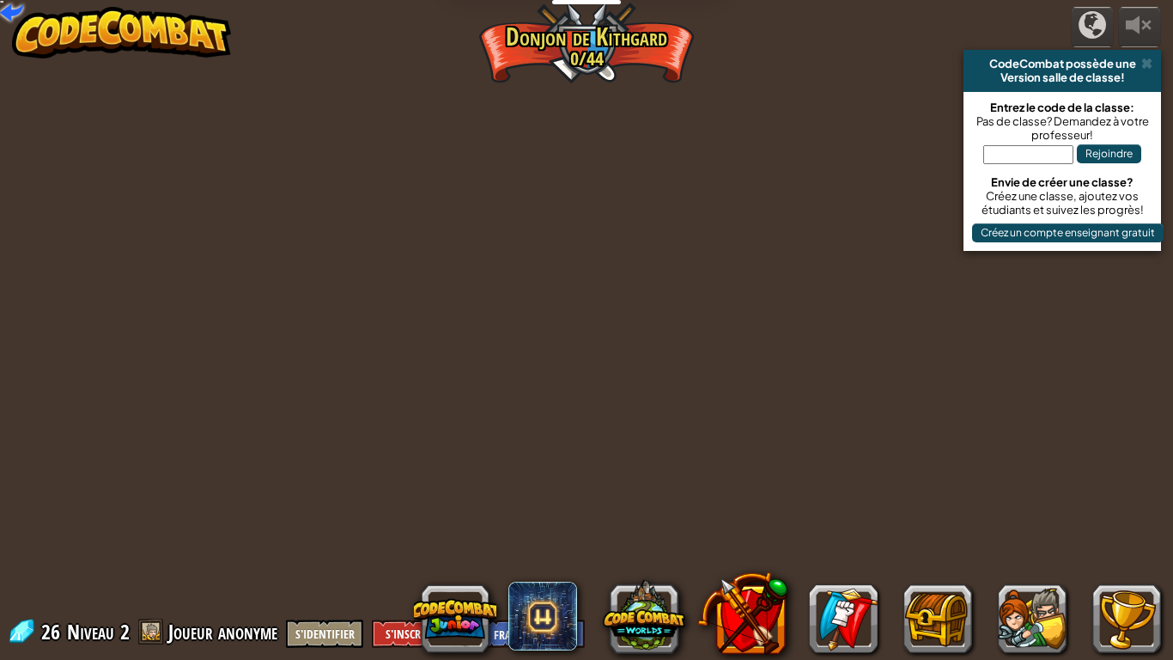
select select "fr"
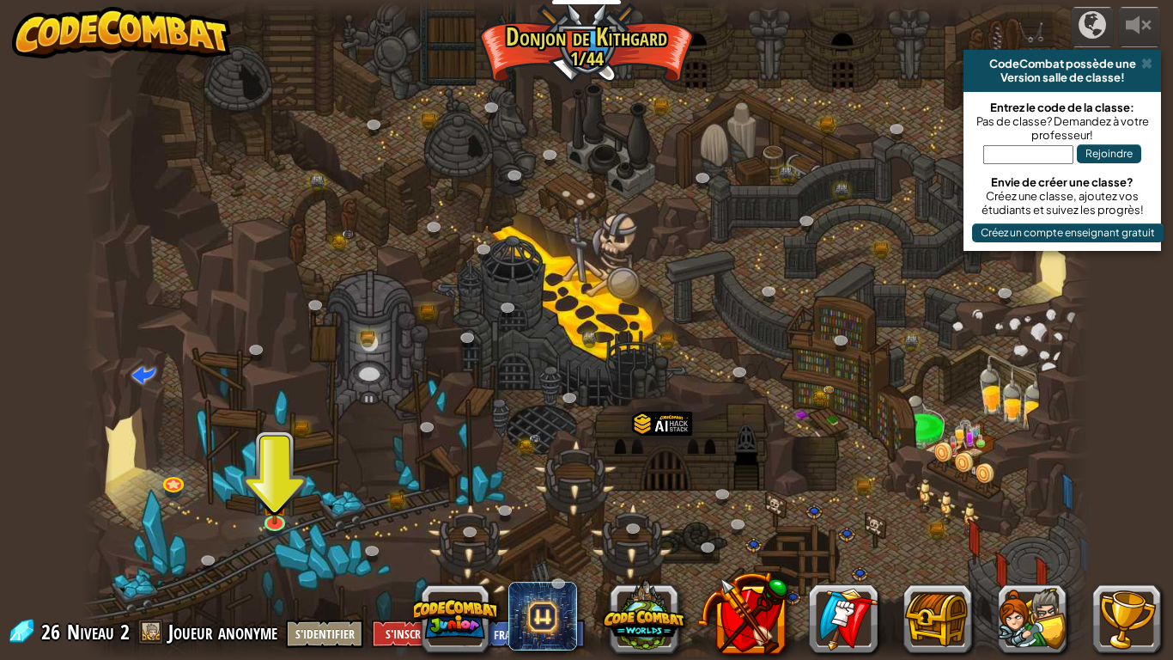
click at [289, 514] on div at bounding box center [586, 330] width 1009 height 660
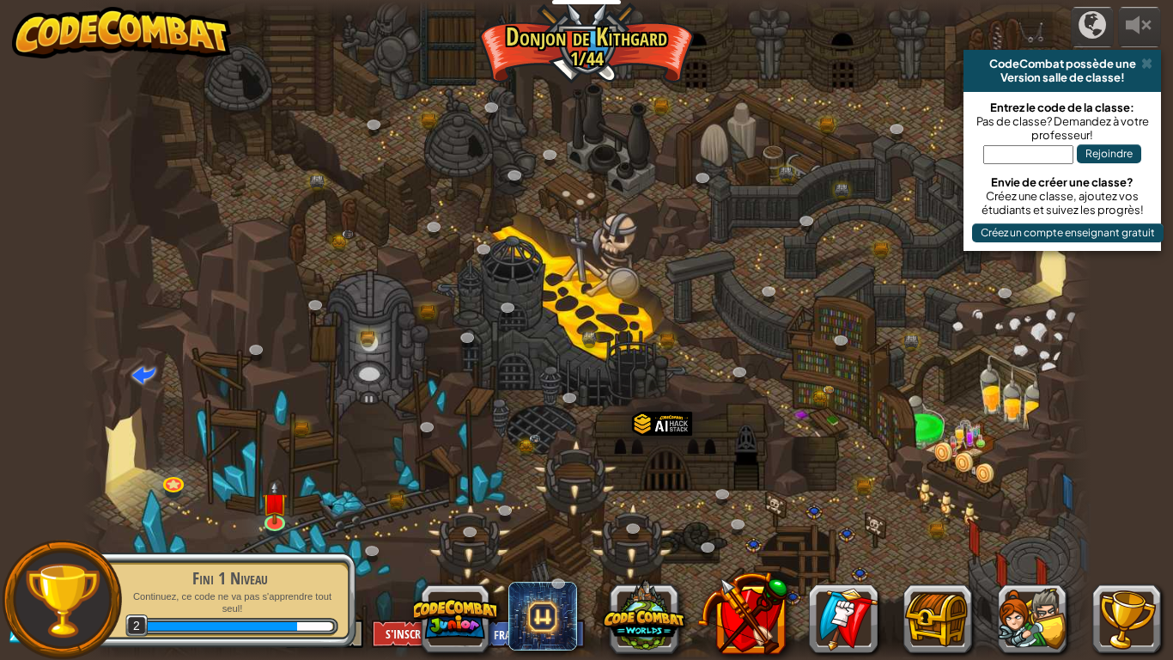
click at [256, 514] on div at bounding box center [586, 330] width 1009 height 660
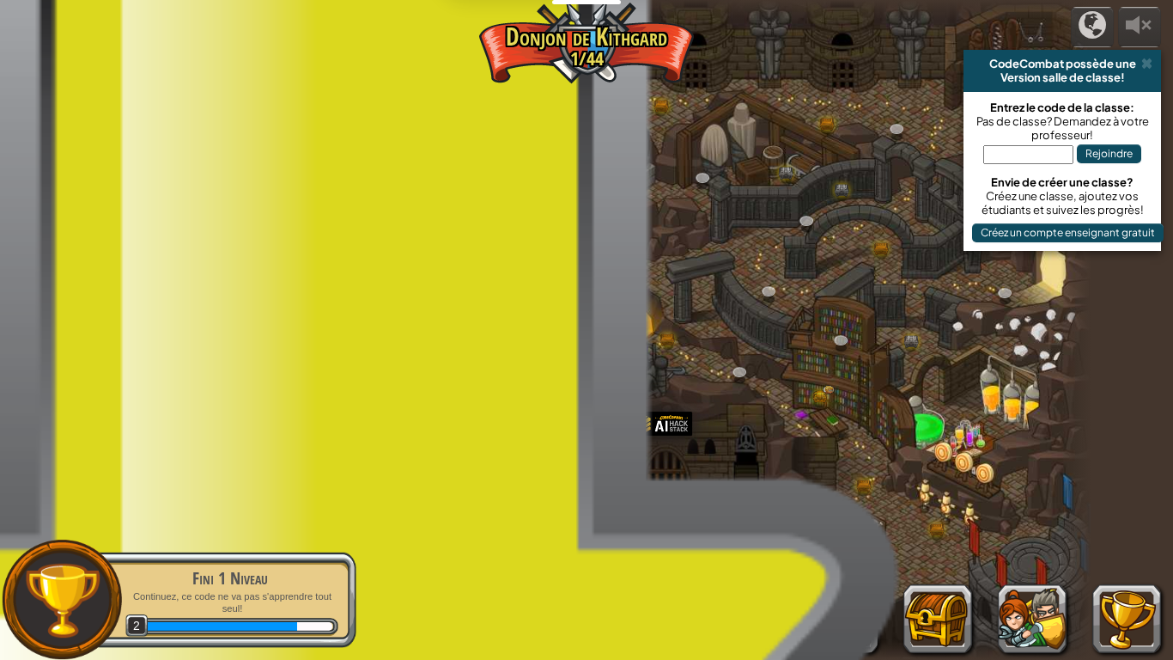
click at [277, 512] on img at bounding box center [274, 491] width 26 height 58
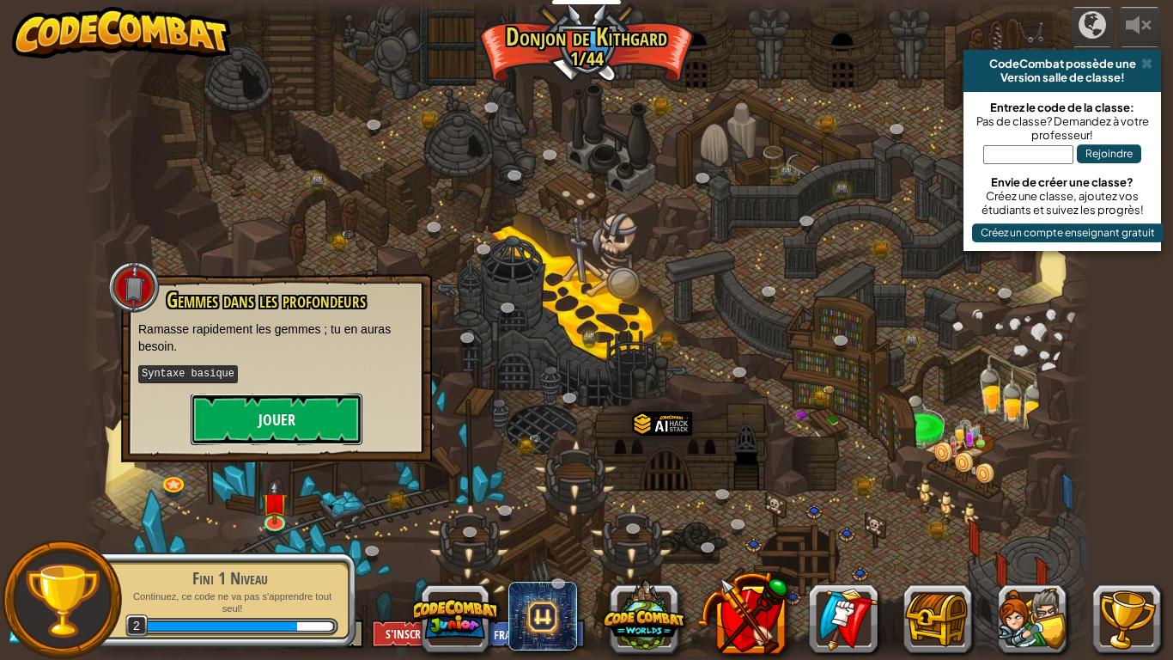
click at [289, 413] on button "Jouer" at bounding box center [277, 419] width 172 height 52
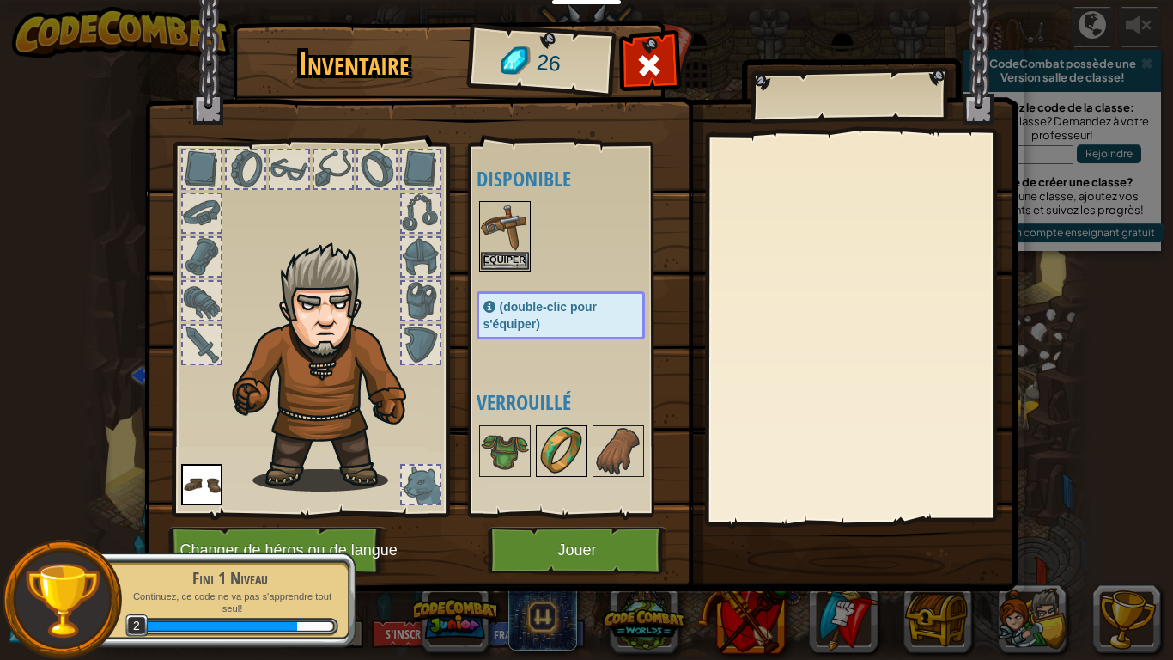
click at [563, 452] on img at bounding box center [562, 451] width 48 height 48
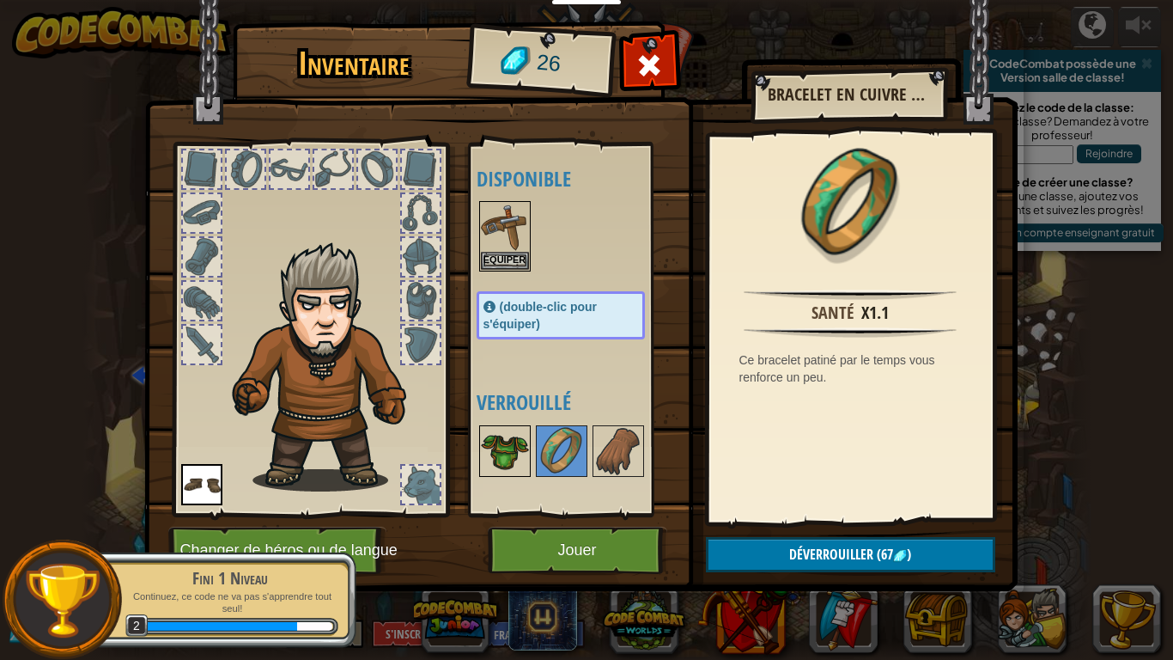
click at [491, 469] on img at bounding box center [505, 451] width 48 height 48
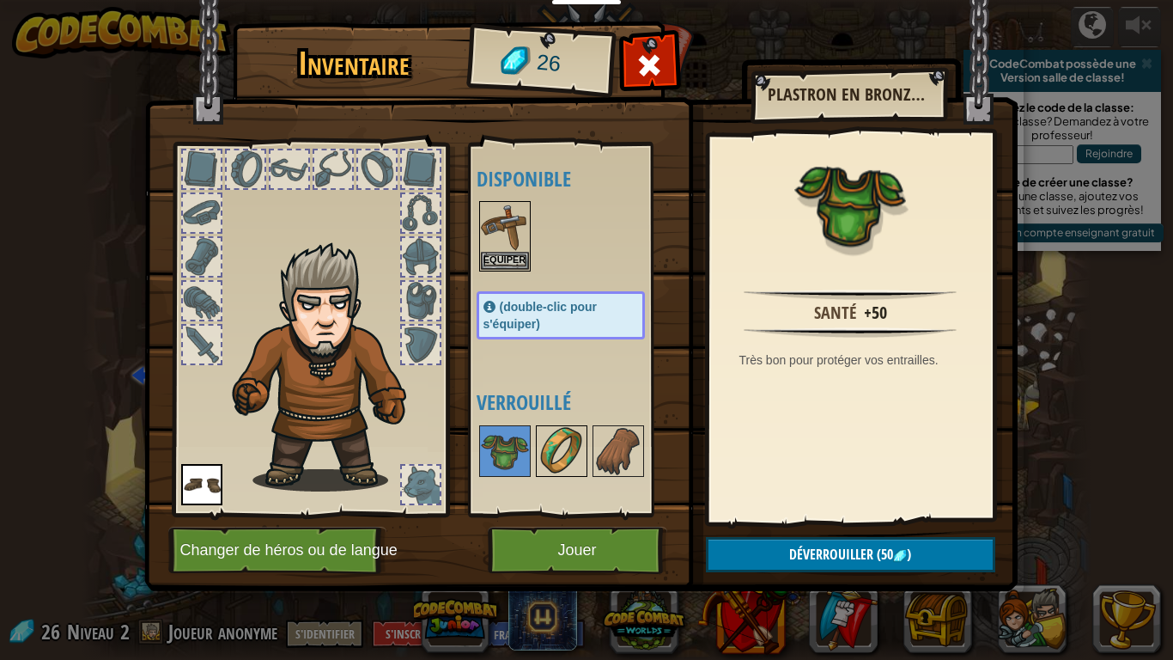
click at [575, 472] on img at bounding box center [562, 451] width 48 height 48
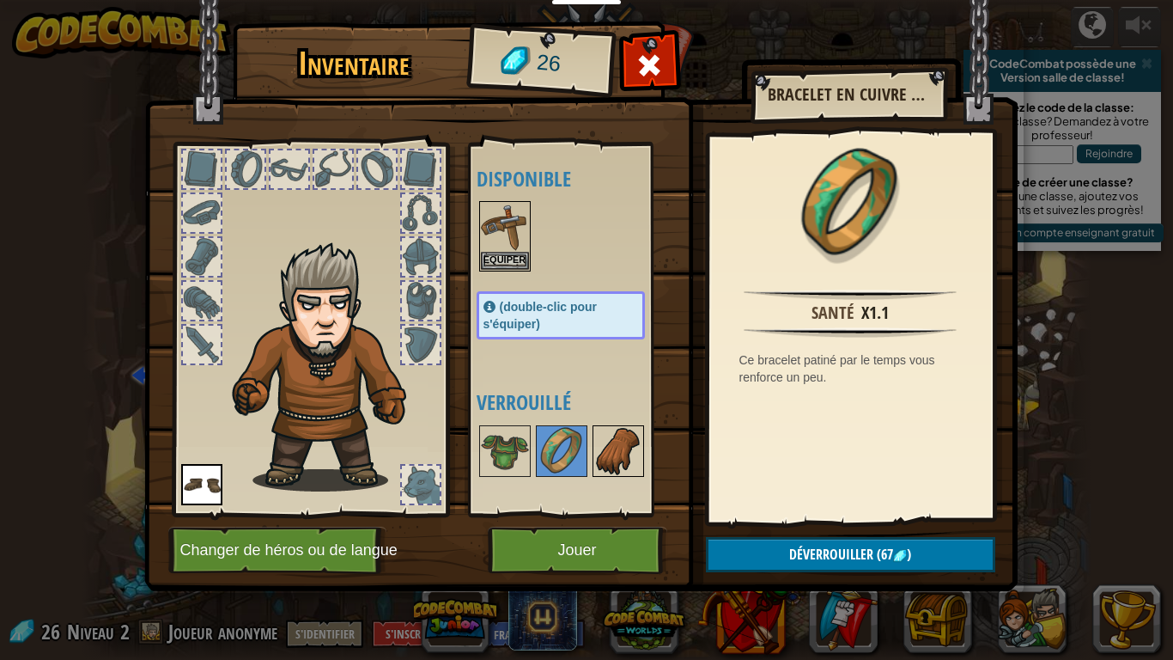
click at [626, 458] on img at bounding box center [618, 451] width 48 height 48
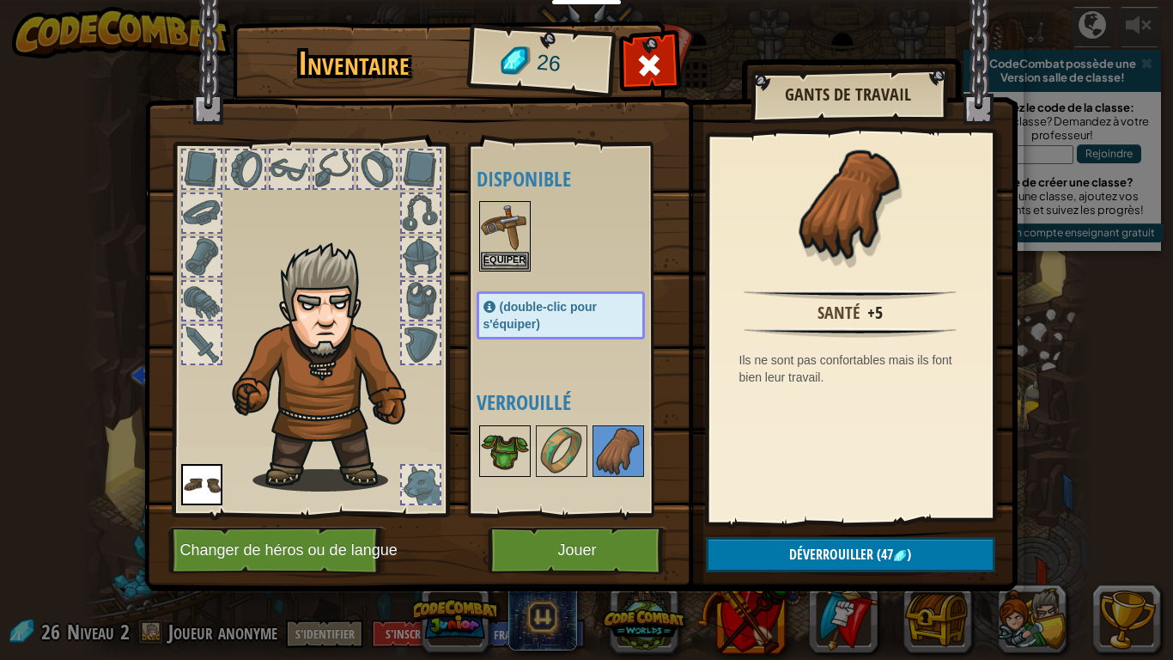
click at [508, 442] on img at bounding box center [505, 451] width 48 height 48
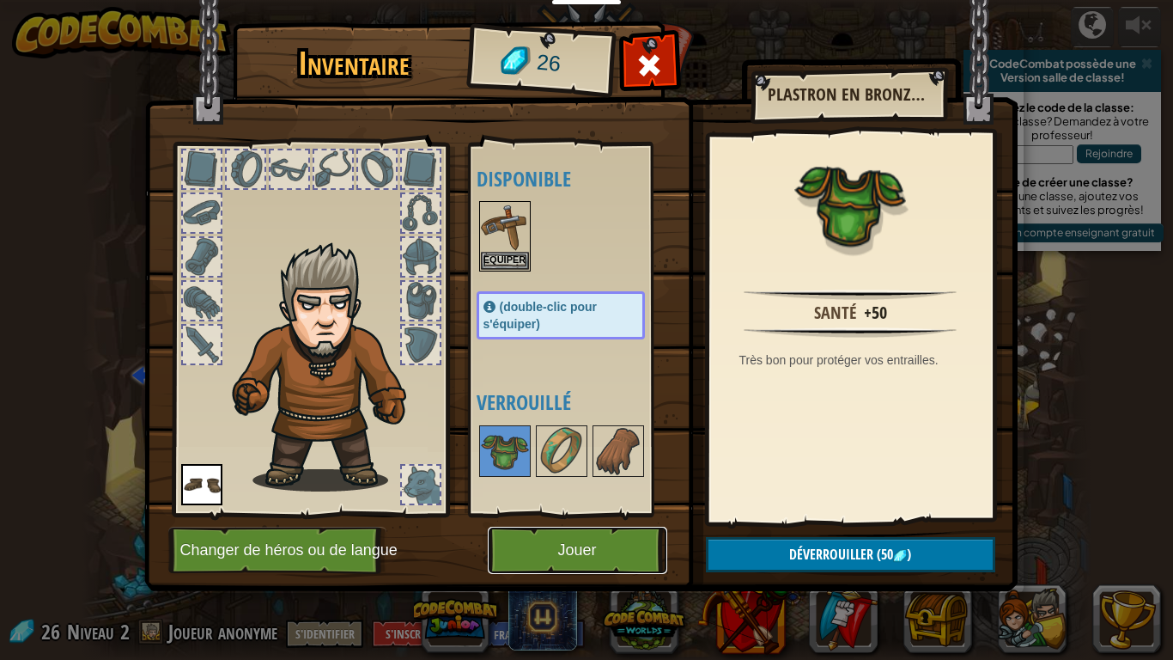
click at [636, 514] on button "Jouer" at bounding box center [578, 550] width 180 height 47
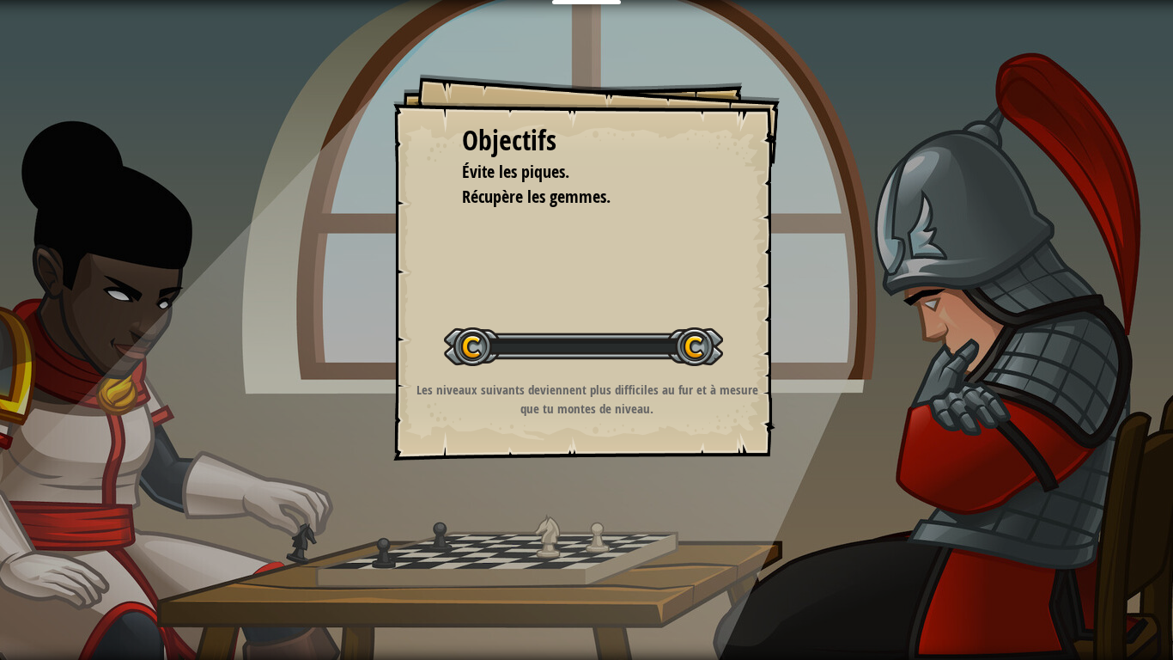
click at [556, 270] on div "Objectifs Évite les piques. Récupère les gemmes. Démarrer niveau Erreur de char…" at bounding box center [586, 267] width 387 height 387
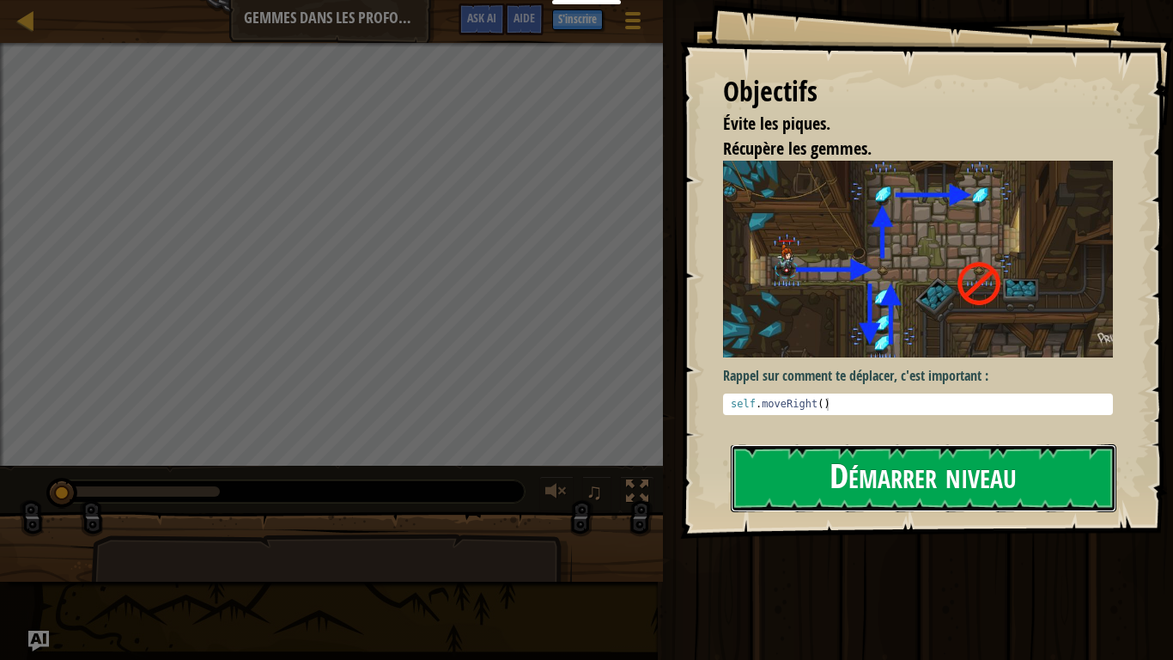
click at [855, 444] on button "Démarrer niveau" at bounding box center [924, 478] width 386 height 68
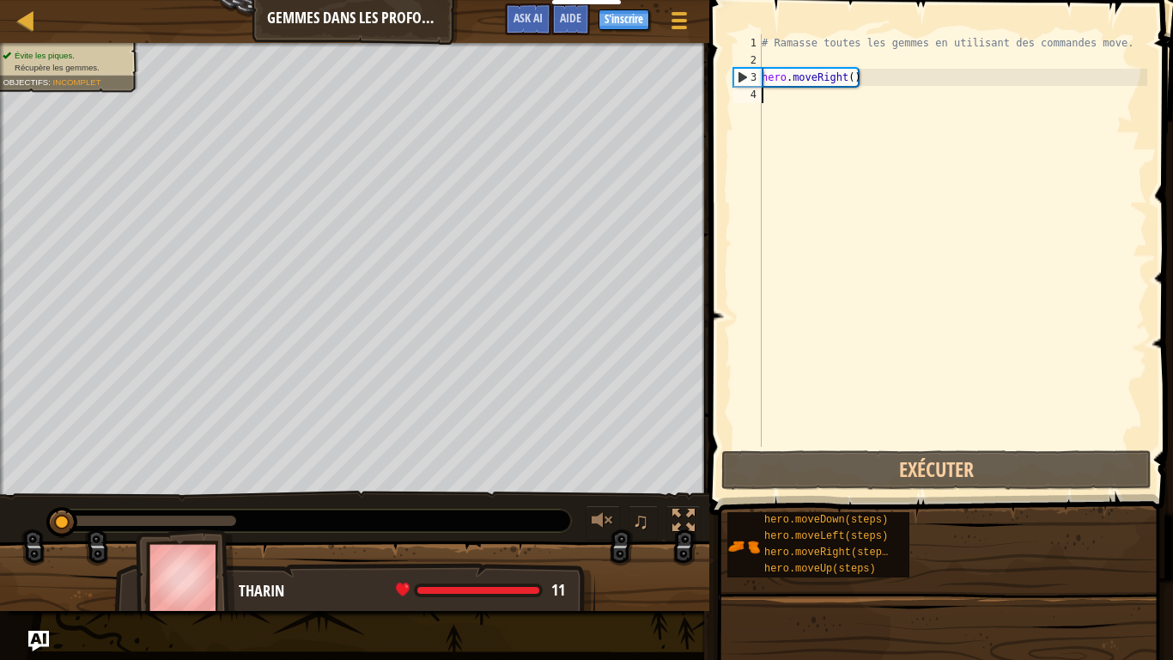
click at [811, 107] on div "# Ramasse toutes les gemmes en utilisant des commandes move. hero . moveRight (…" at bounding box center [952, 257] width 389 height 447
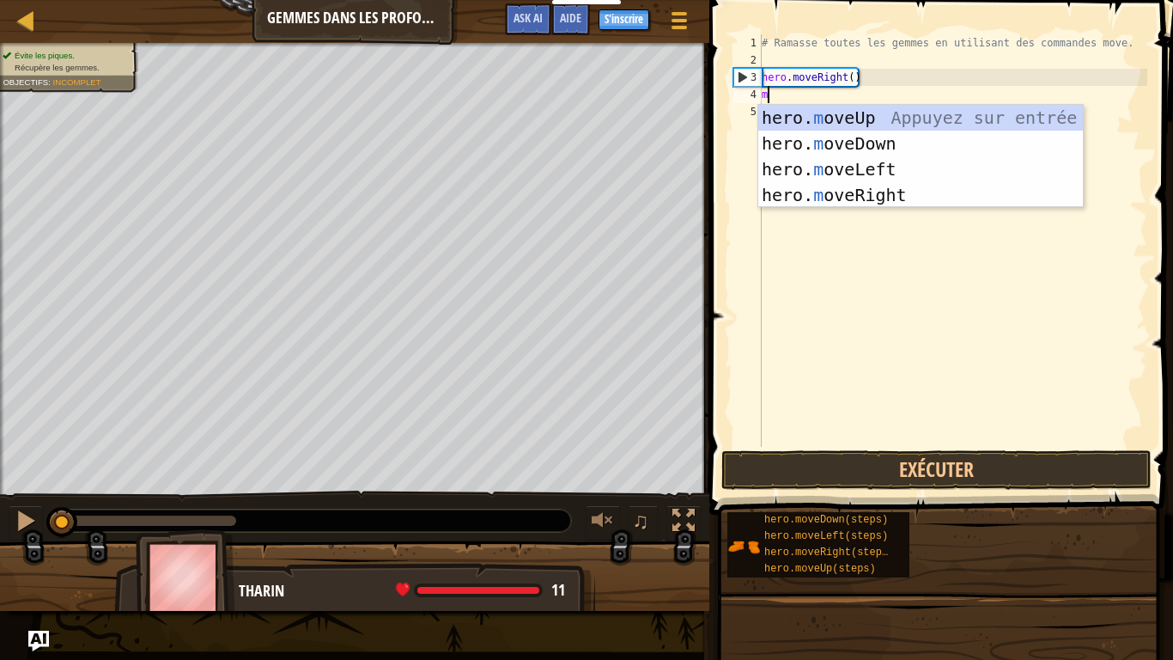
scroll to position [8, 0]
type textarea "mov"
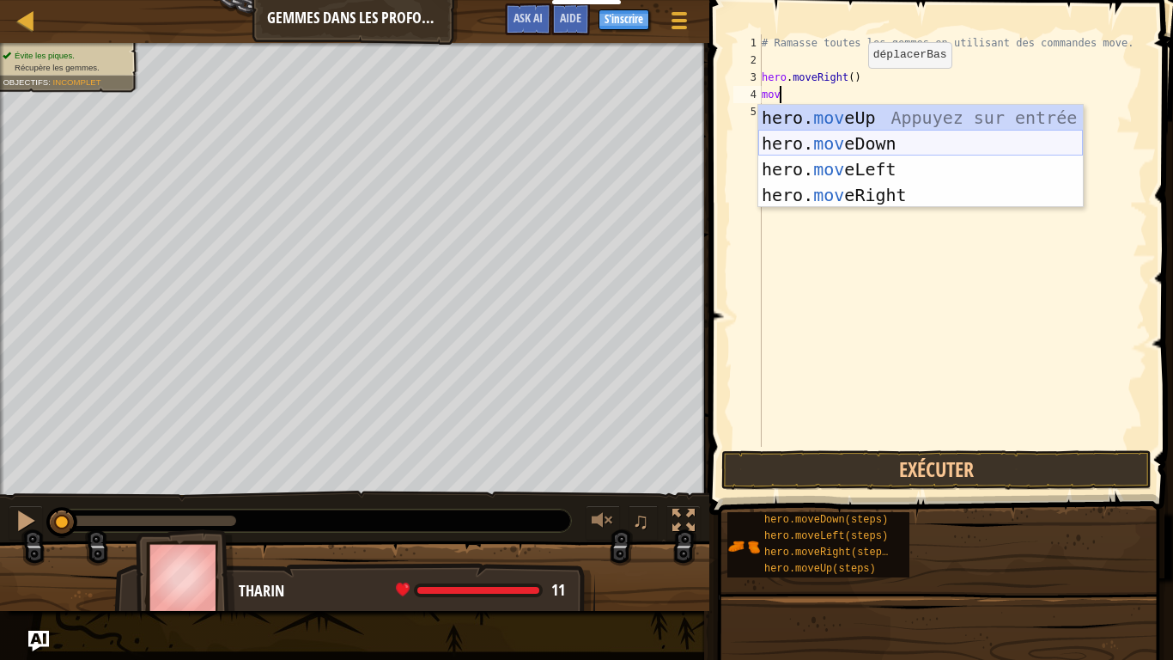
click at [922, 147] on div "hero. mov eUp Appuyez sur entrée hero. mov eDown Appuyez sur entrée hero. mov e…" at bounding box center [920, 182] width 325 height 155
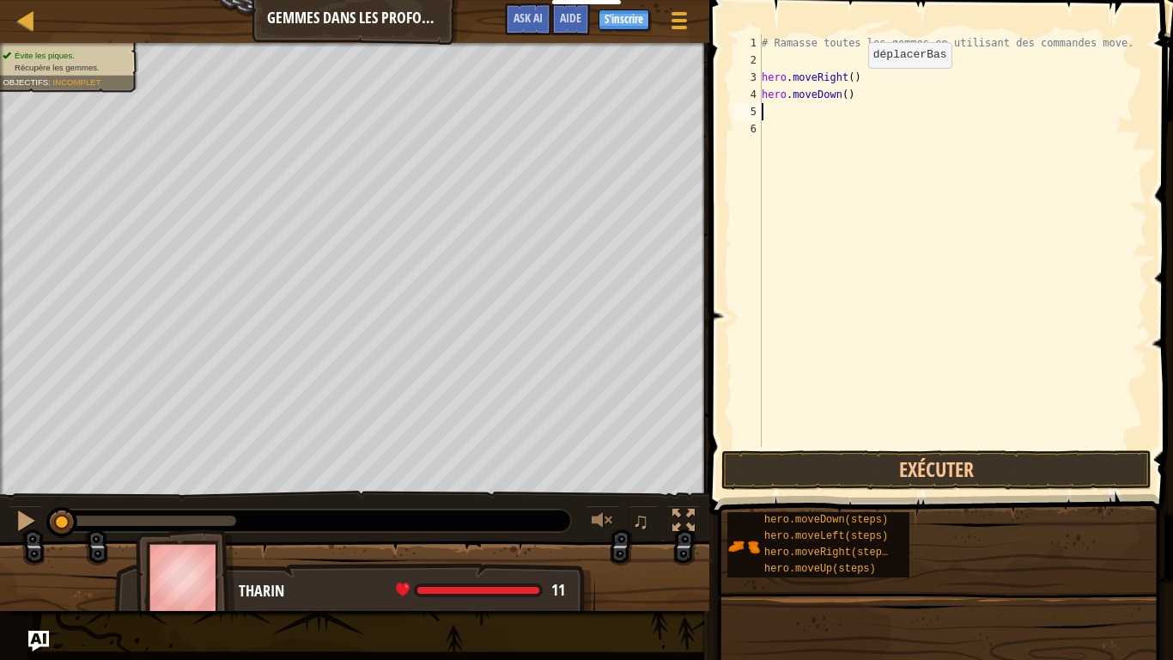
scroll to position [8, 0]
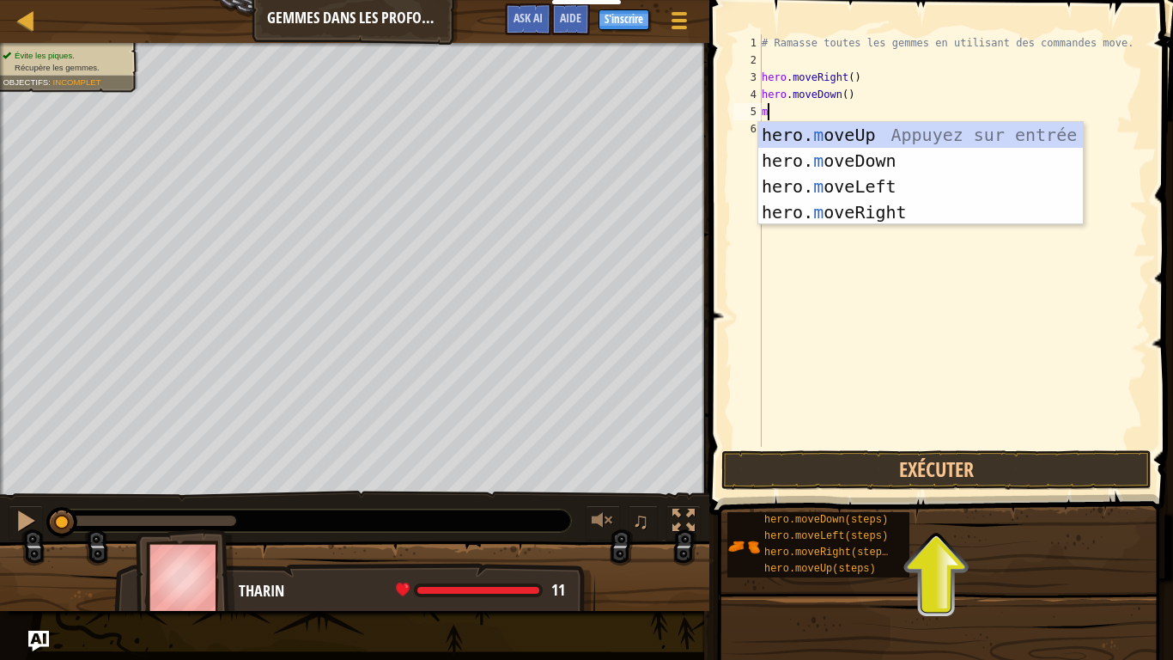
type textarea "mo"
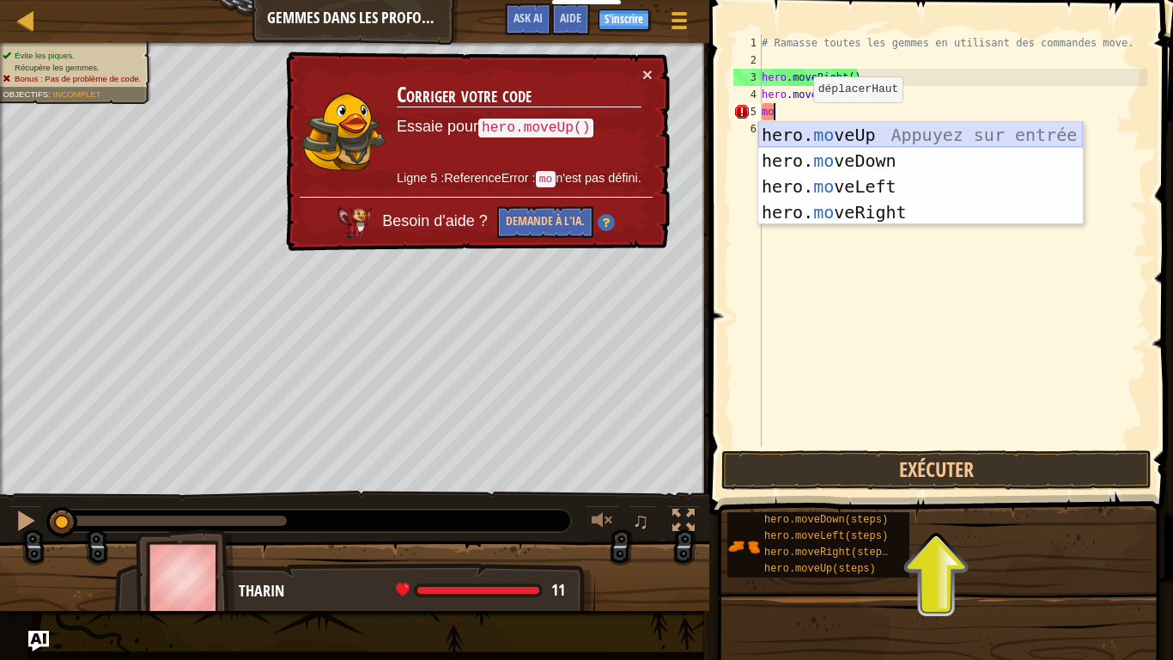
click at [843, 131] on div "hero. mo veUp Appuyez sur entrée hero. mo veDown Appuyez sur entrée hero. mo ve…" at bounding box center [920, 199] width 325 height 155
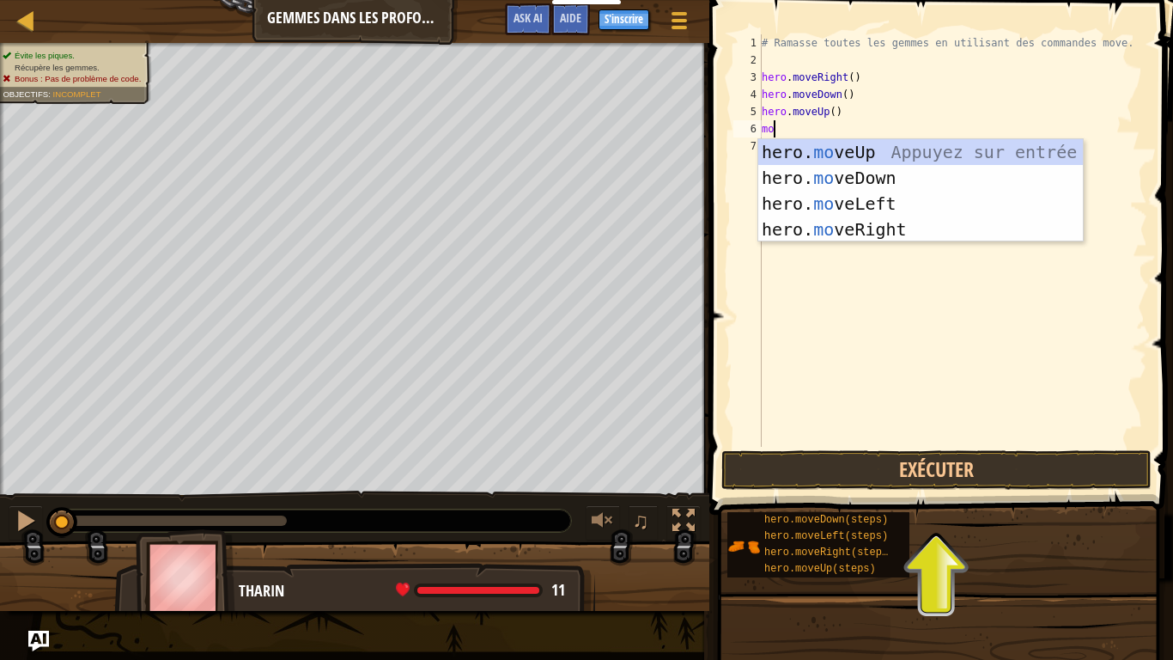
type textarea "mov"
click at [876, 236] on div "hero. mov eUp Appuyez sur entrée hero. mov eDown Appuyez sur entrée hero. mov e…" at bounding box center [920, 216] width 325 height 155
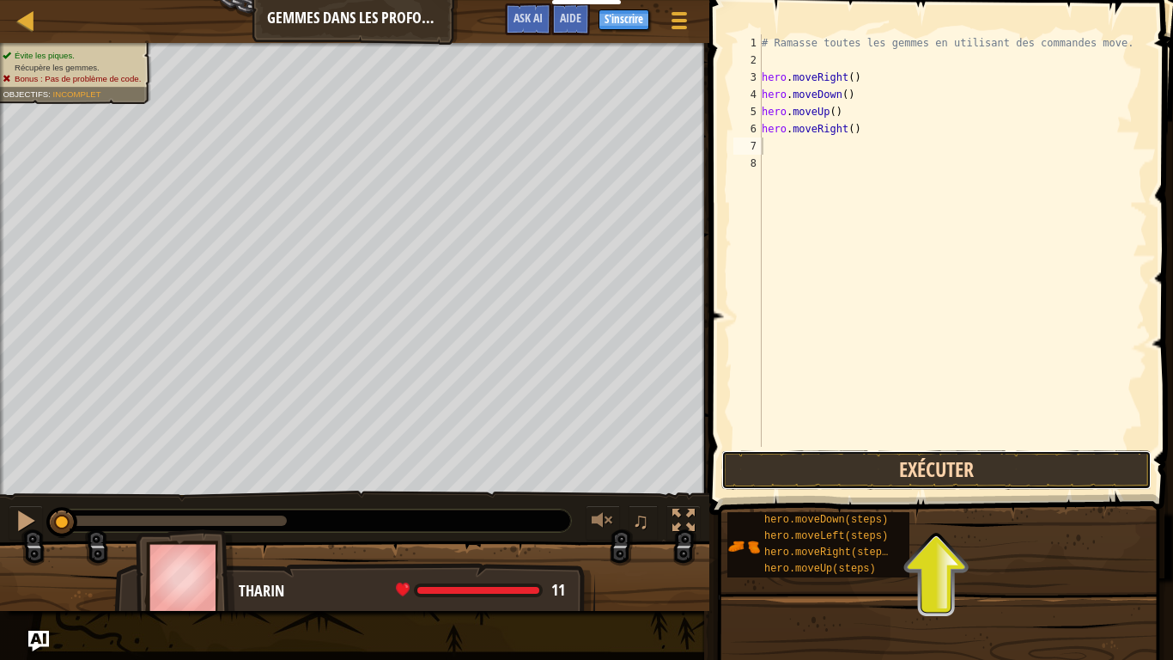
click at [921, 477] on button "Exécuter" at bounding box center [936, 470] width 430 height 40
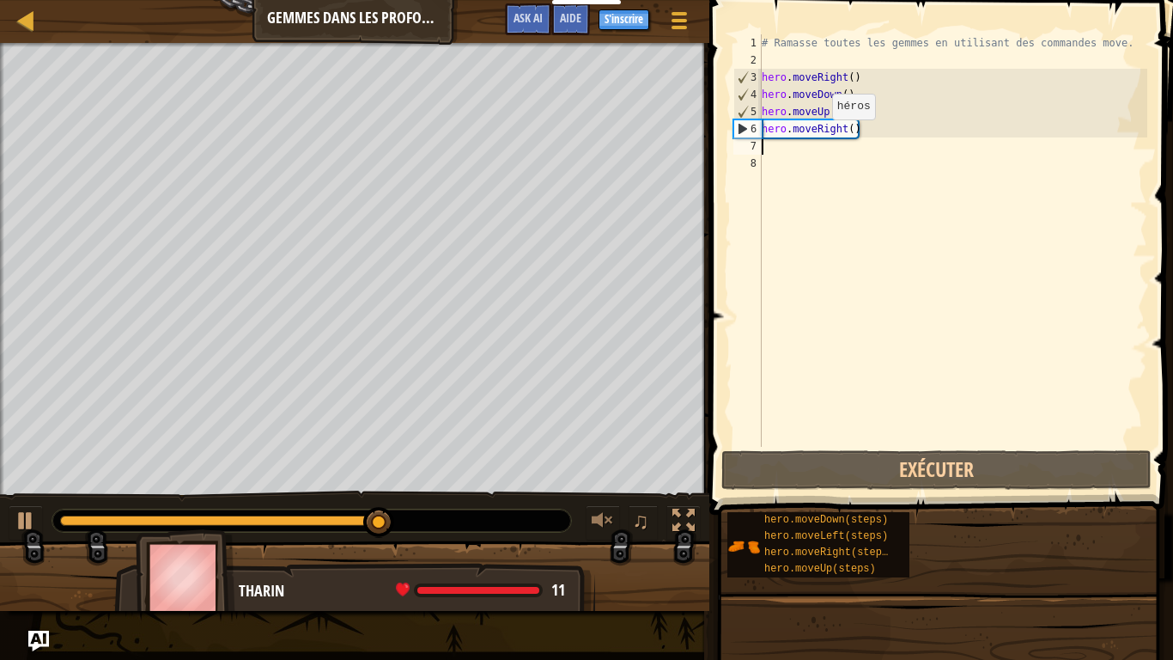
type textarea "m"
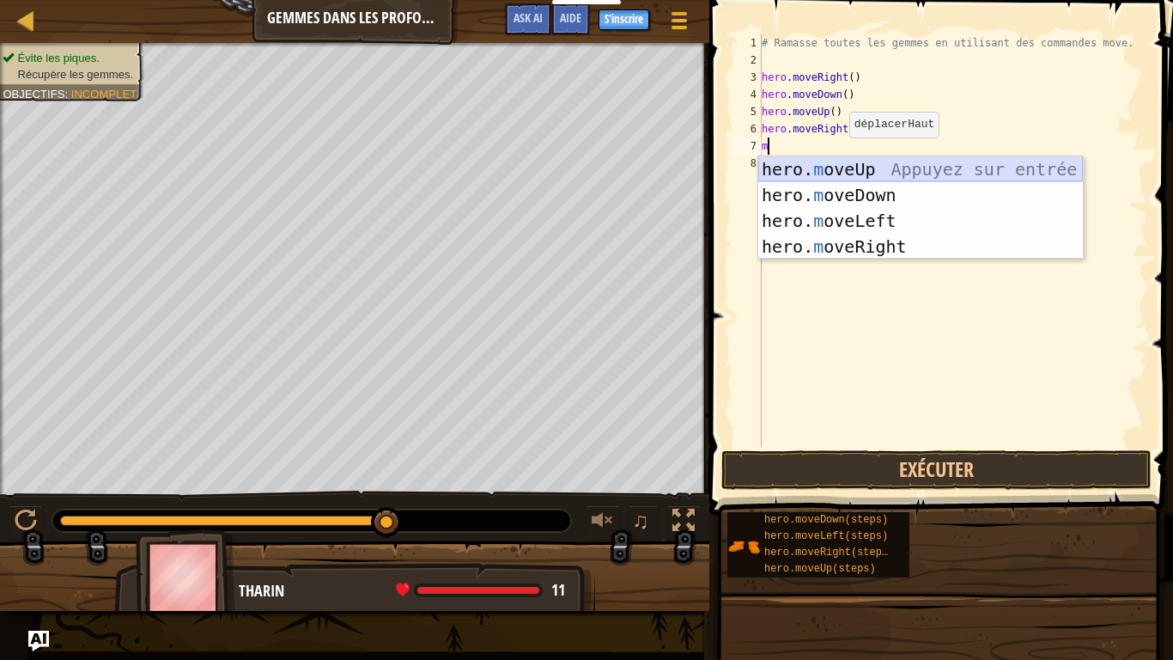
click at [841, 166] on div "hero. m oveUp Appuyez sur entrée hero. m oveDown Appuyez sur entrée hero. m ove…" at bounding box center [920, 233] width 325 height 155
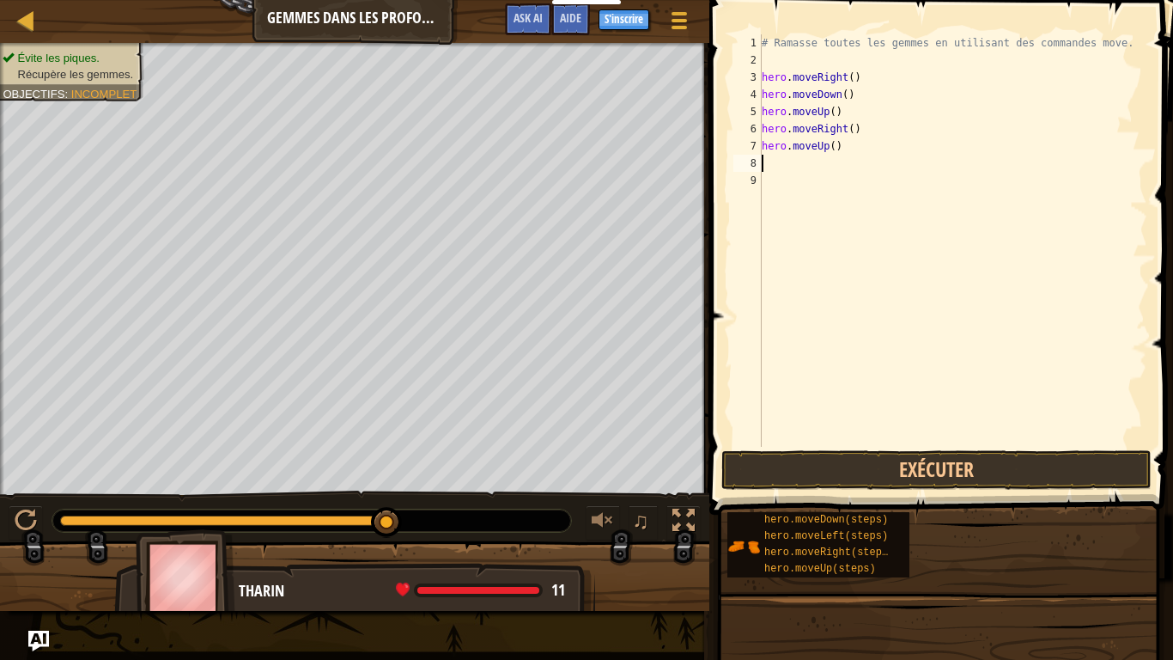
type textarea "m"
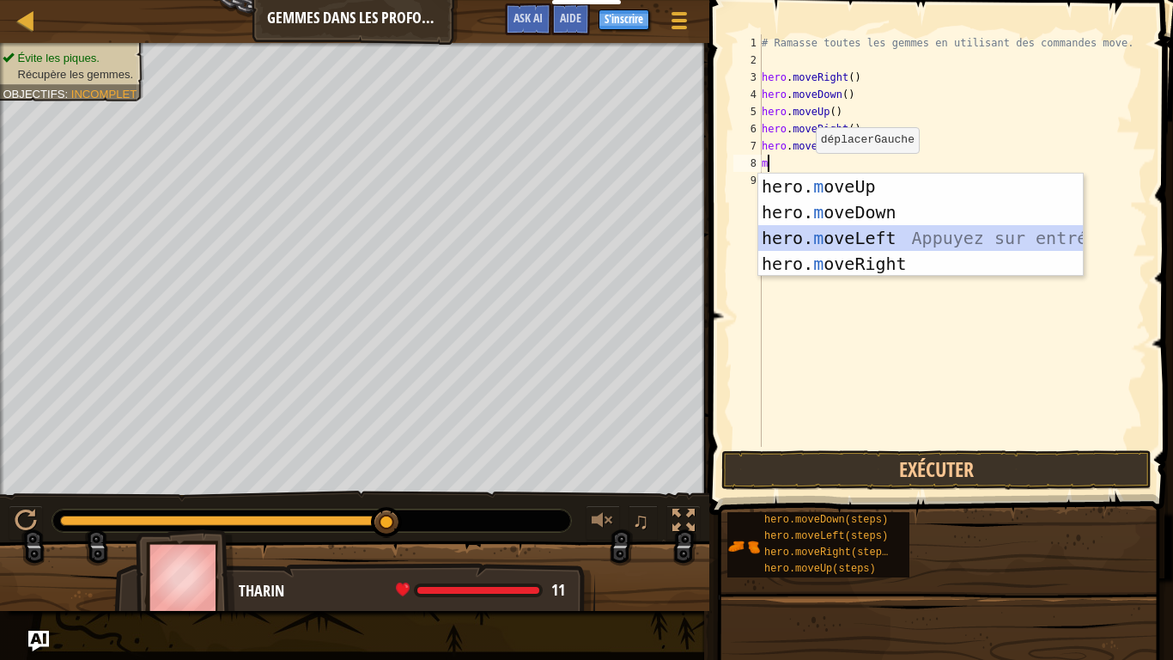
click at [874, 240] on div "hero. m oveUp Appuyez sur entrée hero. m oveDown Appuyez sur entrée hero. m ove…" at bounding box center [920, 250] width 325 height 155
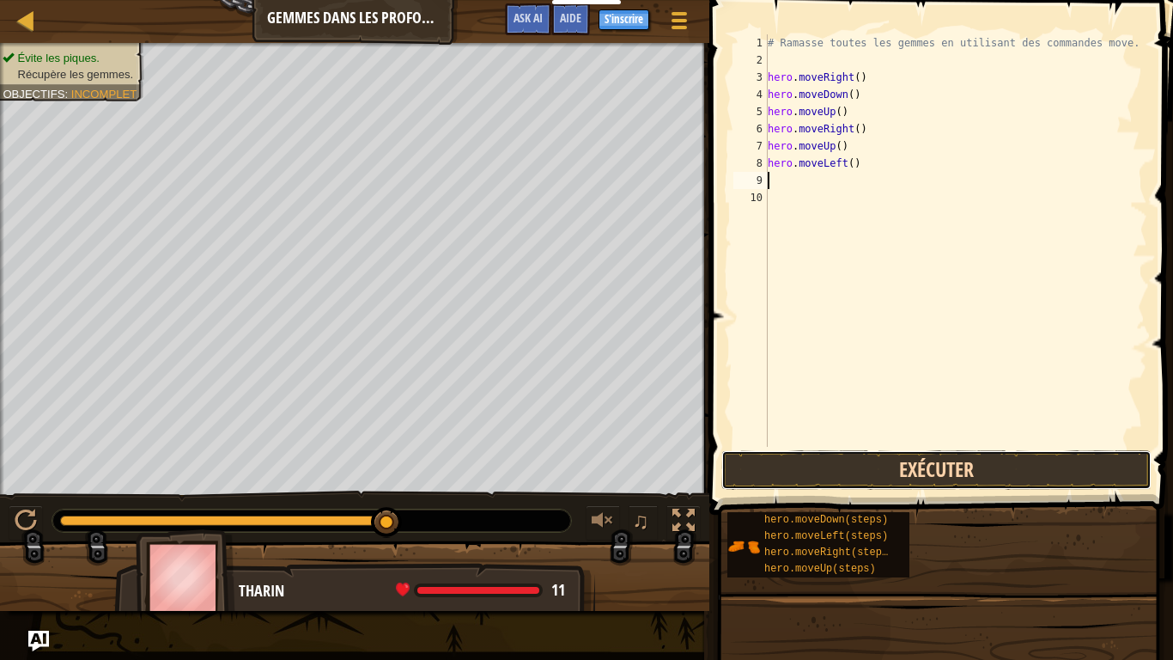
click at [1034, 459] on button "Exécuter" at bounding box center [936, 470] width 430 height 40
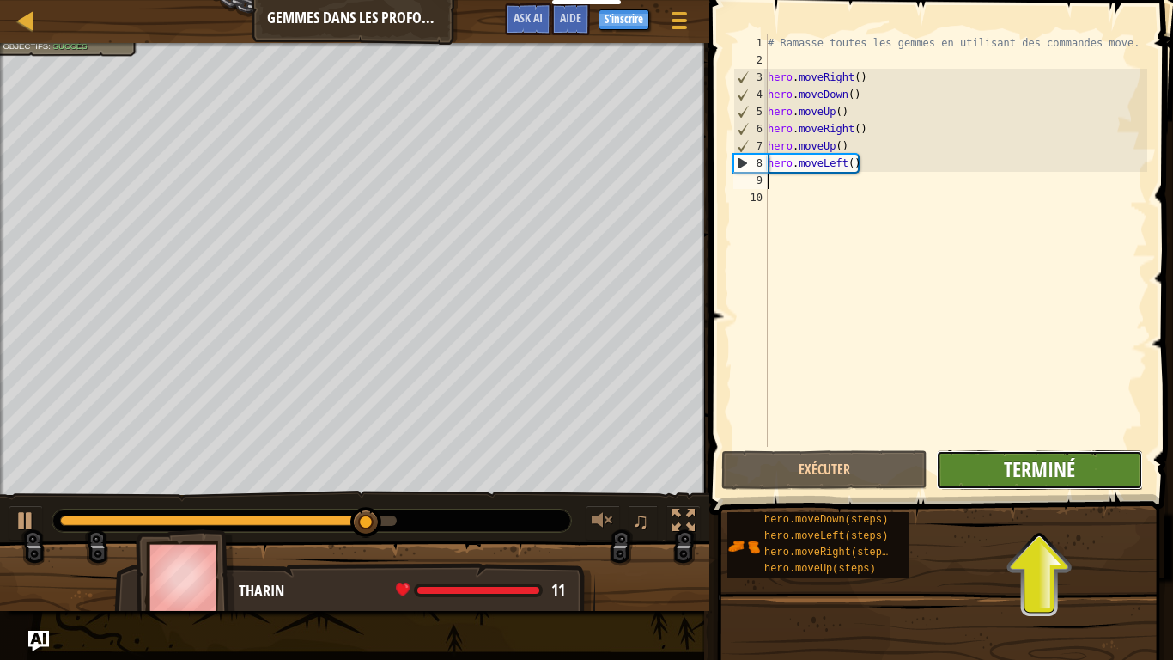
click at [1038, 461] on span "Terminé" at bounding box center [1039, 468] width 71 height 27
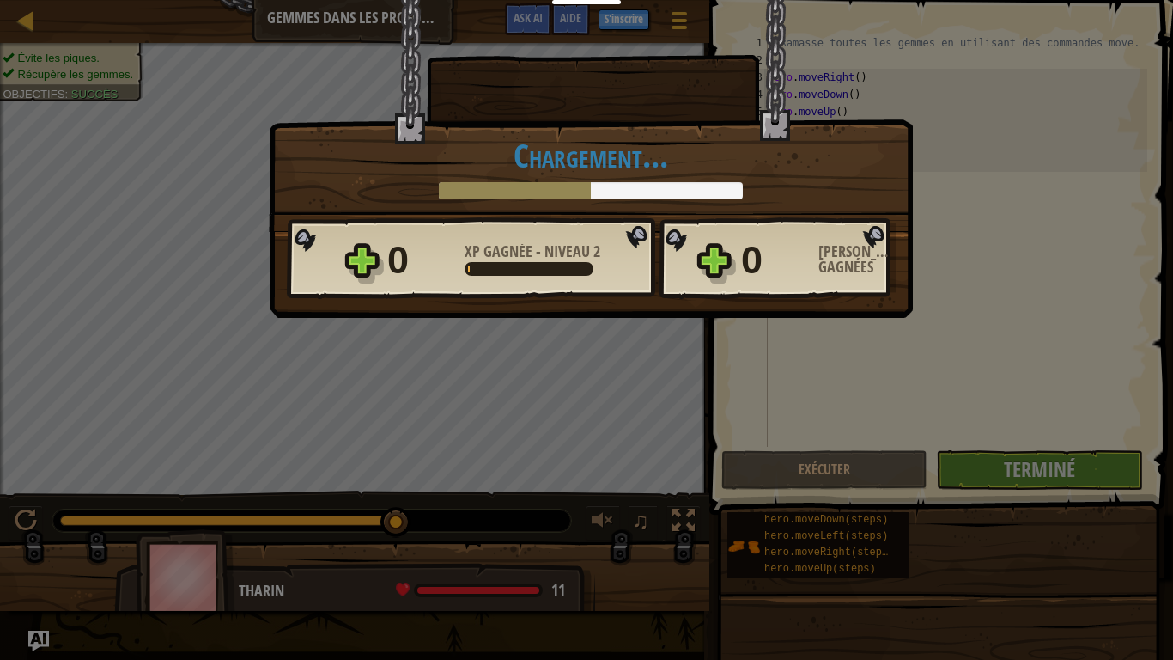
click at [995, 472] on div "Victoire × Tu trouveras bientôt une utilité à ces gemmes. Notez ce niveau: Char…" at bounding box center [586, 330] width 1173 height 660
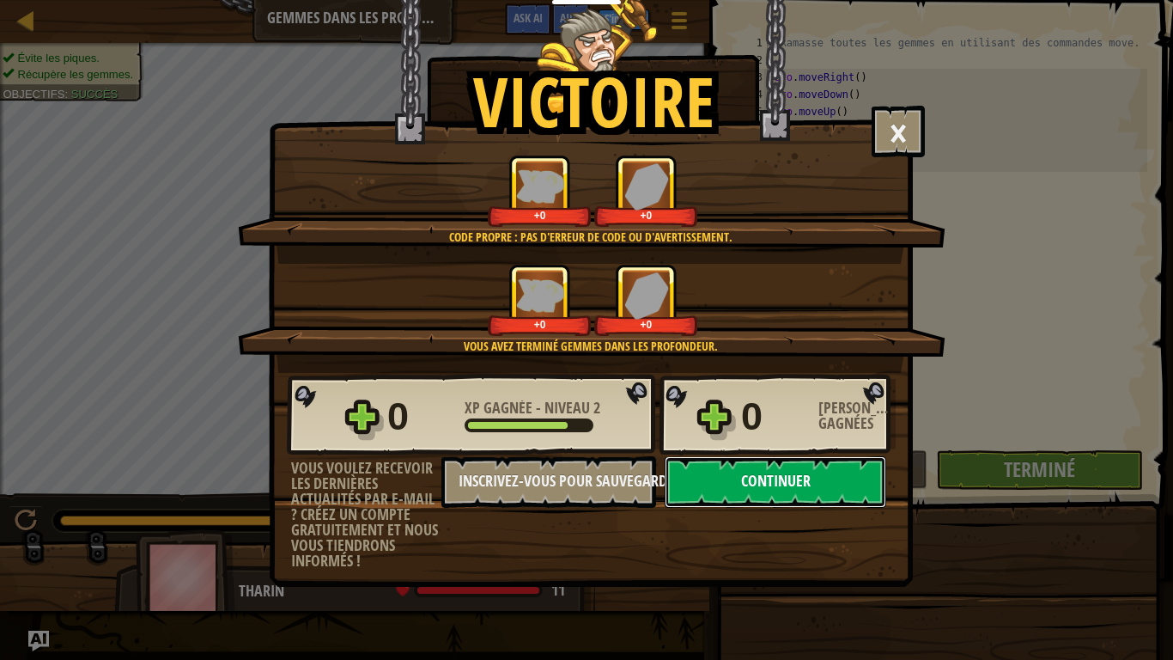
click at [790, 491] on button "Continuer" at bounding box center [776, 482] width 222 height 52
select select "fr"
